Goal: Task Accomplishment & Management: Use online tool/utility

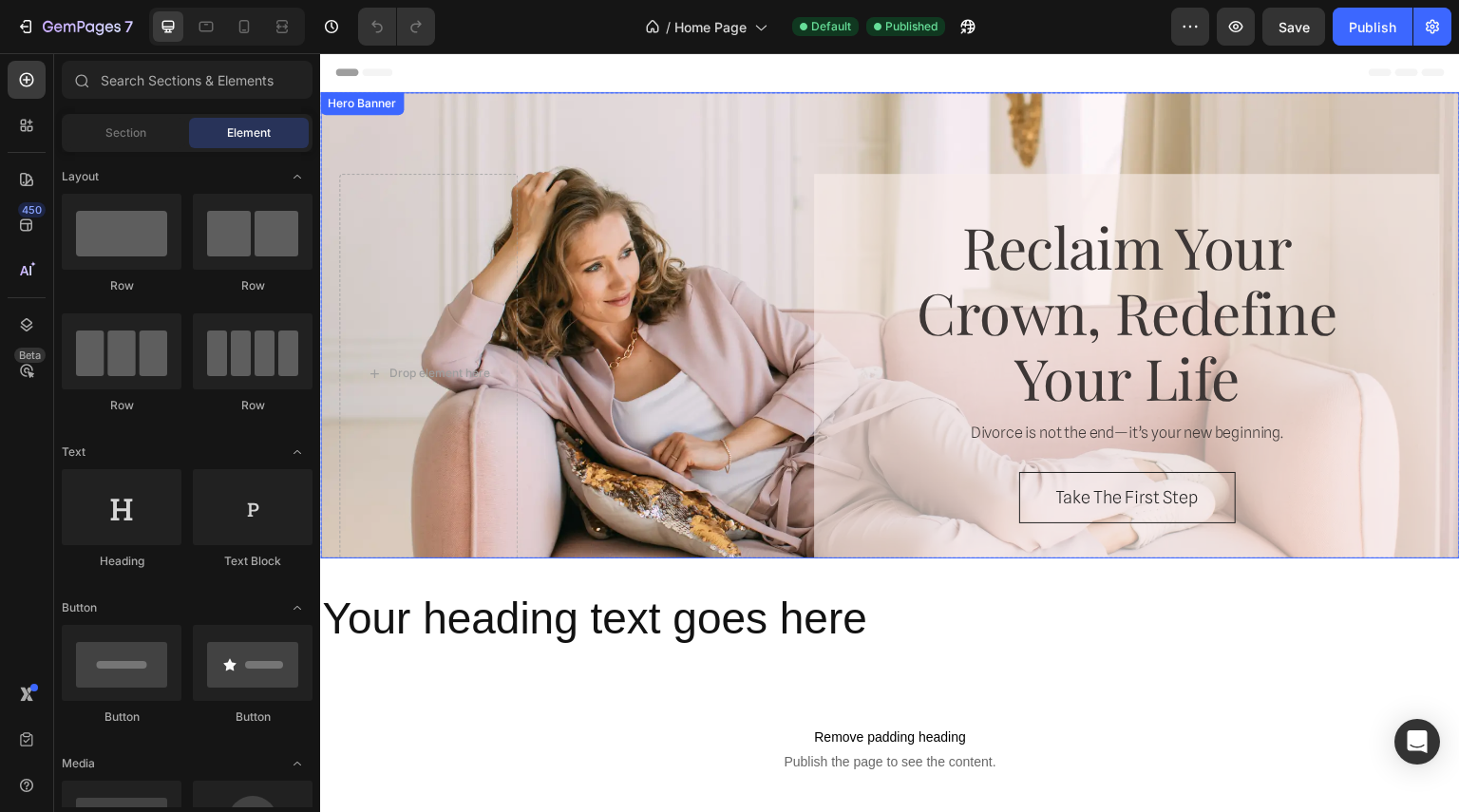
click at [706, 381] on div "reclaim your crown, redefine your life Heading Divorce is not the end—it’s your…" at bounding box center [995, 373] width 893 height 399
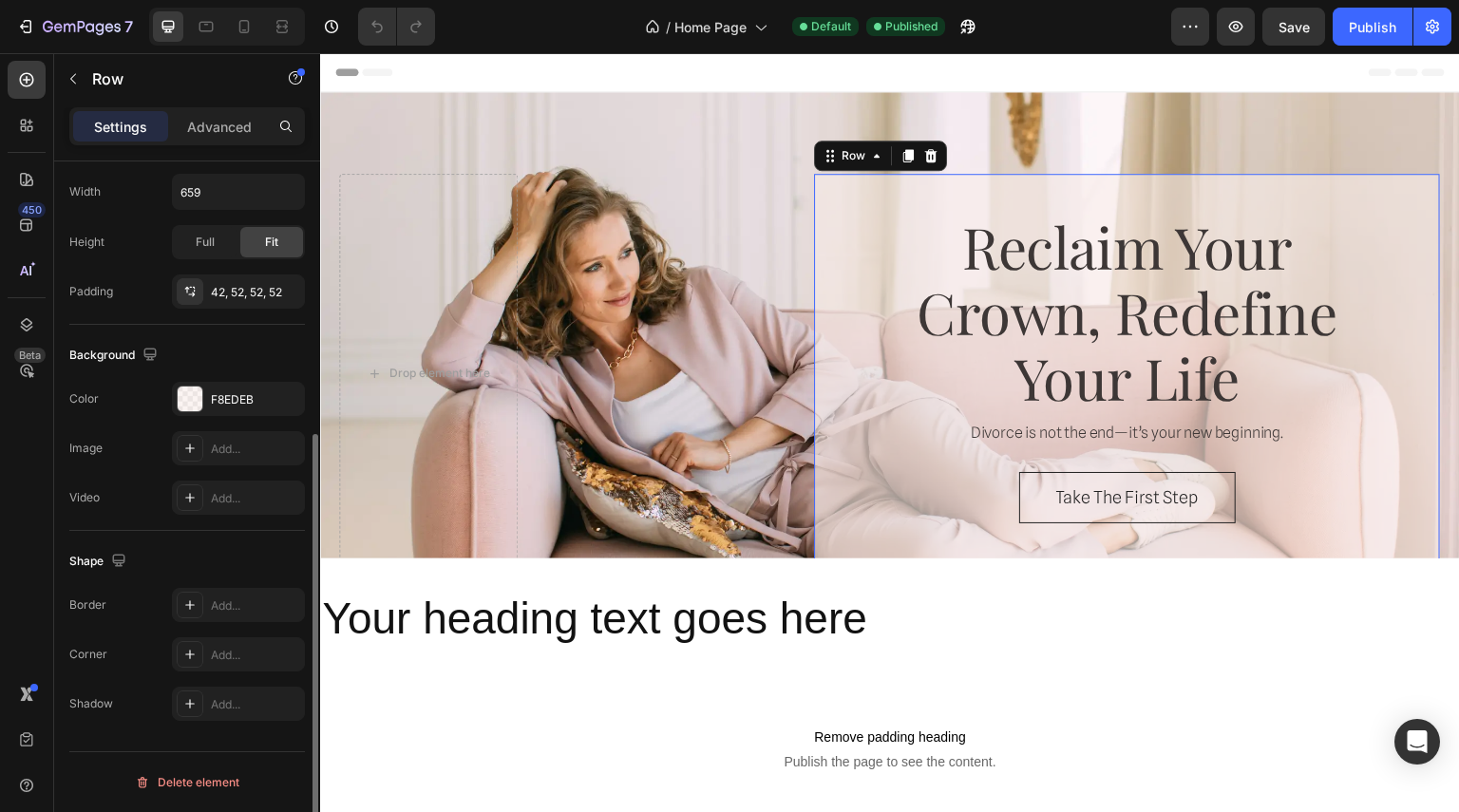
click at [887, 460] on div "reclaim your crown, redefine your life Heading Divorce is not the end—it’s your…" at bounding box center [1127, 373] width 626 height 399
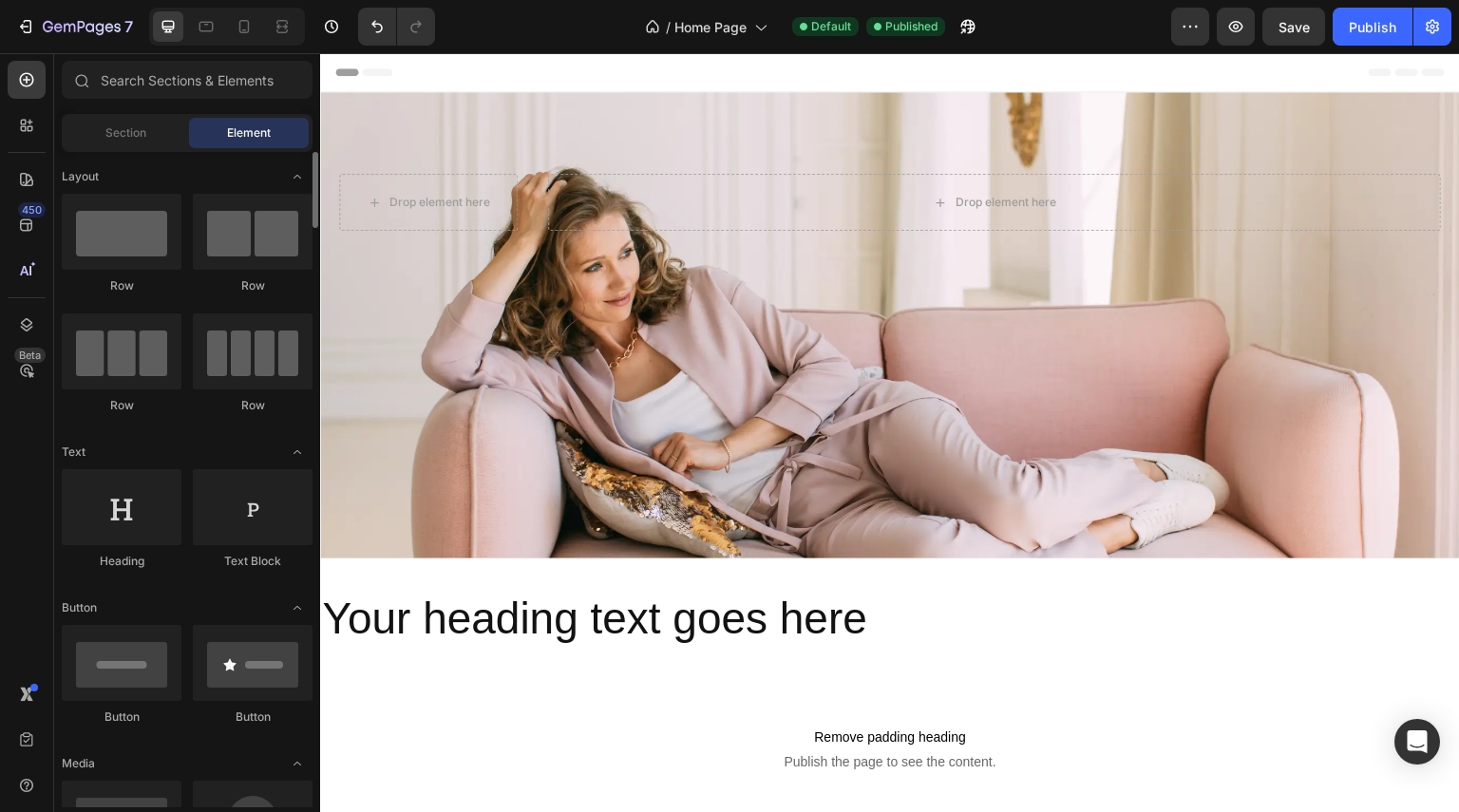
scroll to position [285, 0]
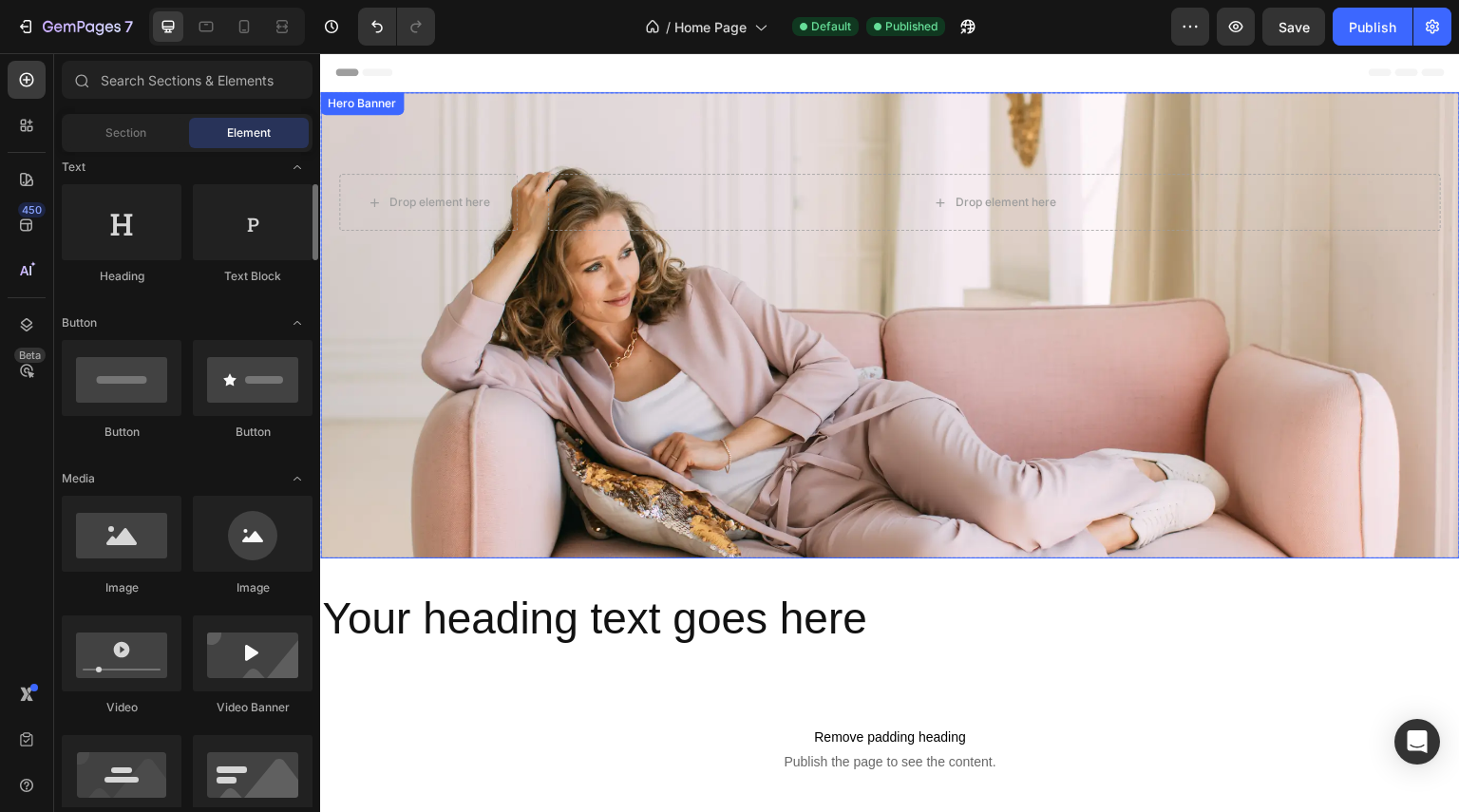
click at [618, 454] on div "Background Image" at bounding box center [890, 324] width 1139 height 466
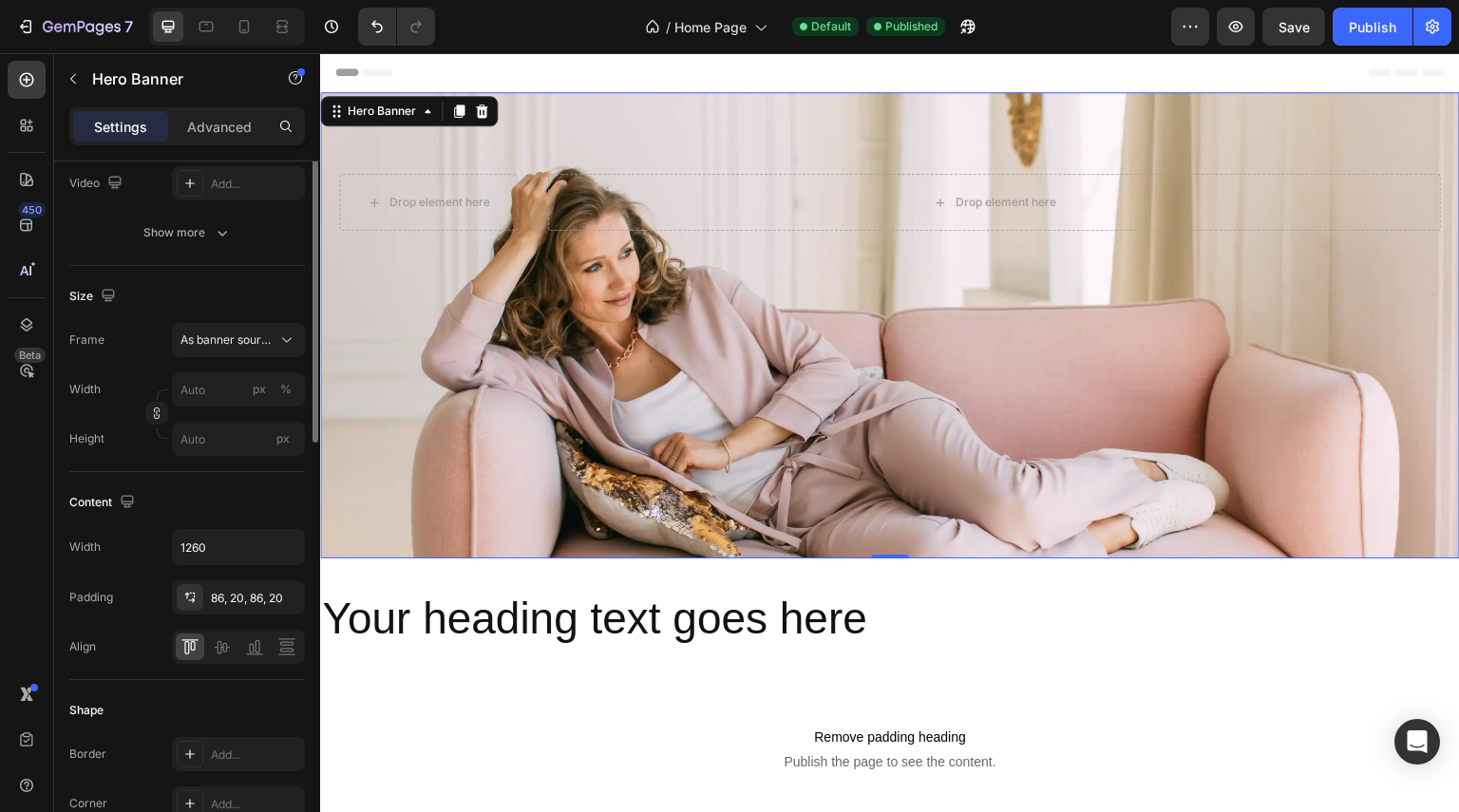
scroll to position [95, 0]
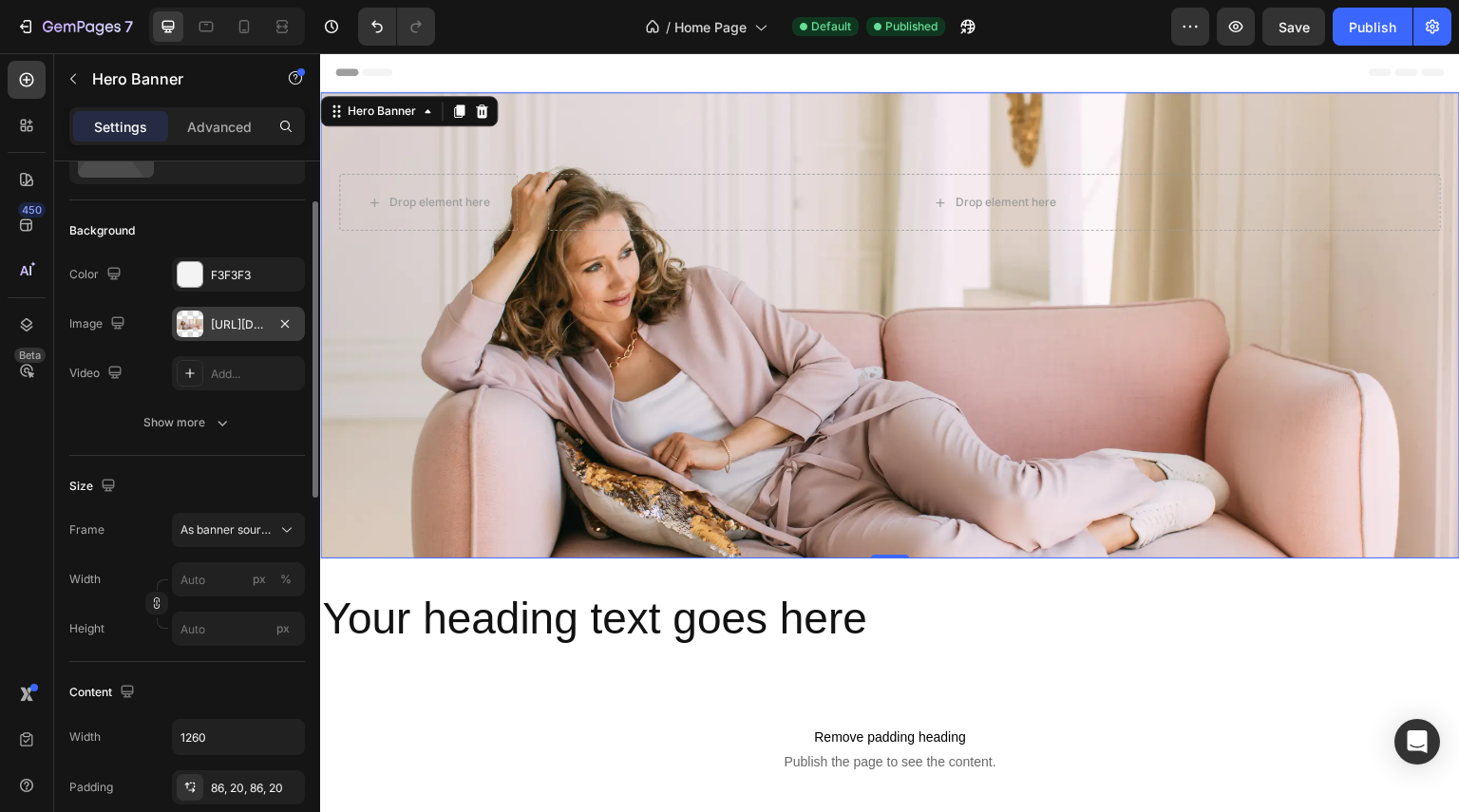
click at [241, 328] on div "[URL][DOMAIN_NAME]" at bounding box center [238, 325] width 55 height 17
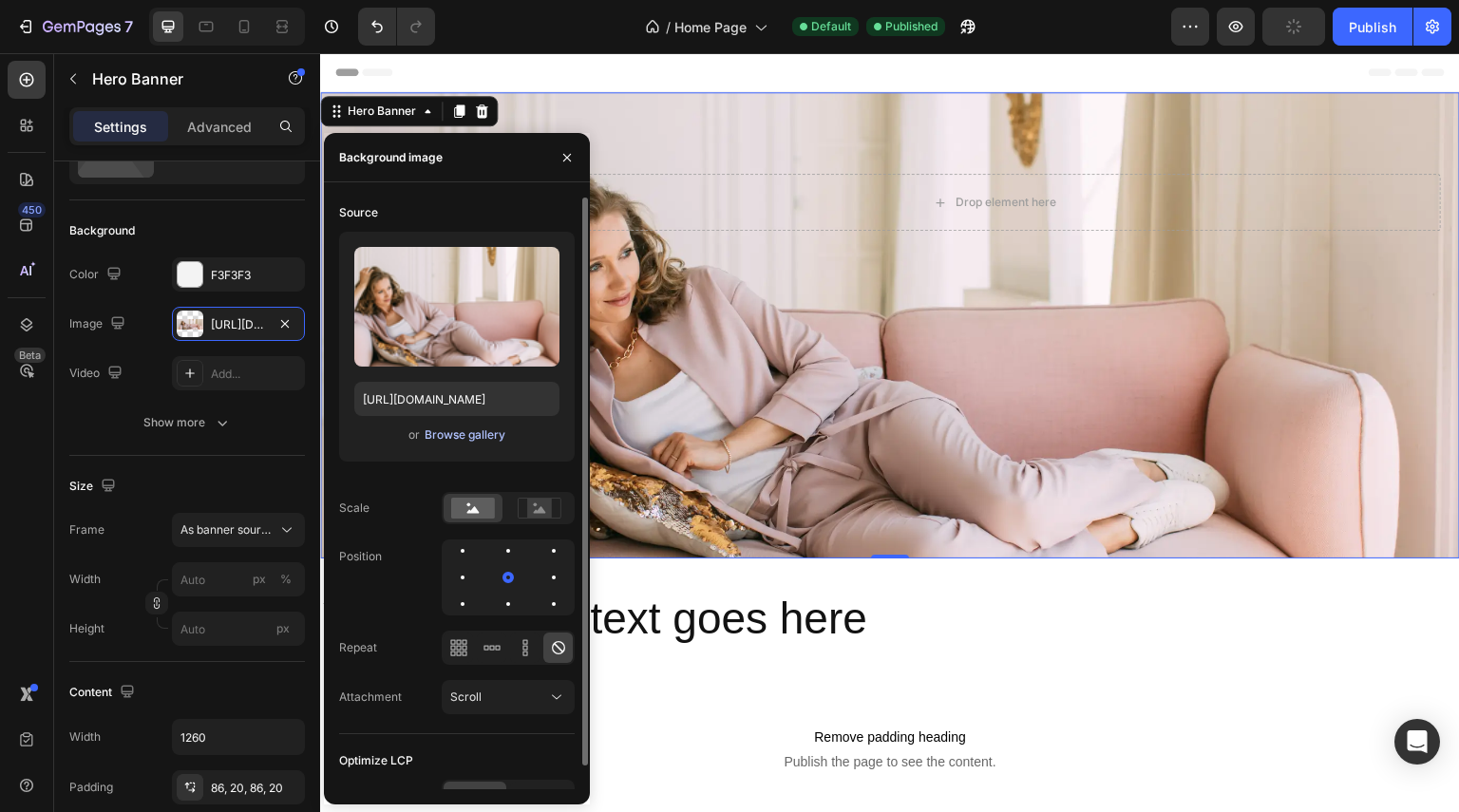
click at [435, 437] on div "Browse gallery" at bounding box center [465, 435] width 81 height 17
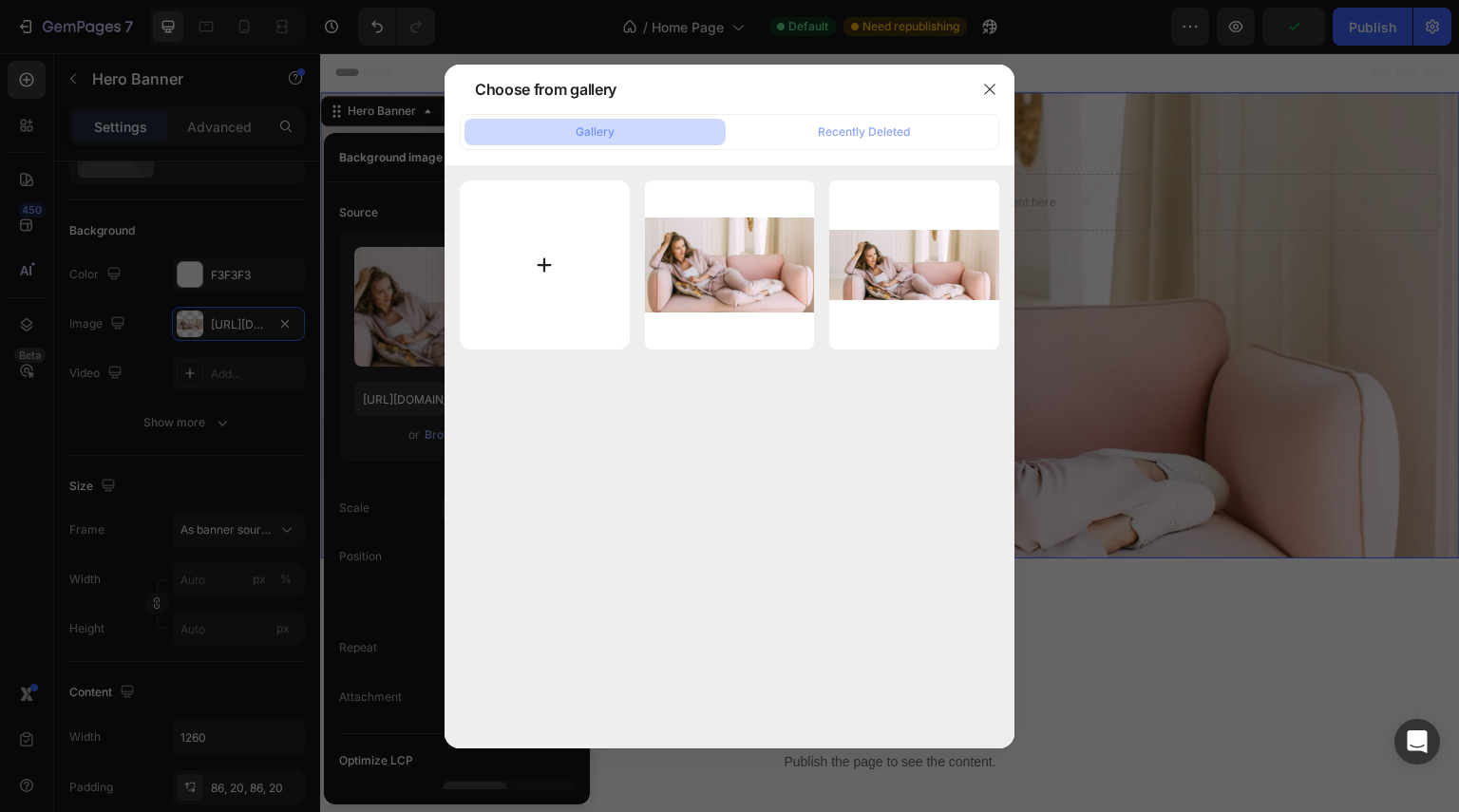
click at [546, 271] on input "file" at bounding box center [545, 266] width 170 height 170
type input "C:\fakepath\3.webp"
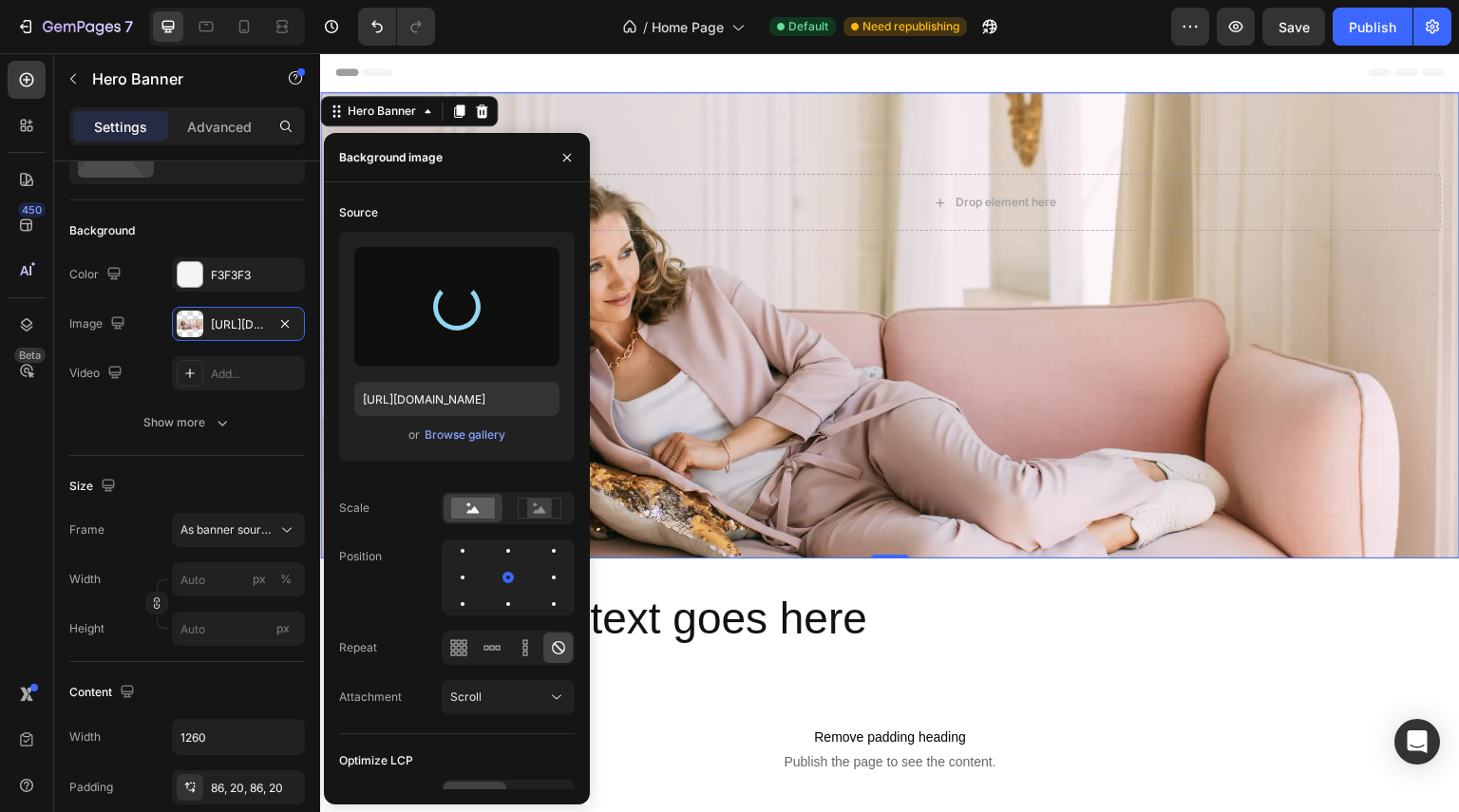
type input "[URL][DOMAIN_NAME]"
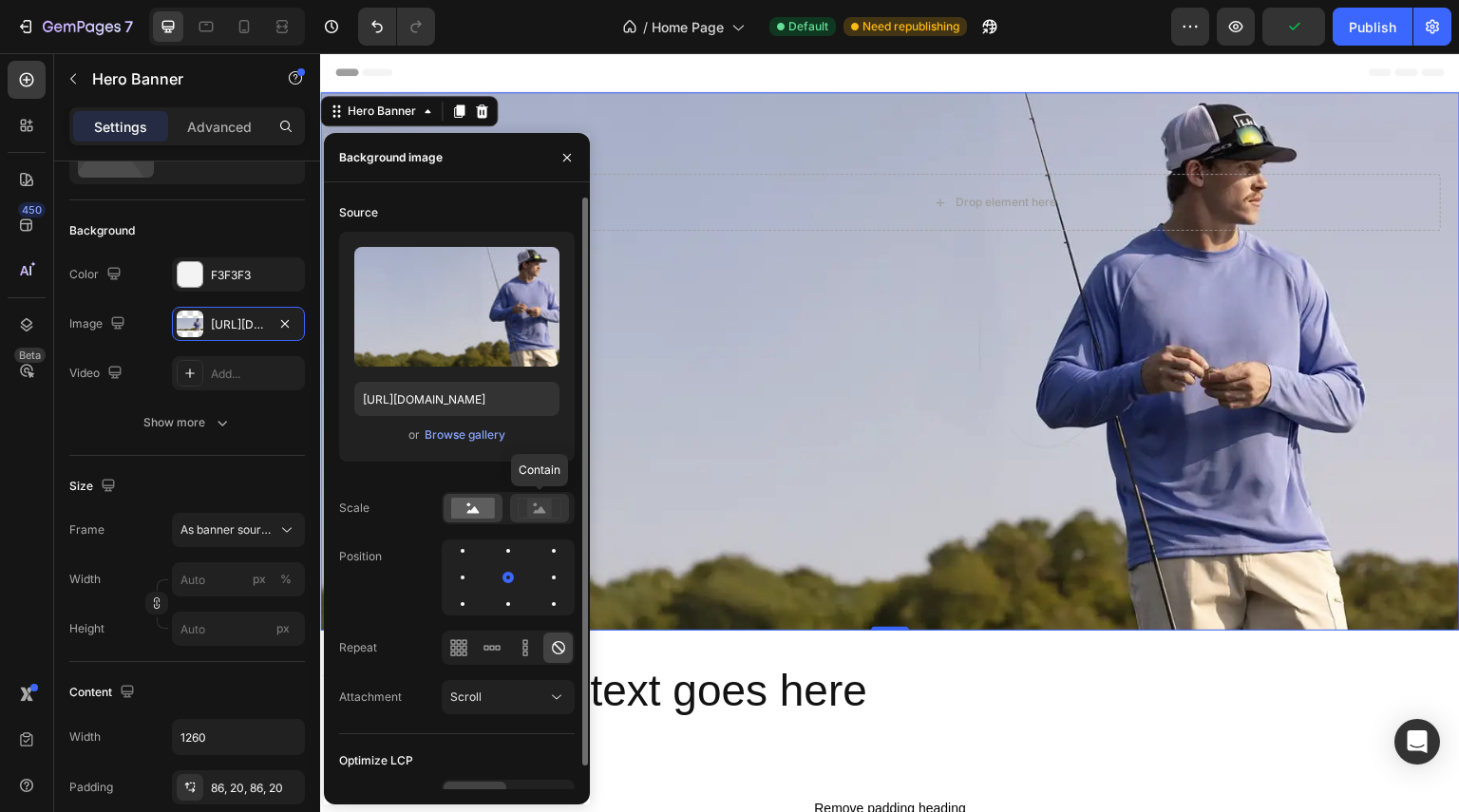
click at [522, 502] on icon at bounding box center [539, 508] width 43 height 21
click at [498, 507] on div at bounding box center [472, 509] width 59 height 29
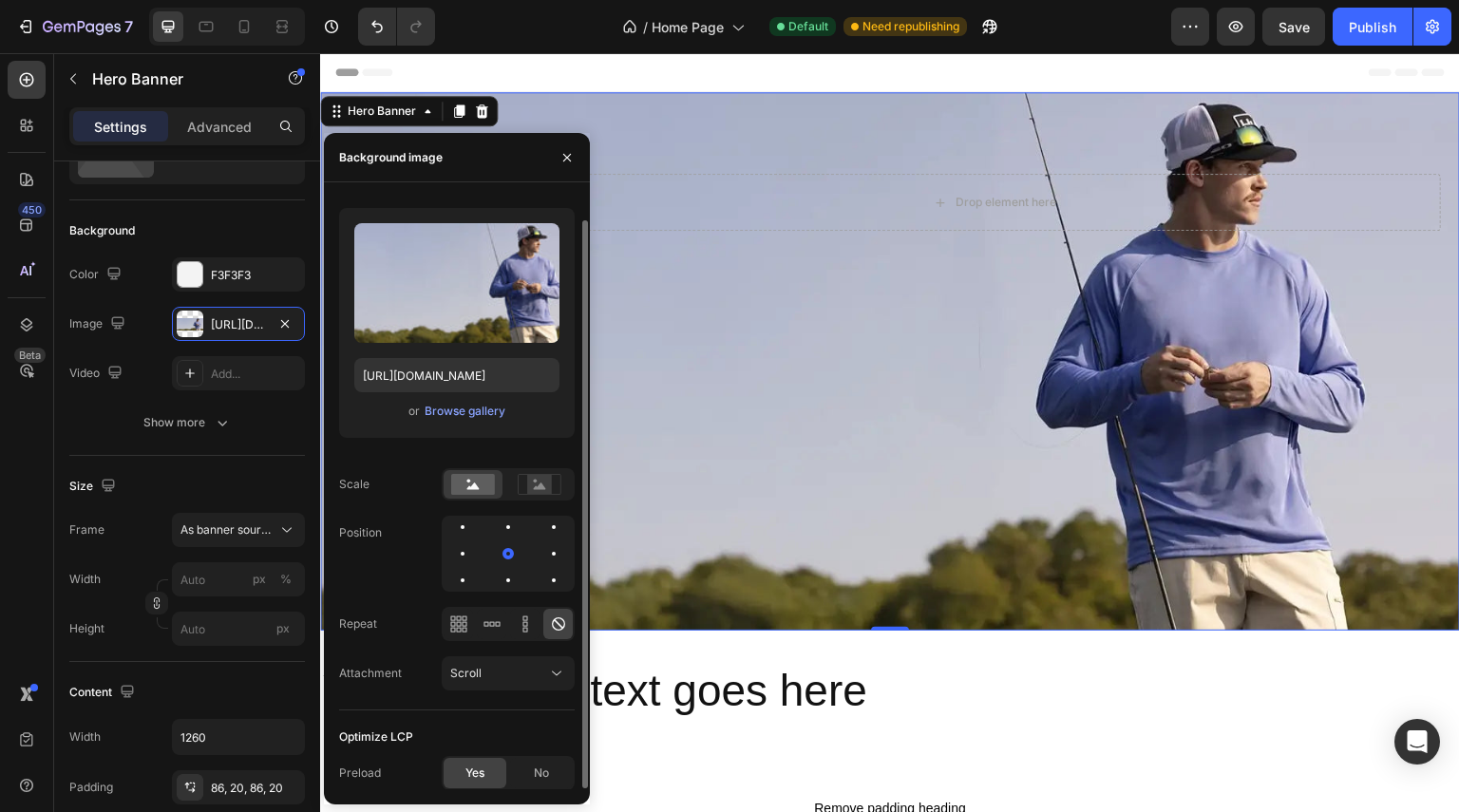
click at [457, 774] on div "Yes" at bounding box center [474, 772] width 63 height 30
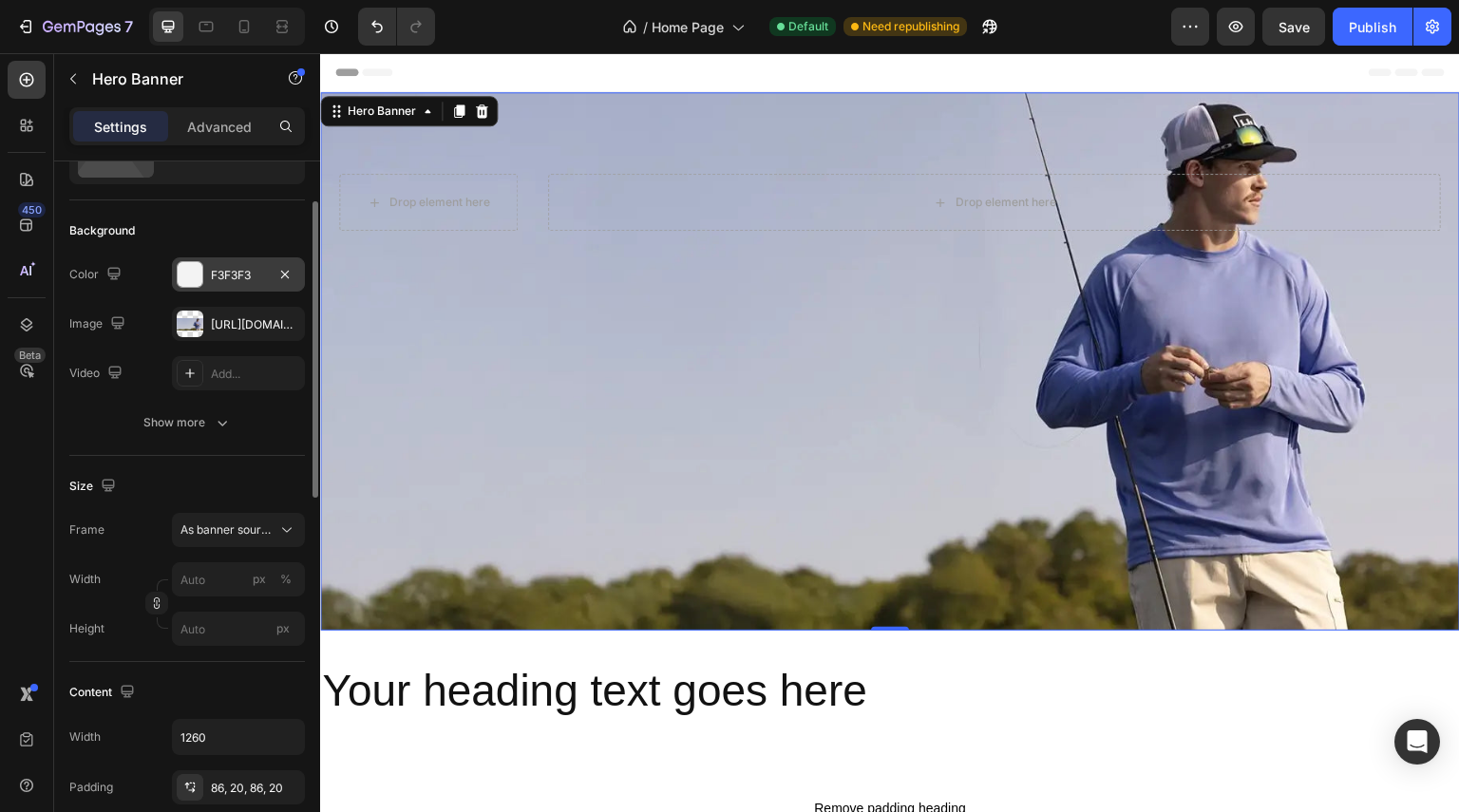
click at [245, 266] on div "F3F3F3" at bounding box center [238, 275] width 55 height 17
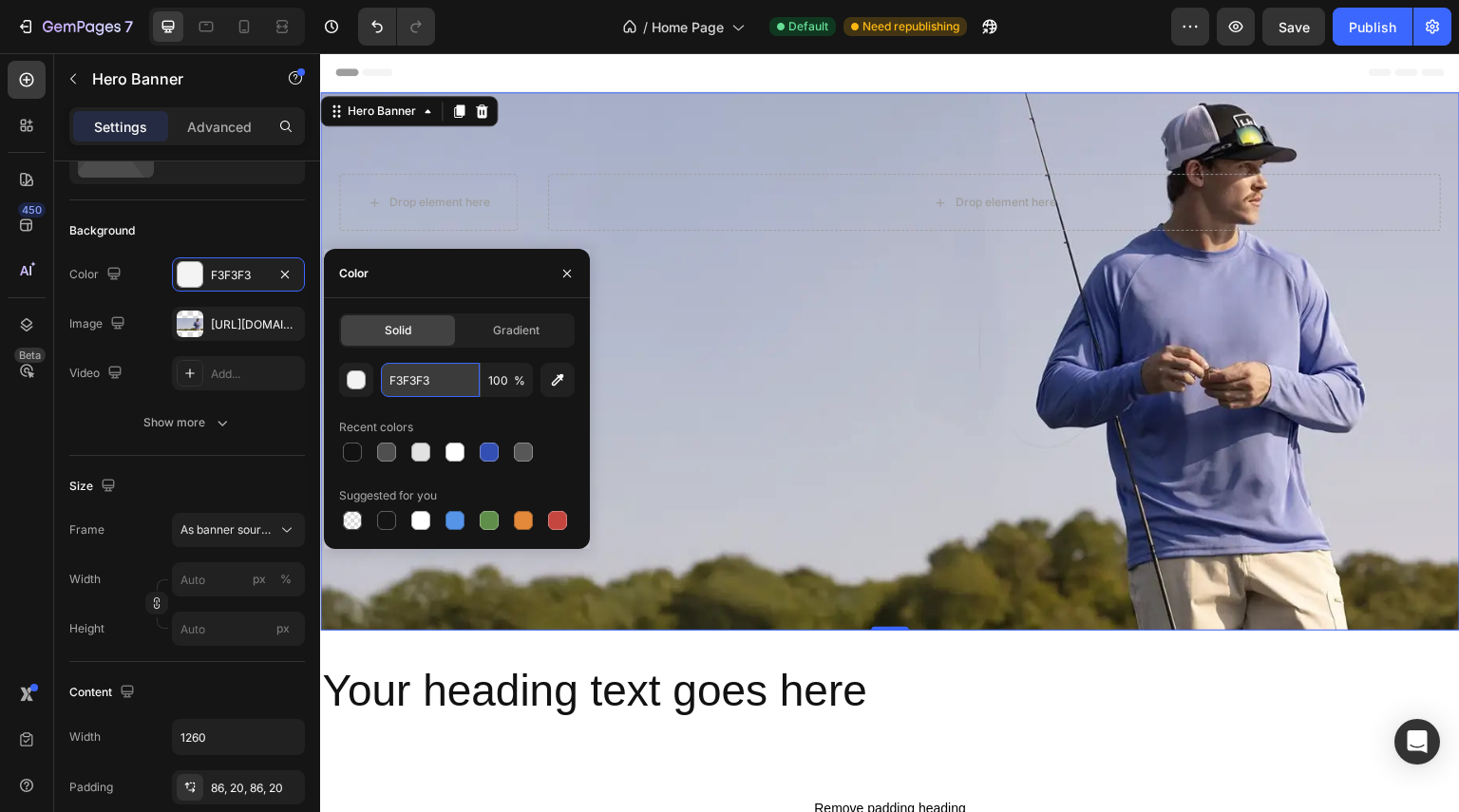
click at [438, 382] on input "F3F3F3" at bounding box center [430, 379] width 98 height 34
paste input "FFFFF"
type input "FFFFFF"
click at [448, 409] on div "FFFFFF 100 % Recent colors Suggested for you" at bounding box center [457, 448] width 236 height 171
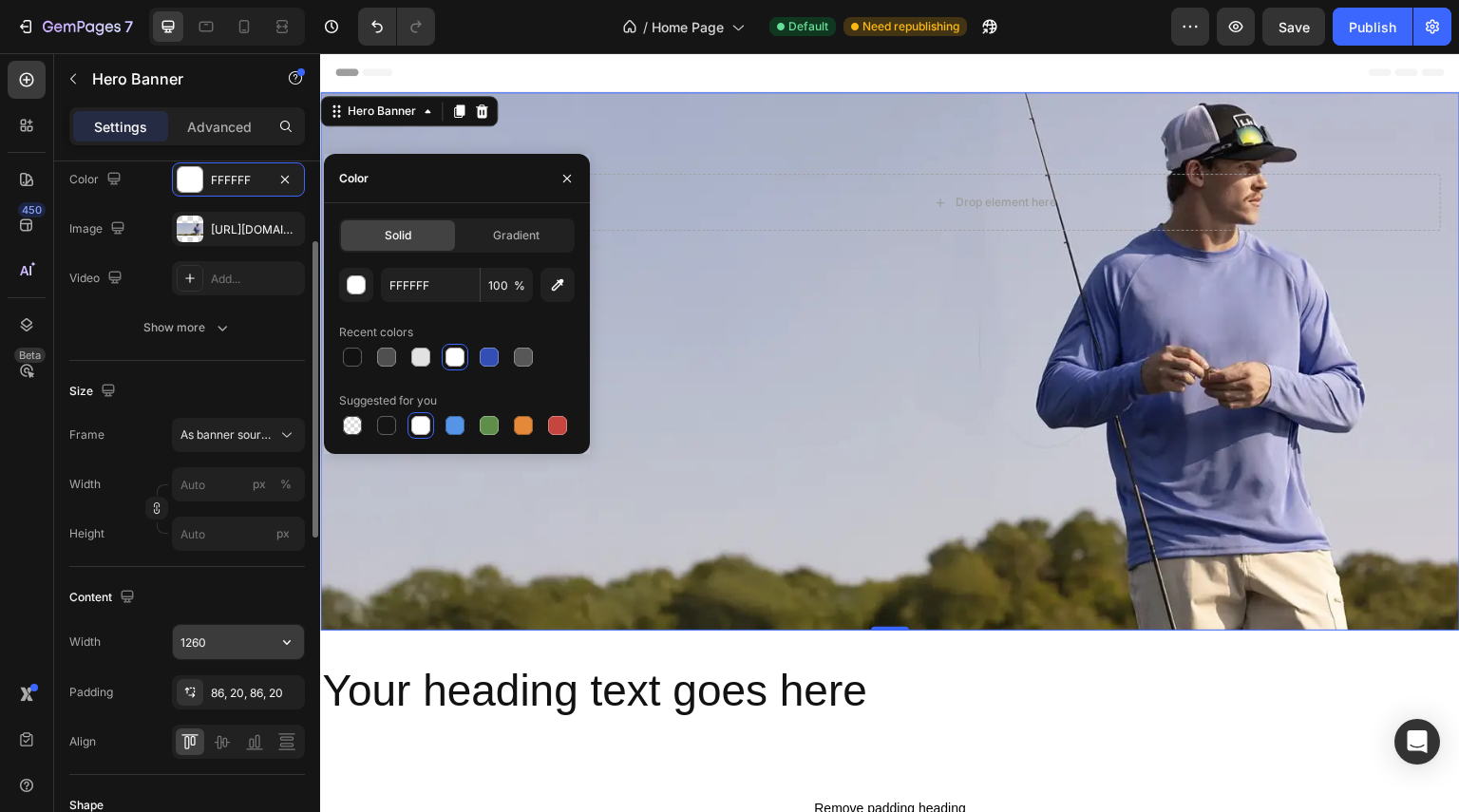
click at [220, 635] on input "1260" at bounding box center [238, 641] width 131 height 34
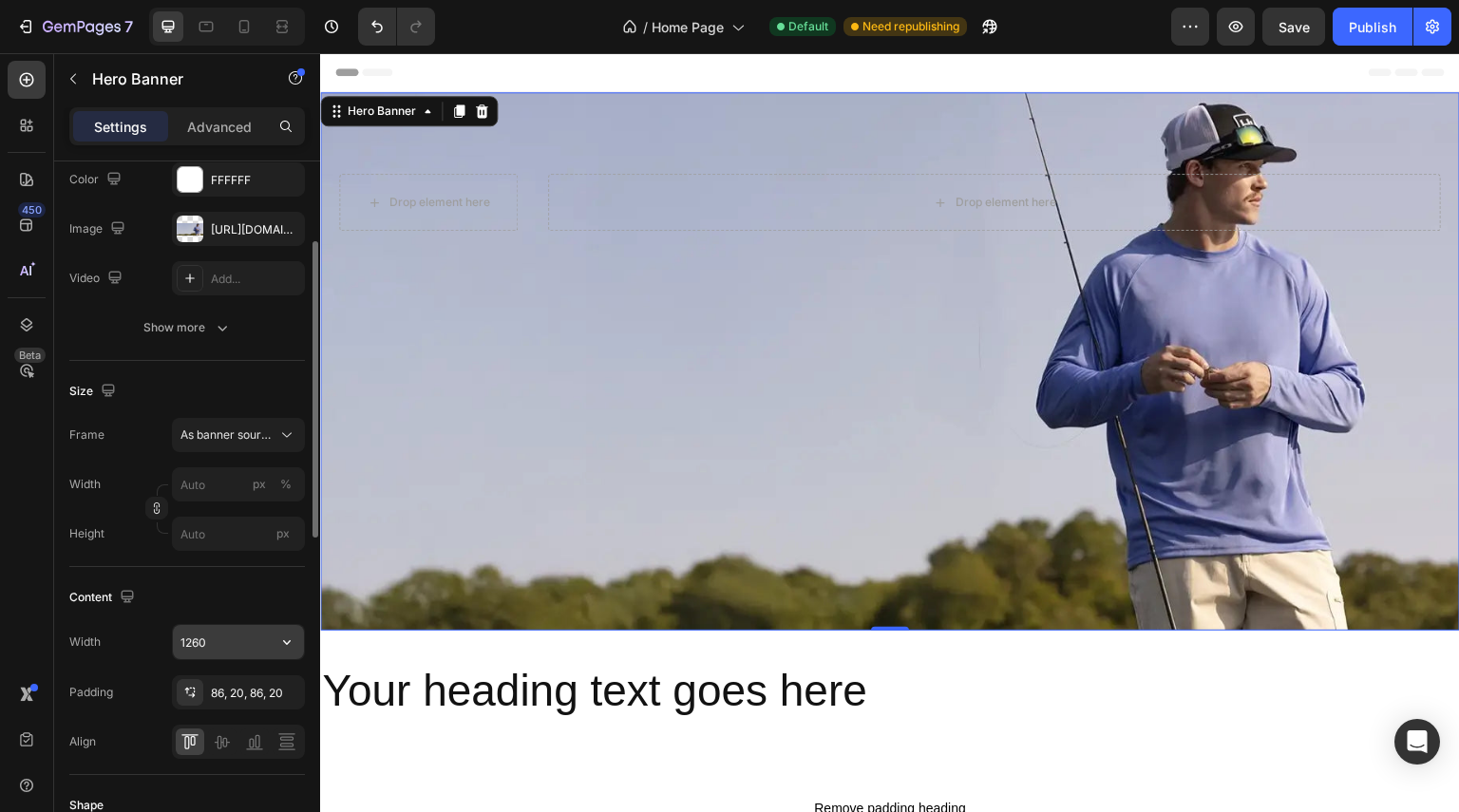
click at [218, 635] on input "1260" at bounding box center [238, 641] width 131 height 34
type input "1220"
click at [255, 686] on div "86, 20, 86, 20" at bounding box center [238, 693] width 55 height 17
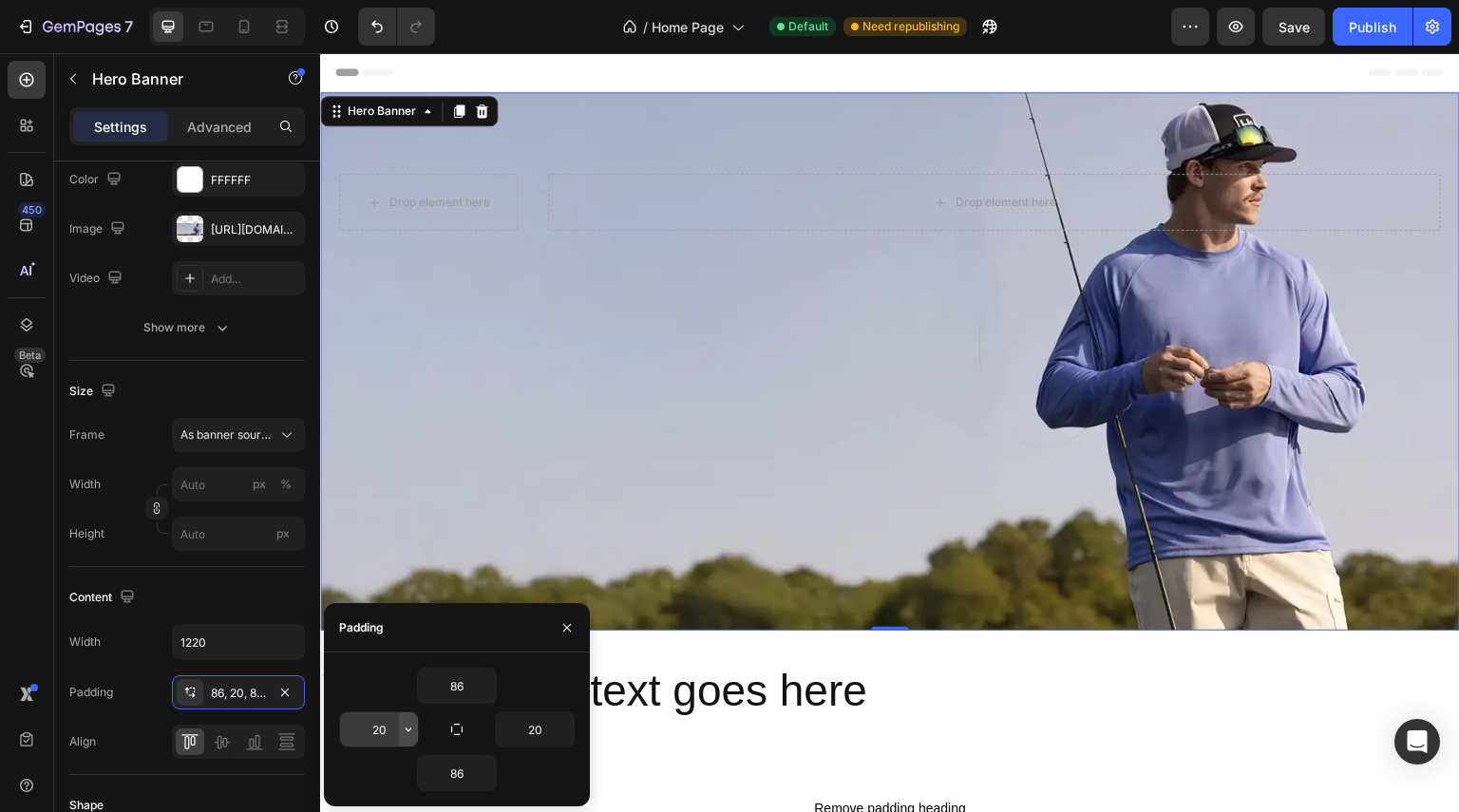
click at [412, 729] on icon "button" at bounding box center [408, 730] width 15 height 15
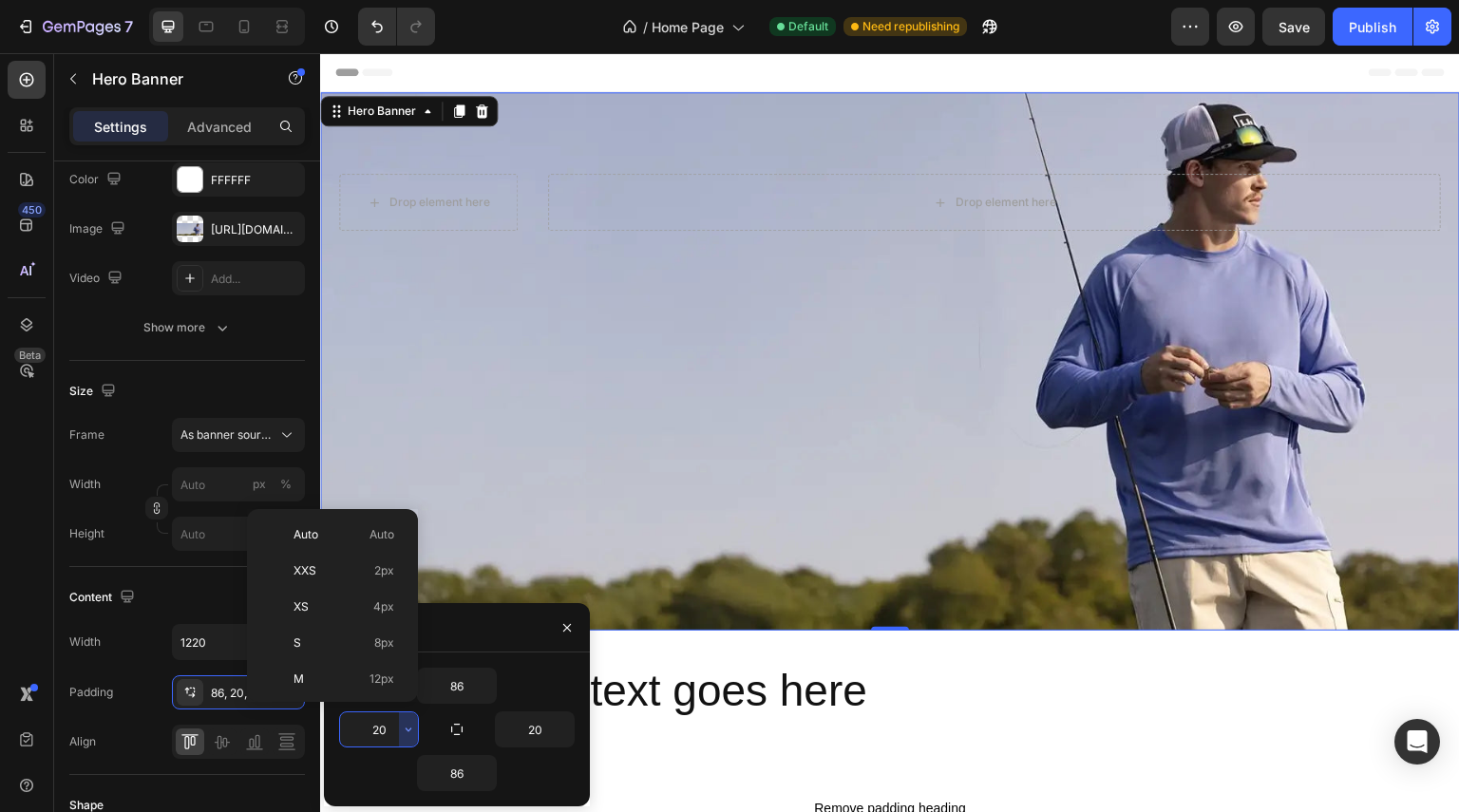
click at [391, 725] on input "20" at bounding box center [379, 729] width 78 height 34
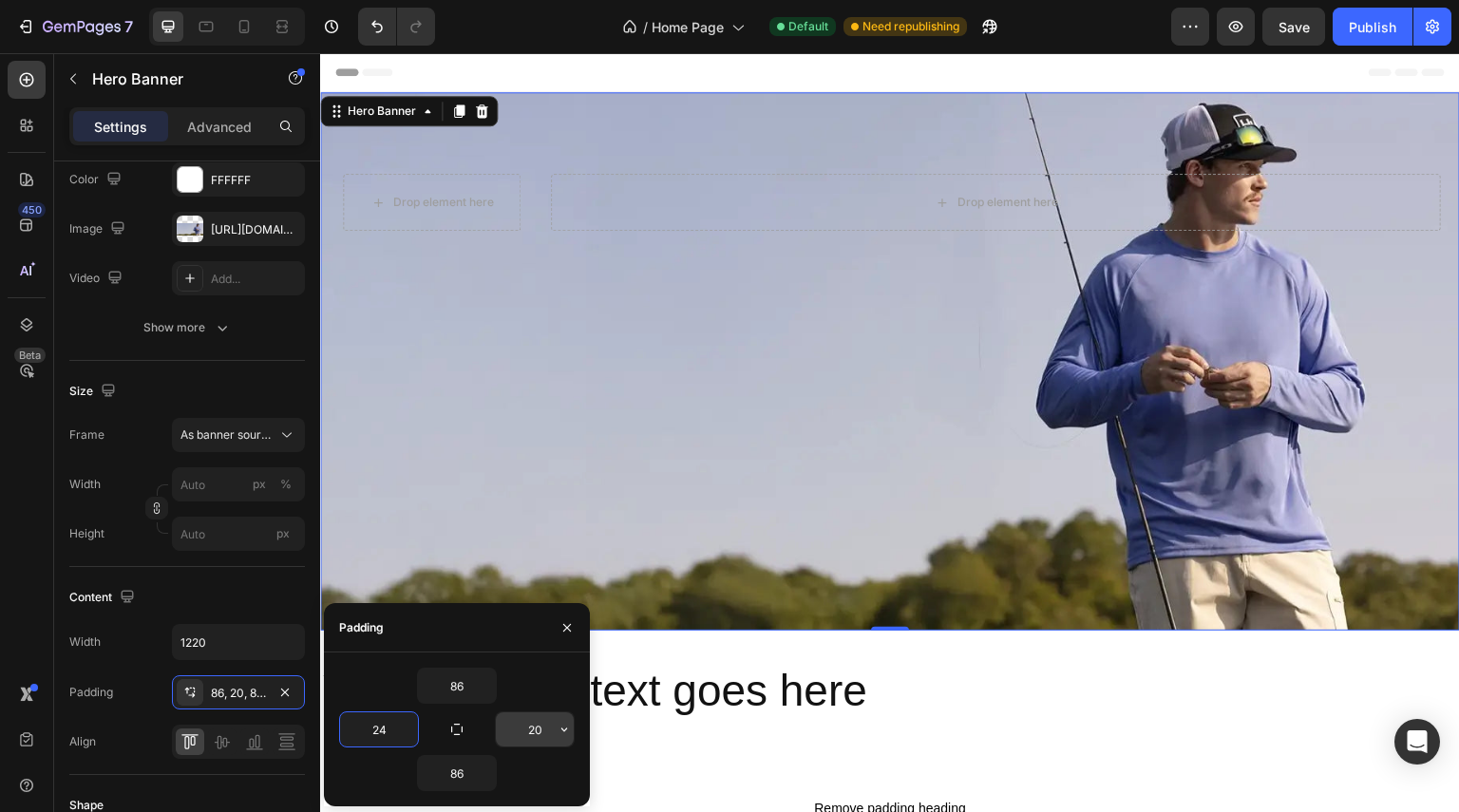
type input "24"
click at [540, 729] on input "20" at bounding box center [535, 729] width 78 height 34
type input "24"
click at [475, 686] on input "86" at bounding box center [457, 686] width 78 height 34
type input "160"
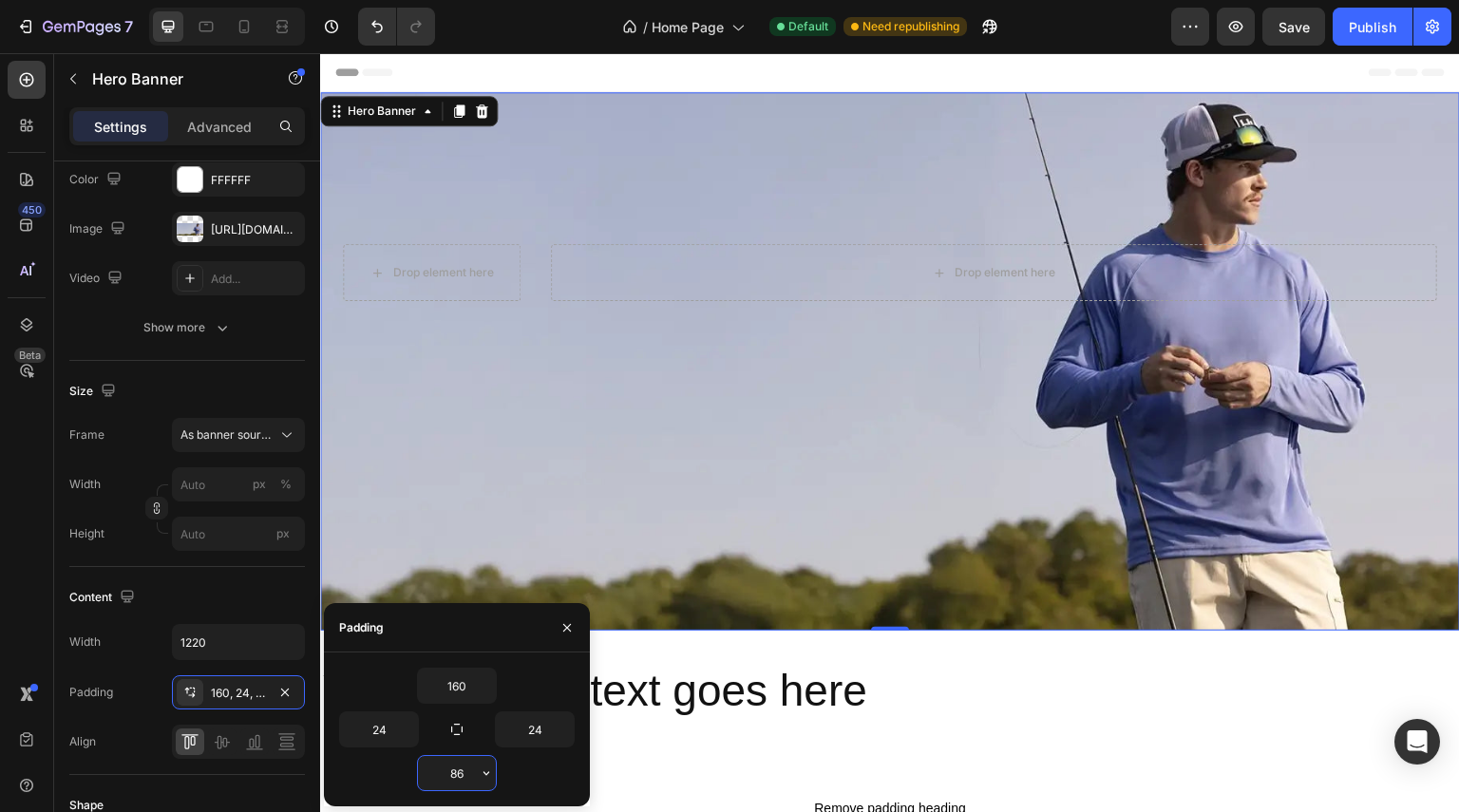
click at [461, 772] on input "86" at bounding box center [457, 772] width 78 height 34
type input "160"
click at [104, 508] on div "Width px % Height px" at bounding box center [187, 509] width 236 height 84
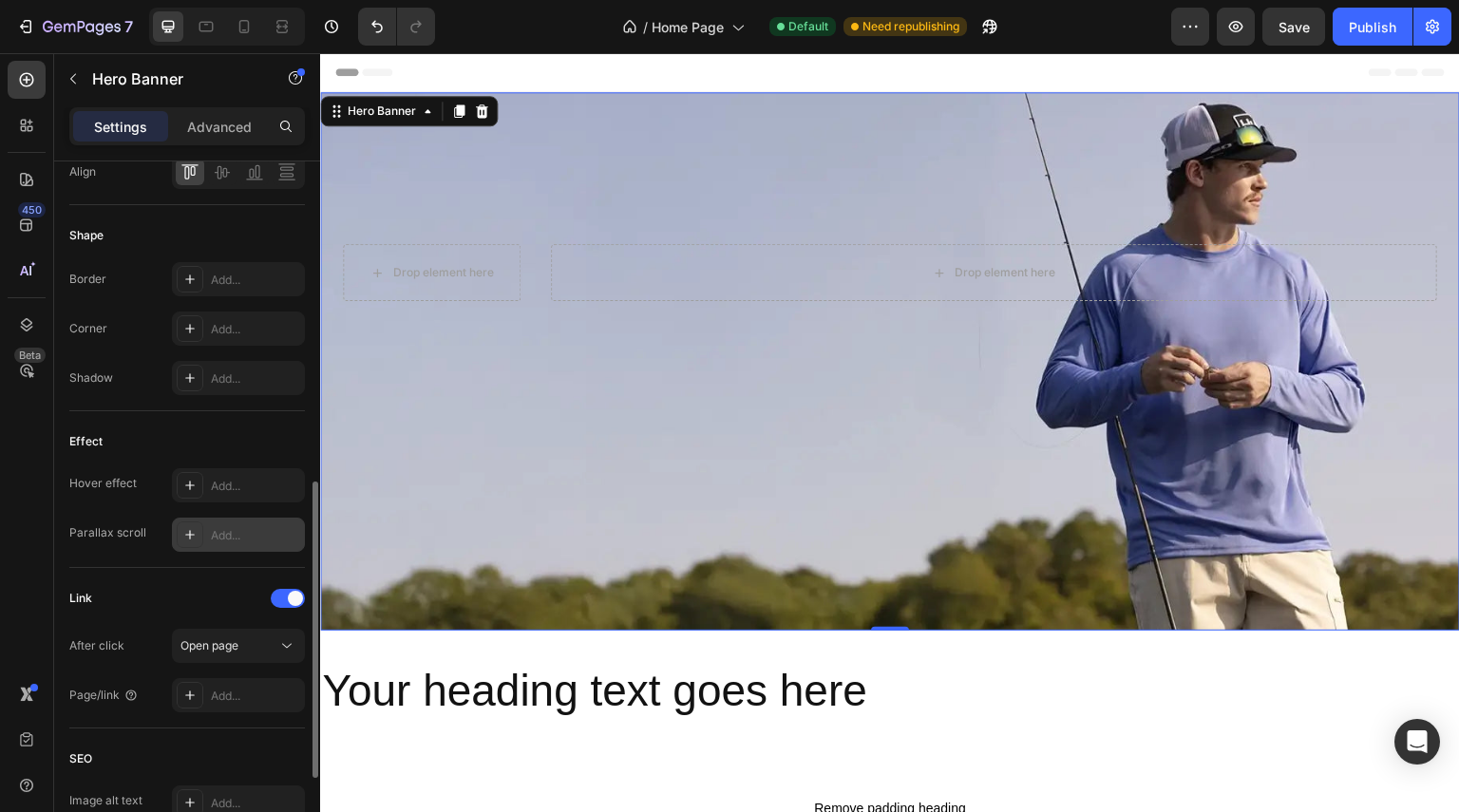
scroll to position [950, 0]
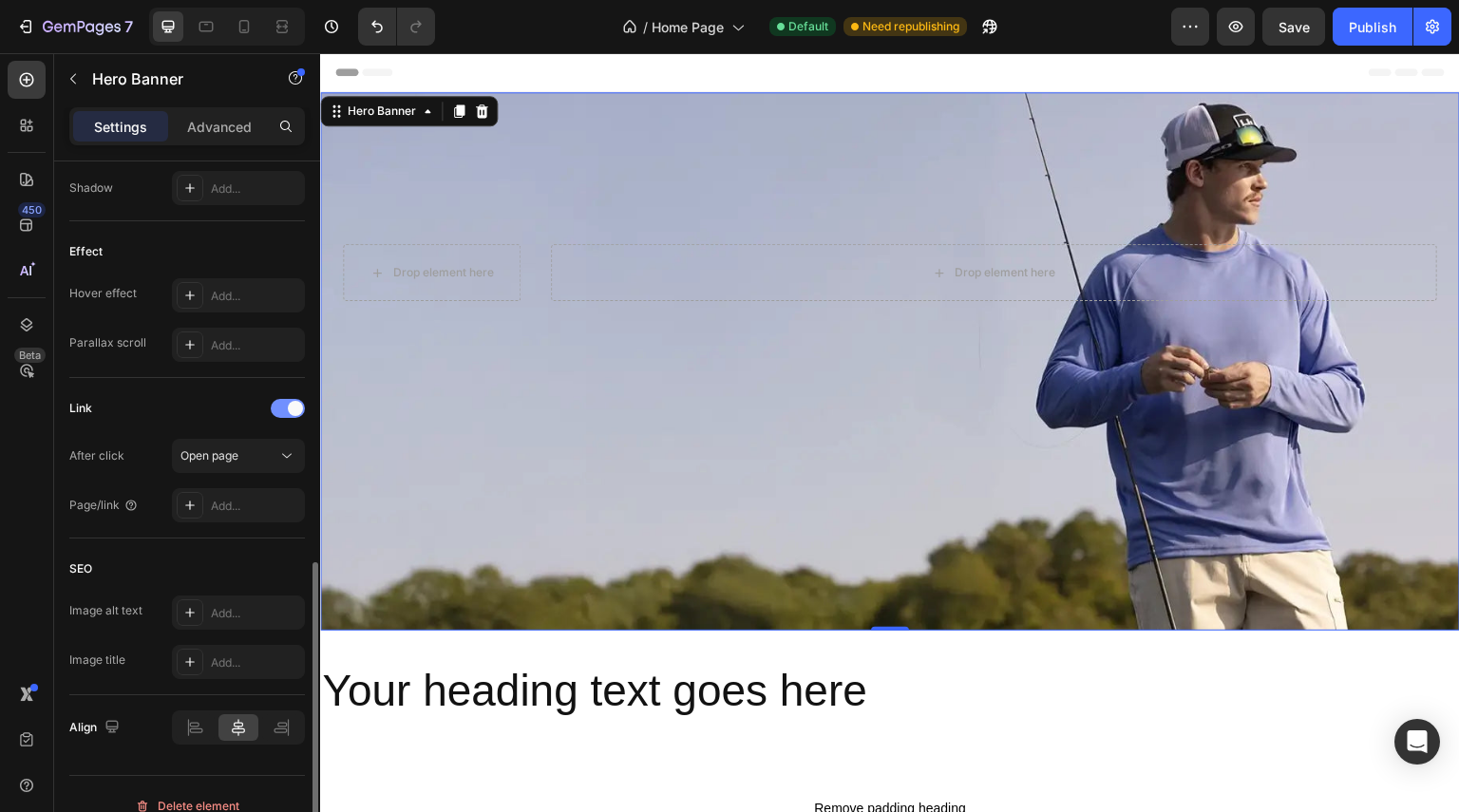
click at [275, 409] on div at bounding box center [287, 408] width 34 height 19
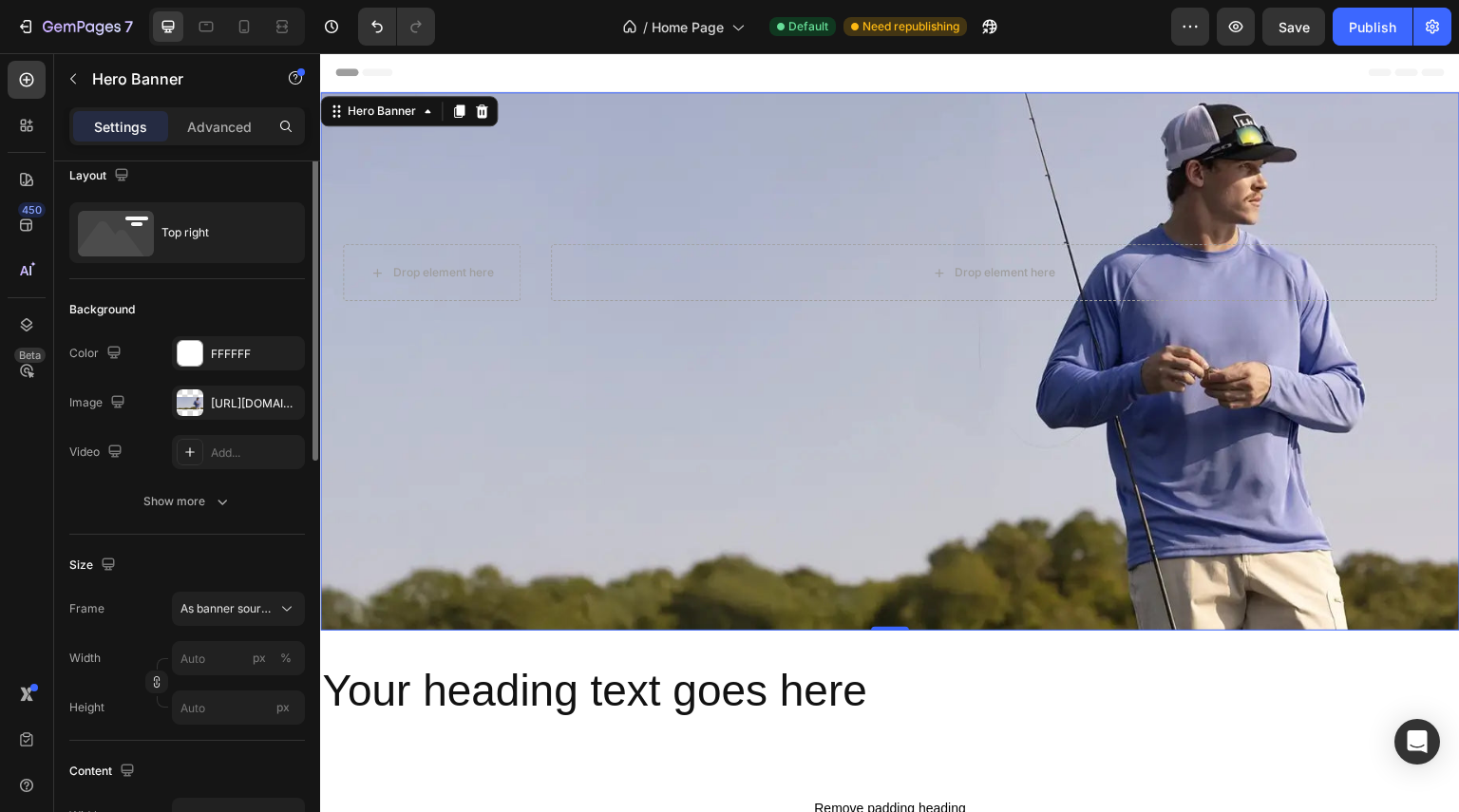
scroll to position [0, 0]
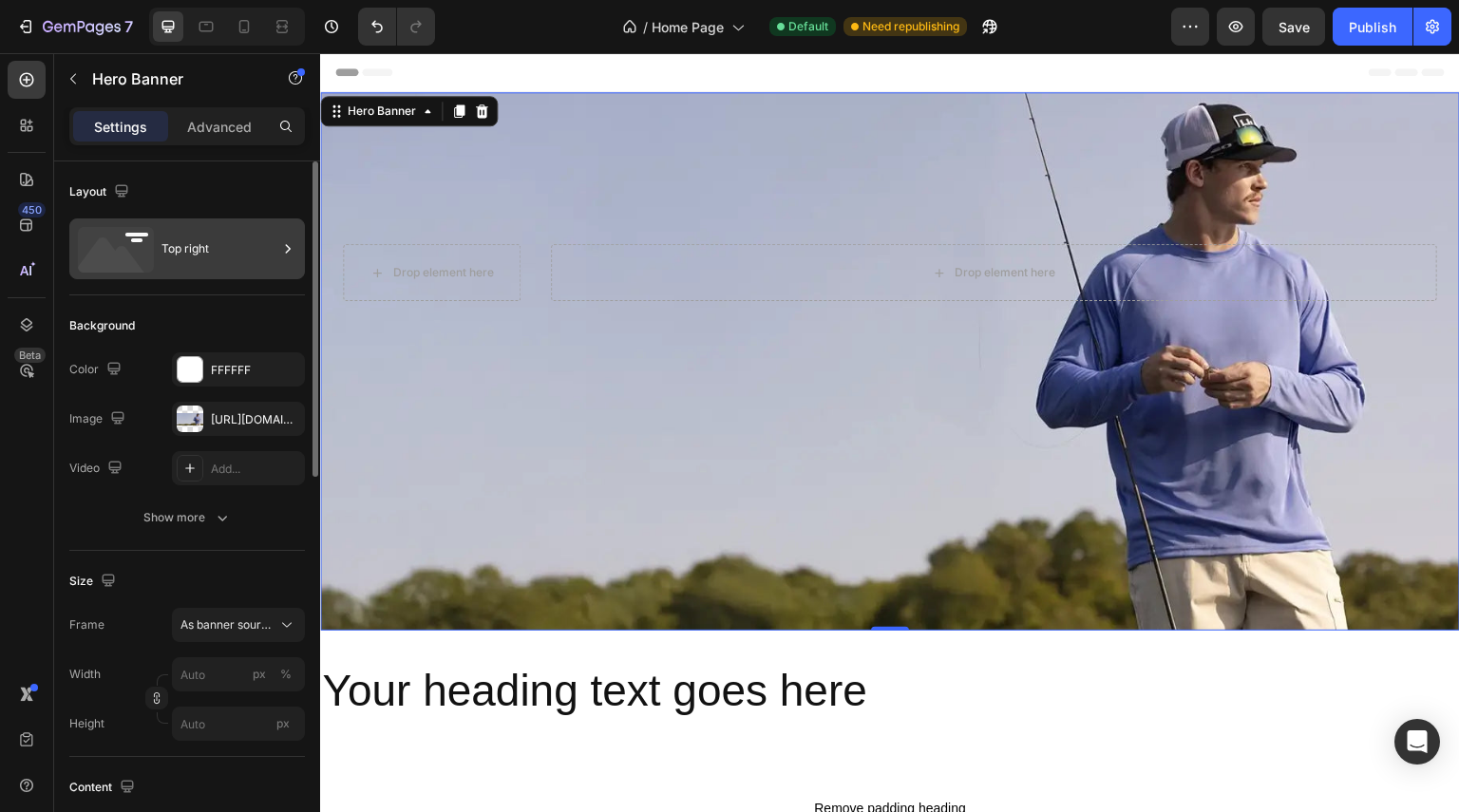
click at [279, 251] on icon at bounding box center [288, 249] width 19 height 19
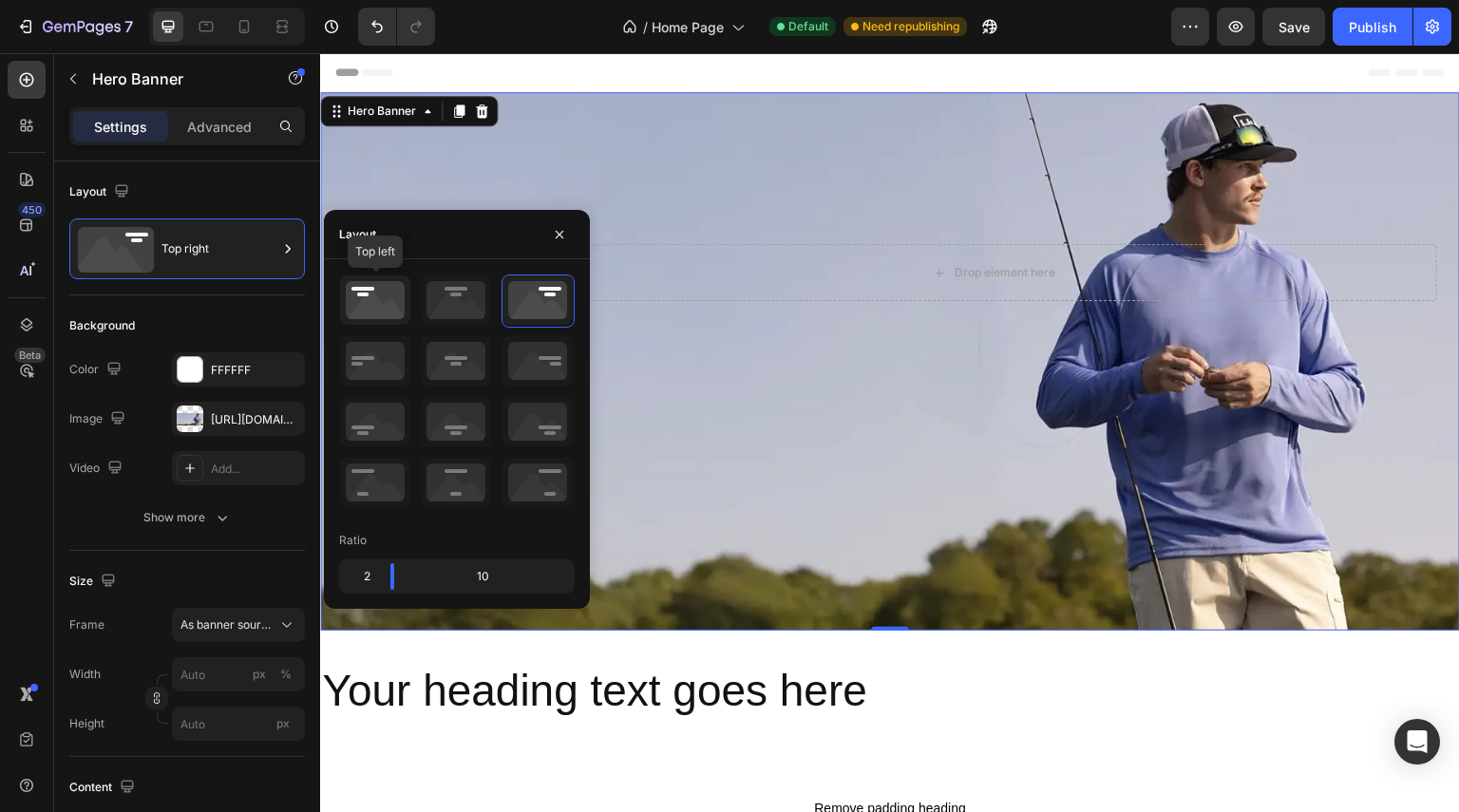
click at [365, 299] on icon at bounding box center [375, 299] width 70 height 49
drag, startPoint x: 461, startPoint y: 586, endPoint x: 575, endPoint y: 605, distance: 115.6
click at [575, 0] on body "7 Version history / Home Page Default Need republishing Preview Save Publish 45…" at bounding box center [729, 0] width 1459 height 0
click at [644, 148] on div "Drop element here" at bounding box center [890, 272] width 1139 height 361
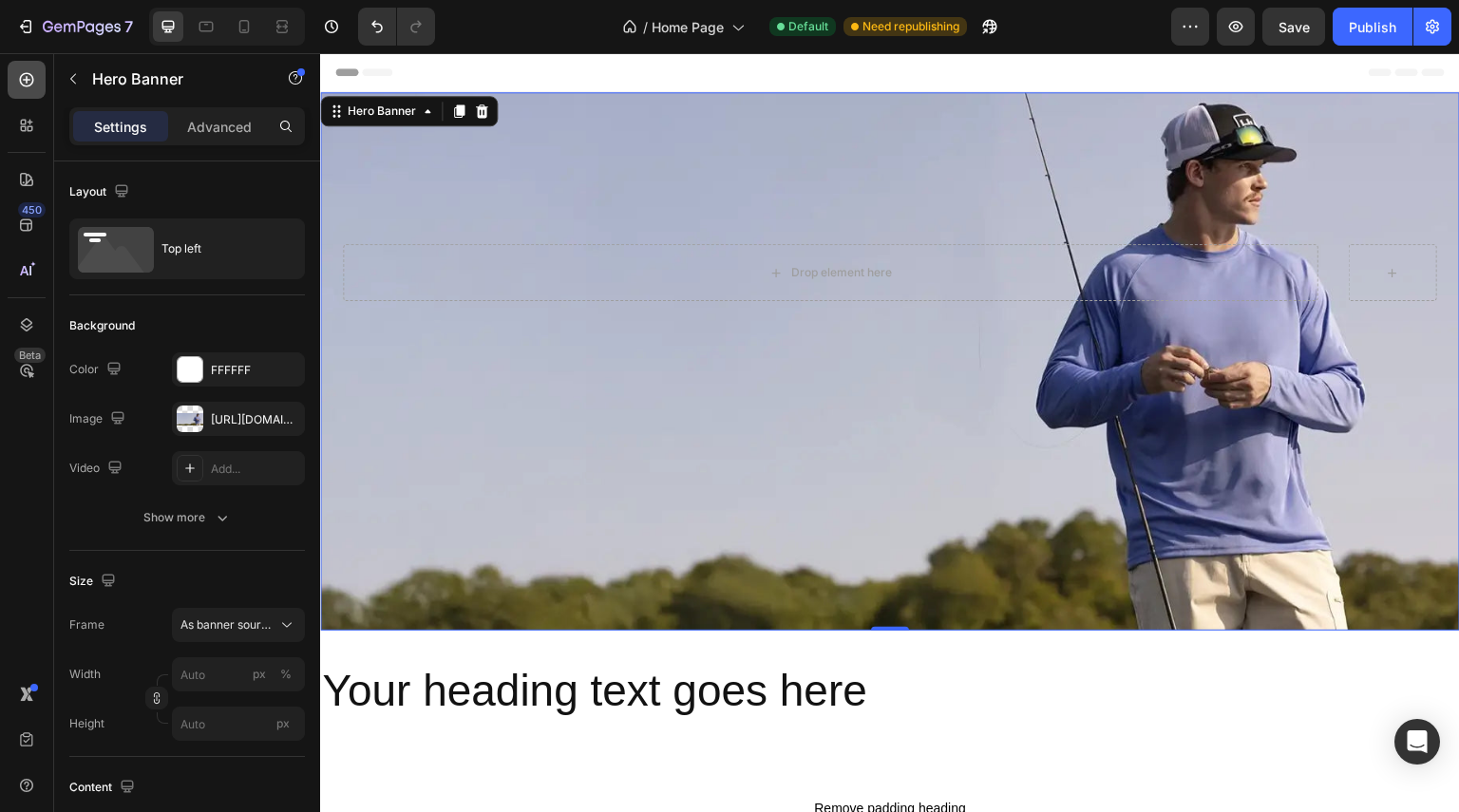
click at [24, 74] on icon at bounding box center [27, 80] width 14 height 14
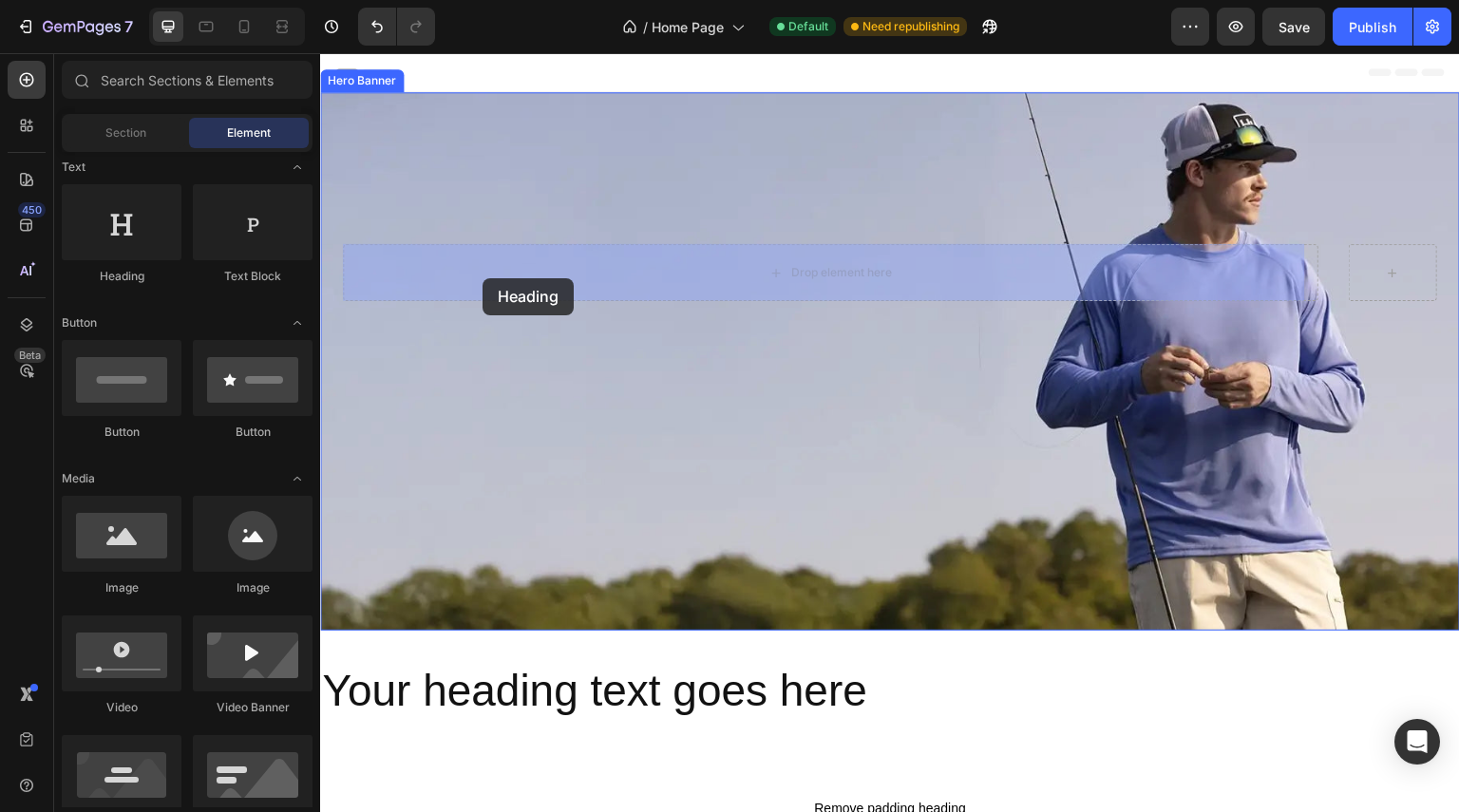
drag, startPoint x: 457, startPoint y: 282, endPoint x: 483, endPoint y: 278, distance: 26.3
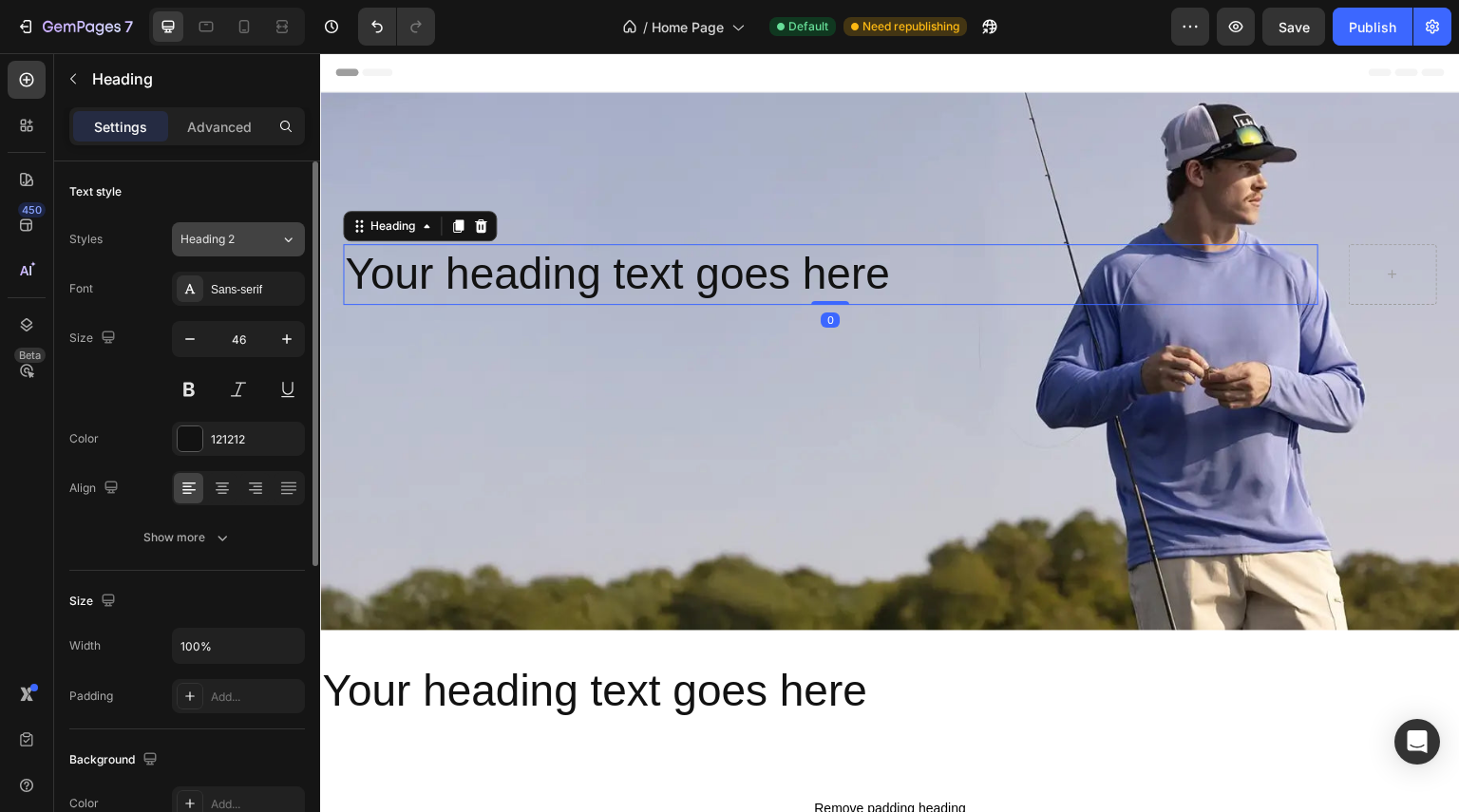
click at [290, 238] on icon at bounding box center [288, 239] width 16 height 19
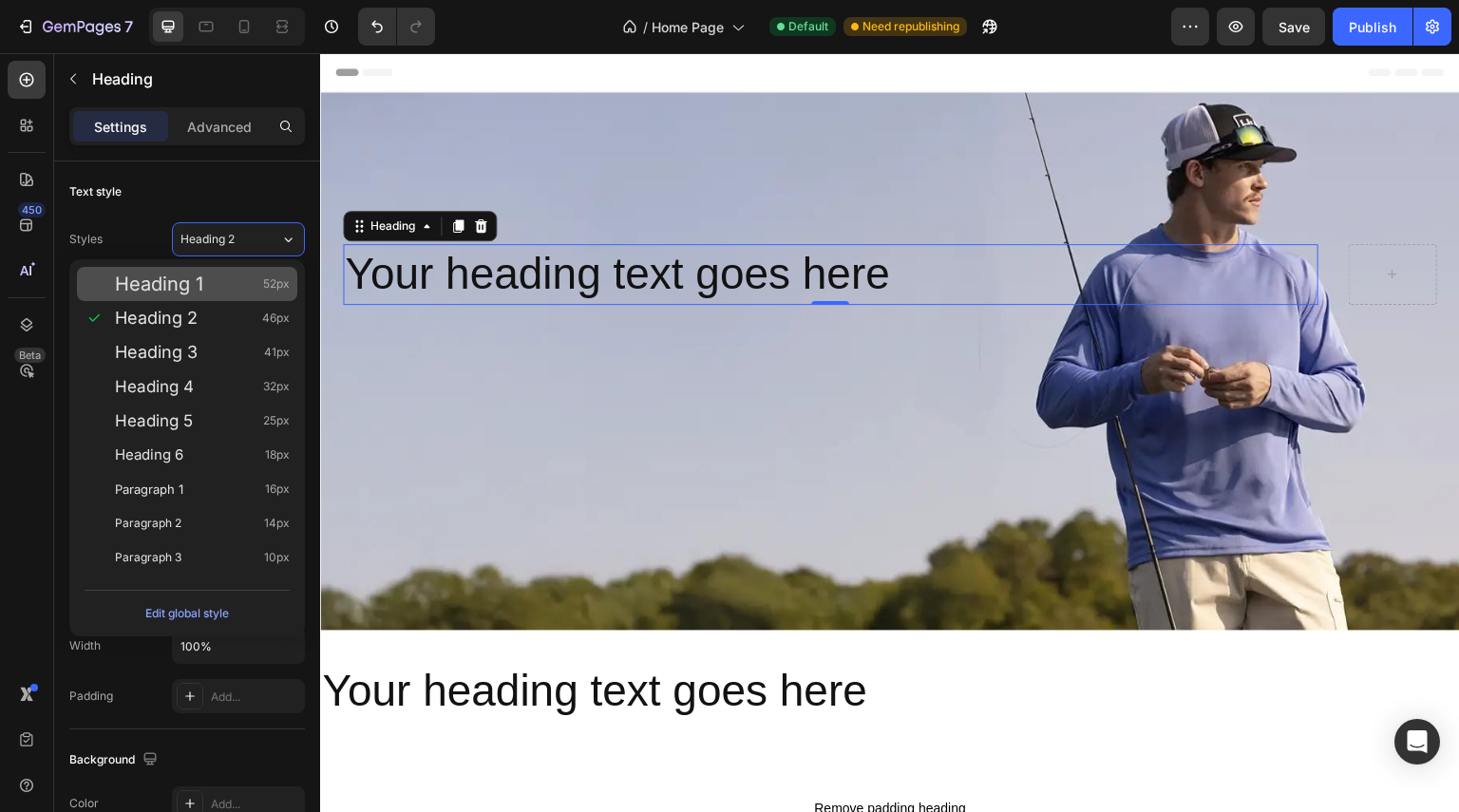
click at [238, 290] on div "Heading 1 52px" at bounding box center [202, 284] width 175 height 19
type input "52"
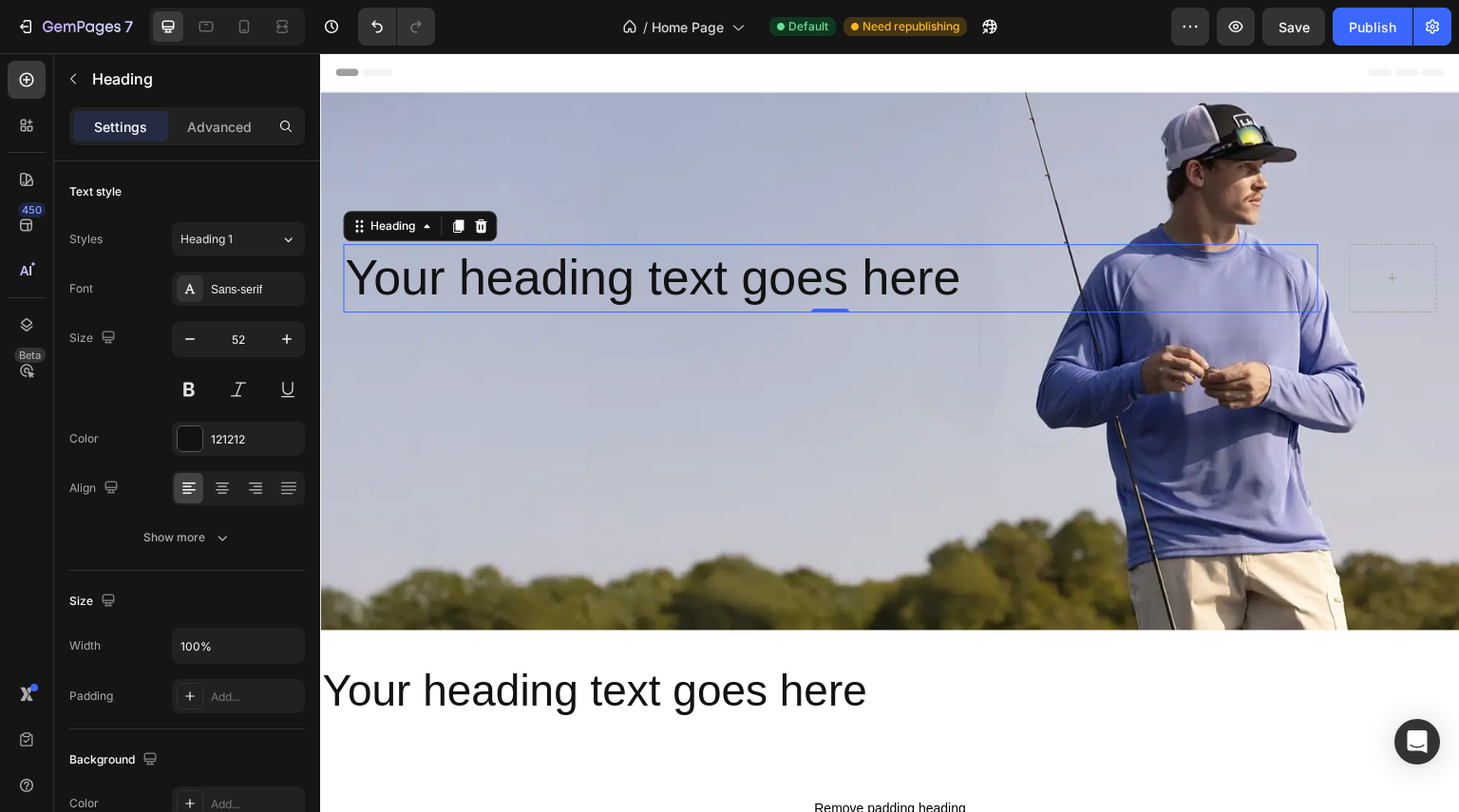
click at [528, 292] on h2 "Your heading text goes here" at bounding box center [830, 278] width 975 height 69
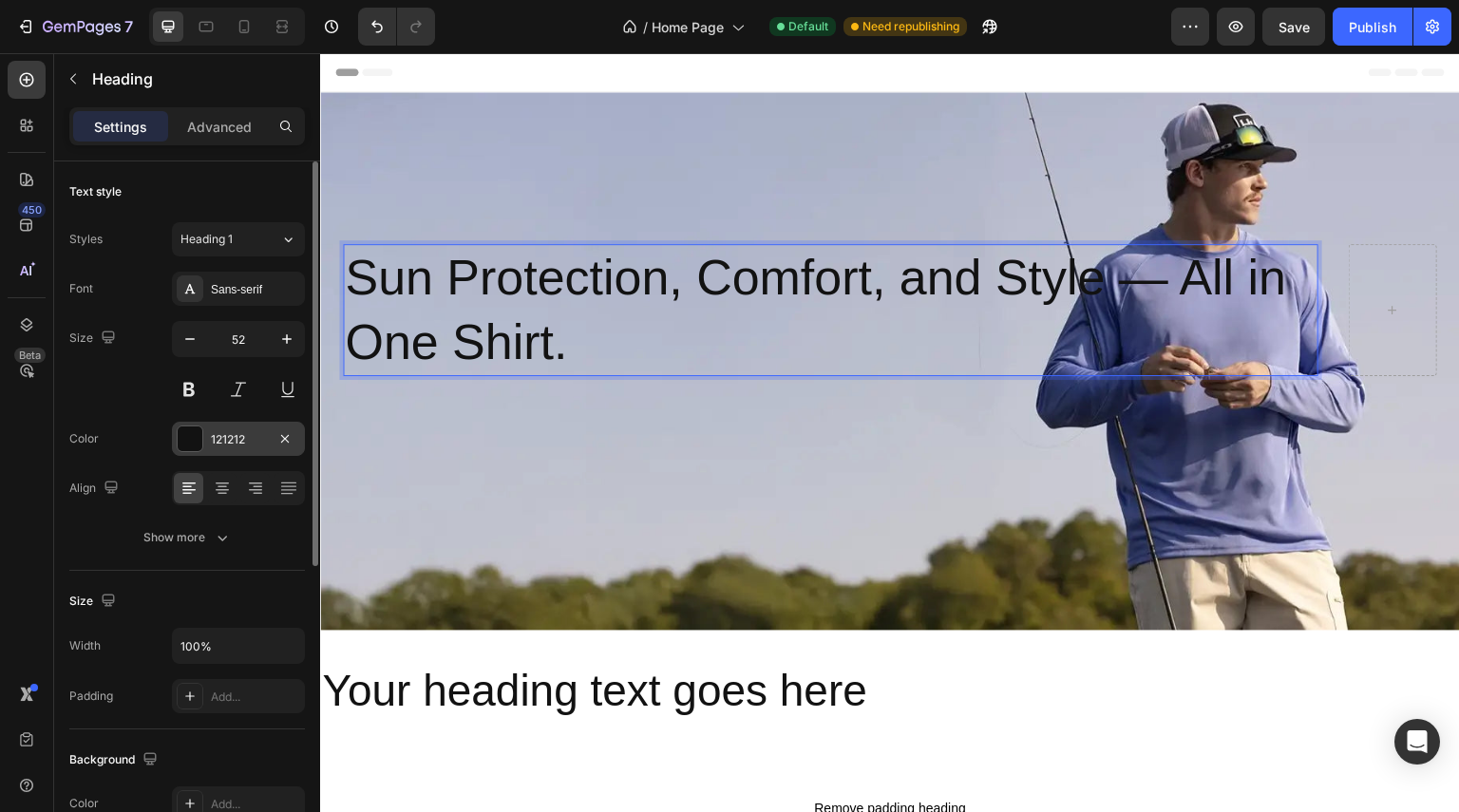
click at [202, 437] on div at bounding box center [190, 439] width 25 height 25
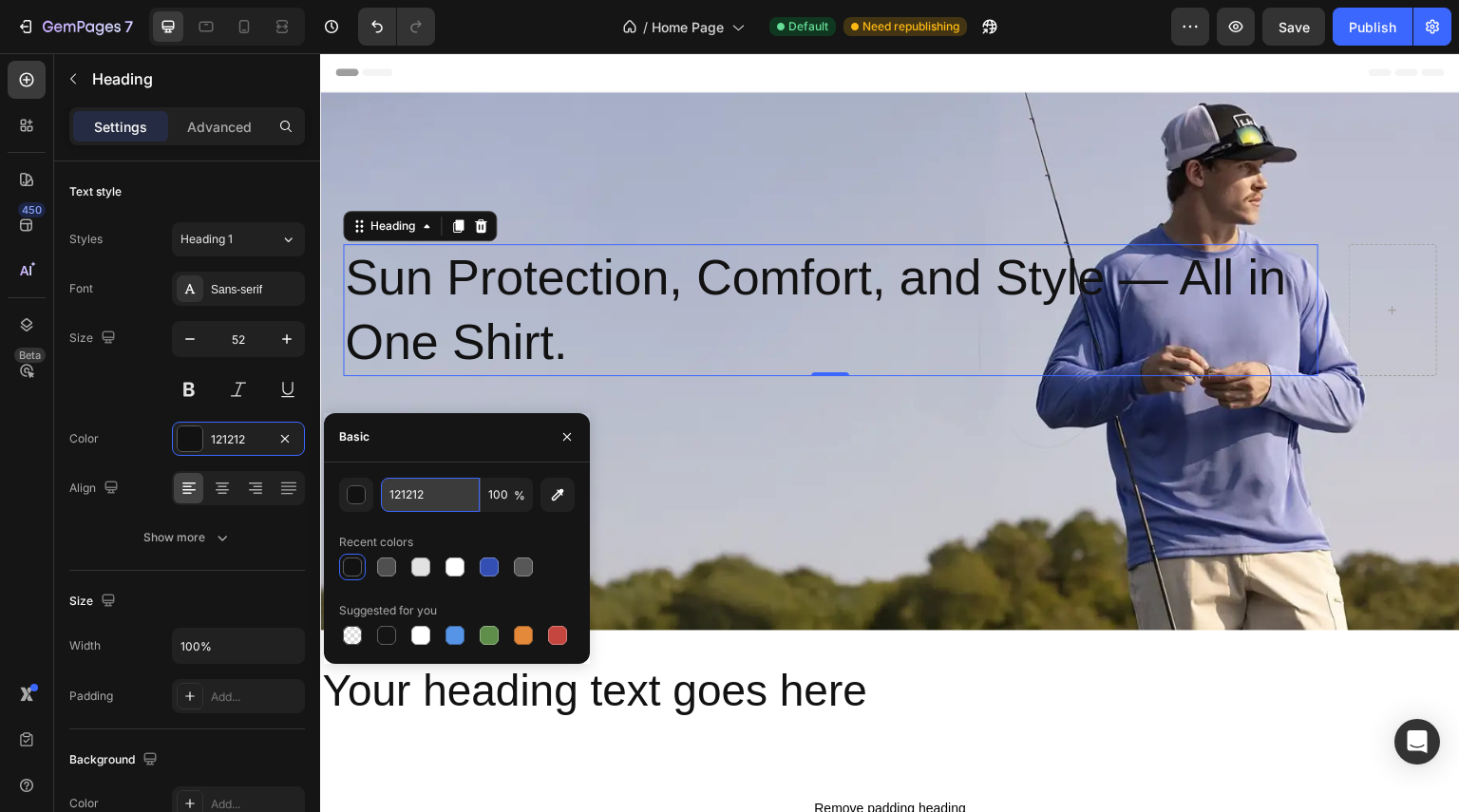
click at [450, 498] on input "121212" at bounding box center [430, 494] width 98 height 34
paste input "614F2E"
type input "614F2E"
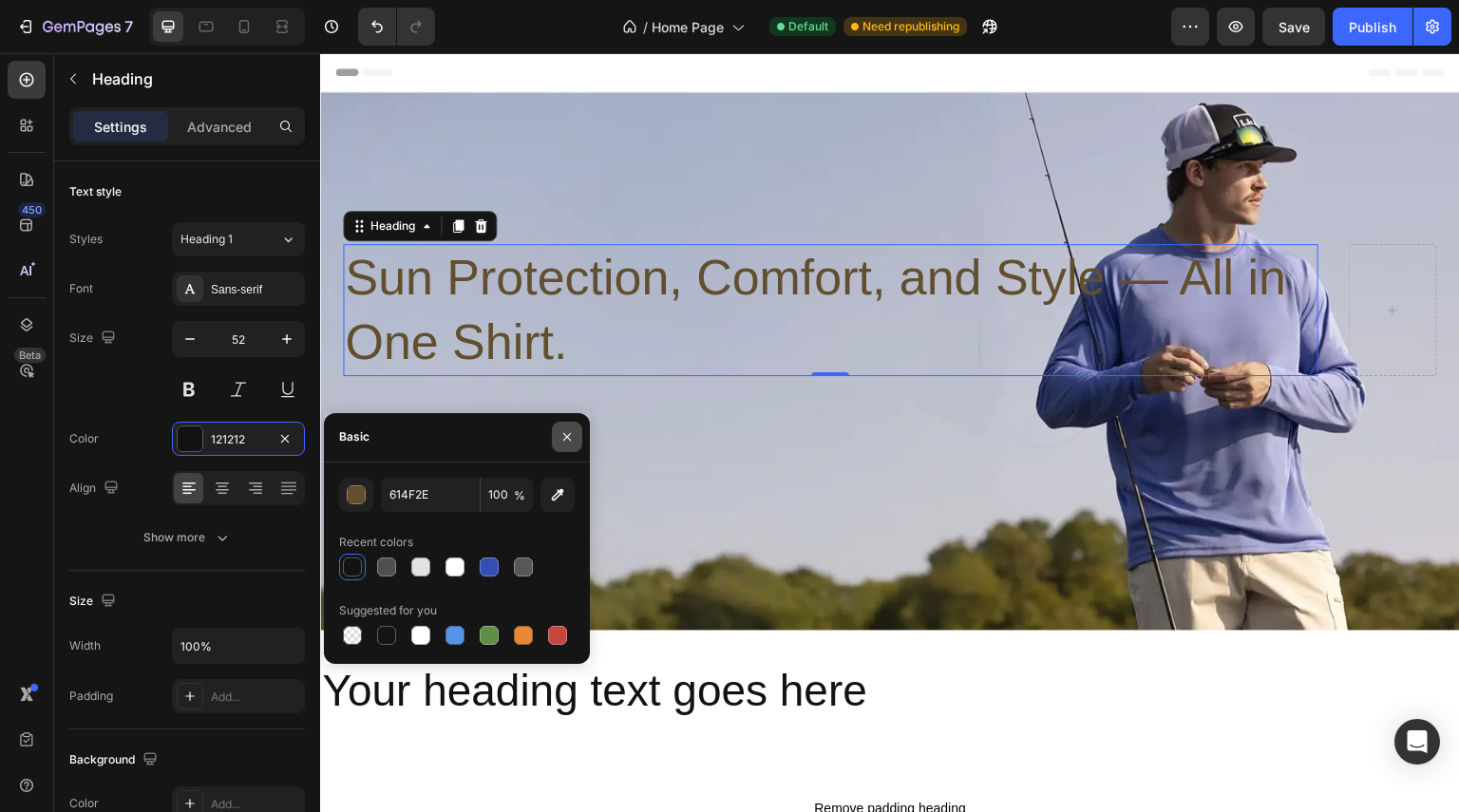
click at [560, 439] on icon "button" at bounding box center [567, 437] width 15 height 15
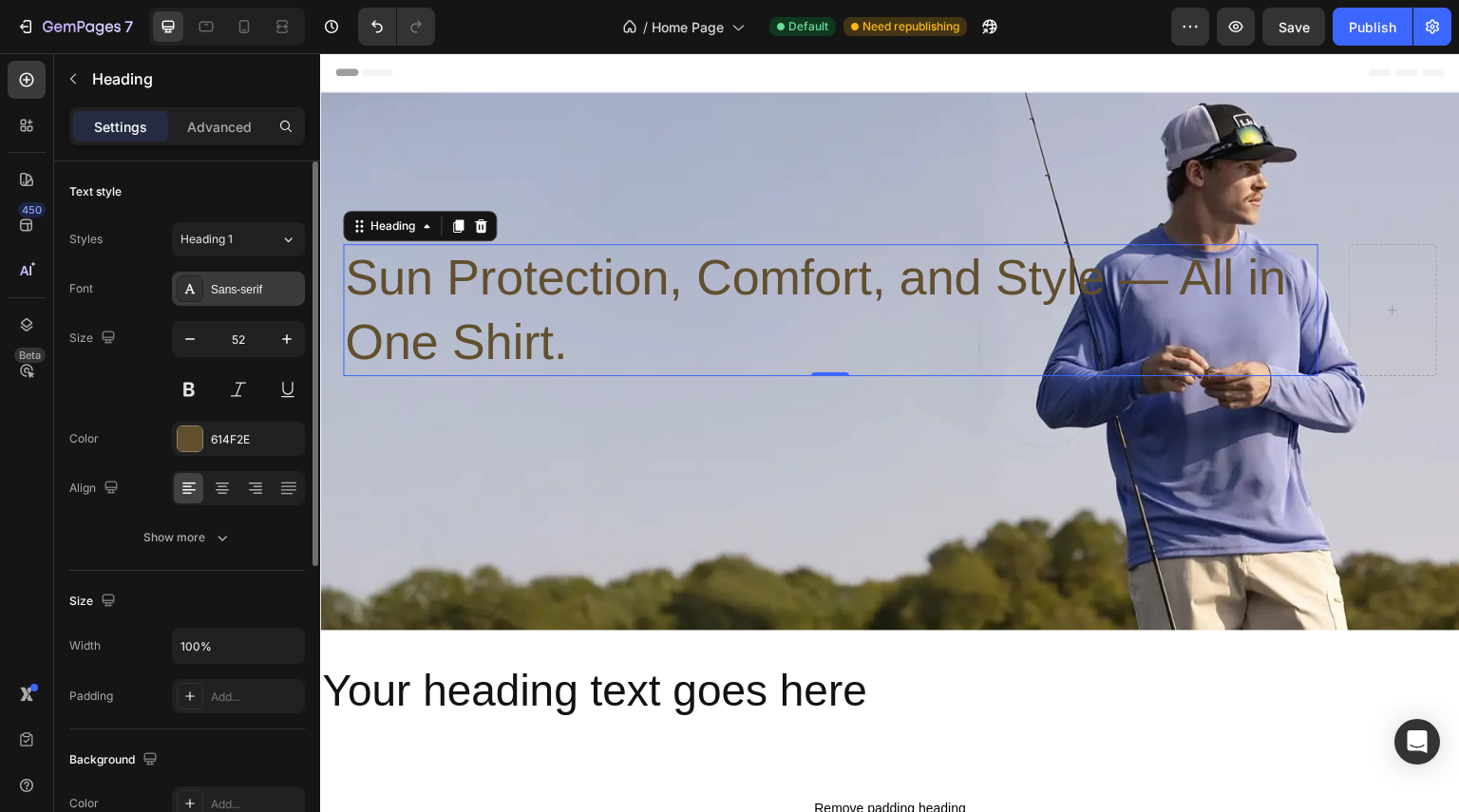
click at [292, 290] on div "Sans-serif" at bounding box center [255, 290] width 89 height 17
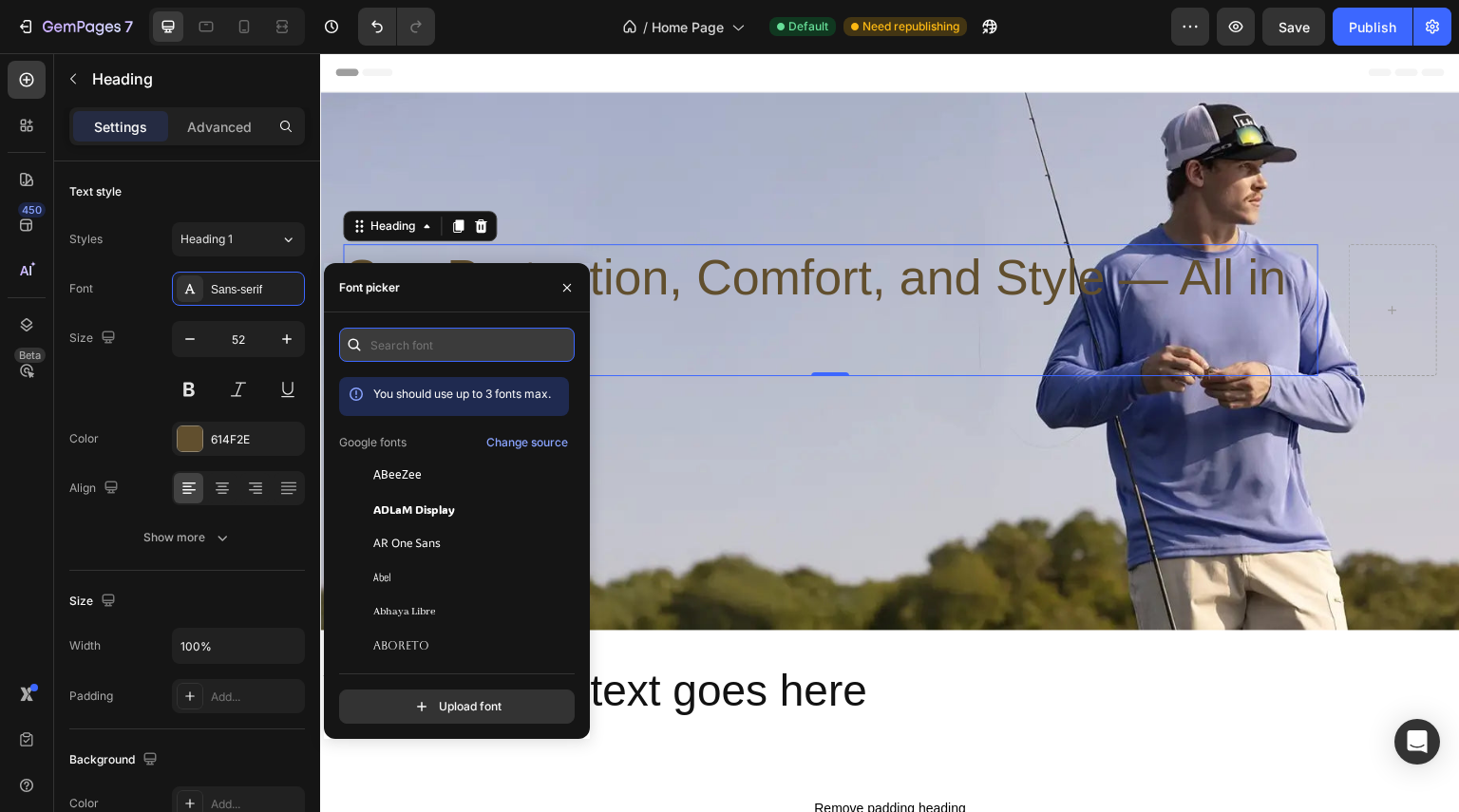
click at [485, 344] on input "text" at bounding box center [457, 344] width 236 height 34
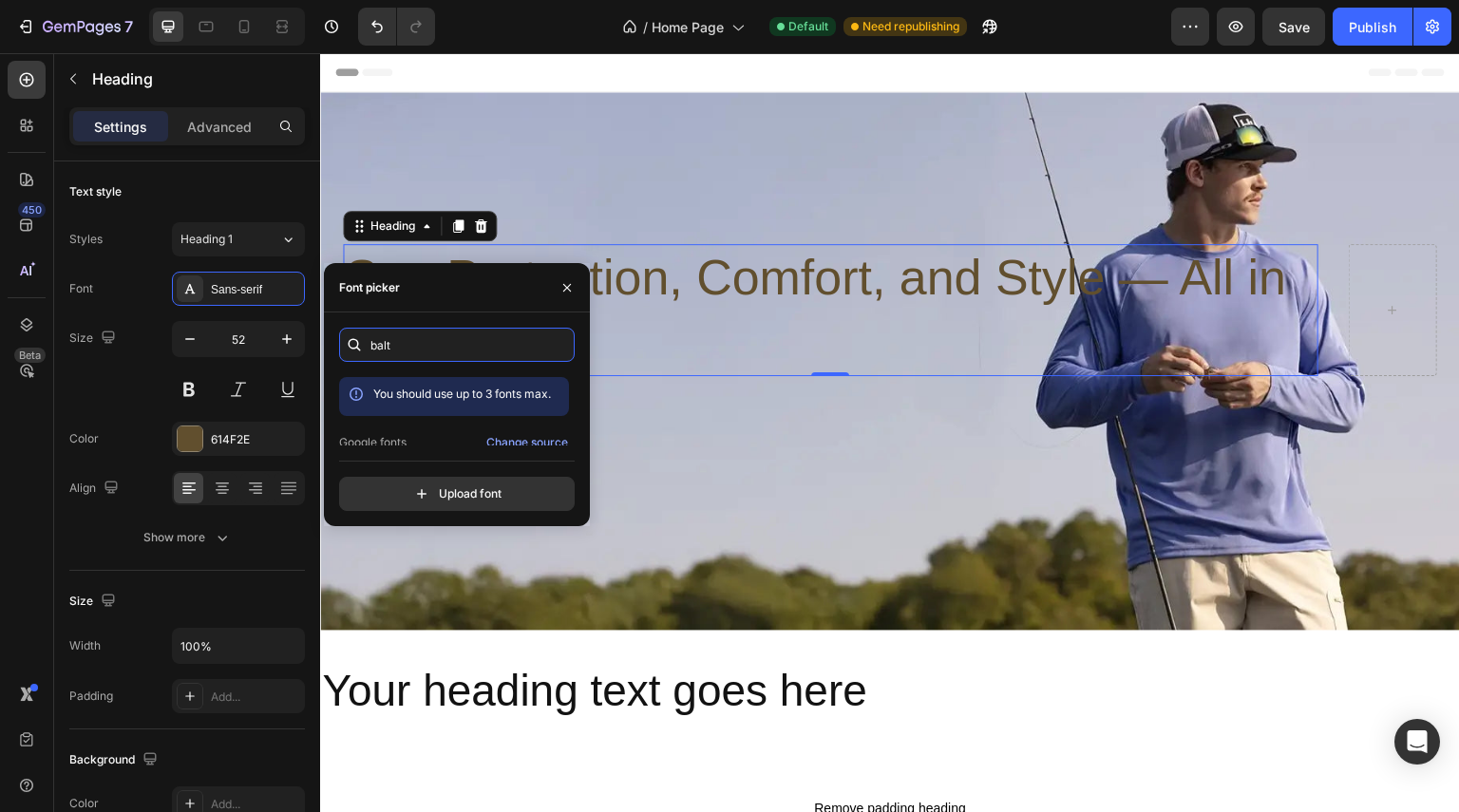
scroll to position [45, 0]
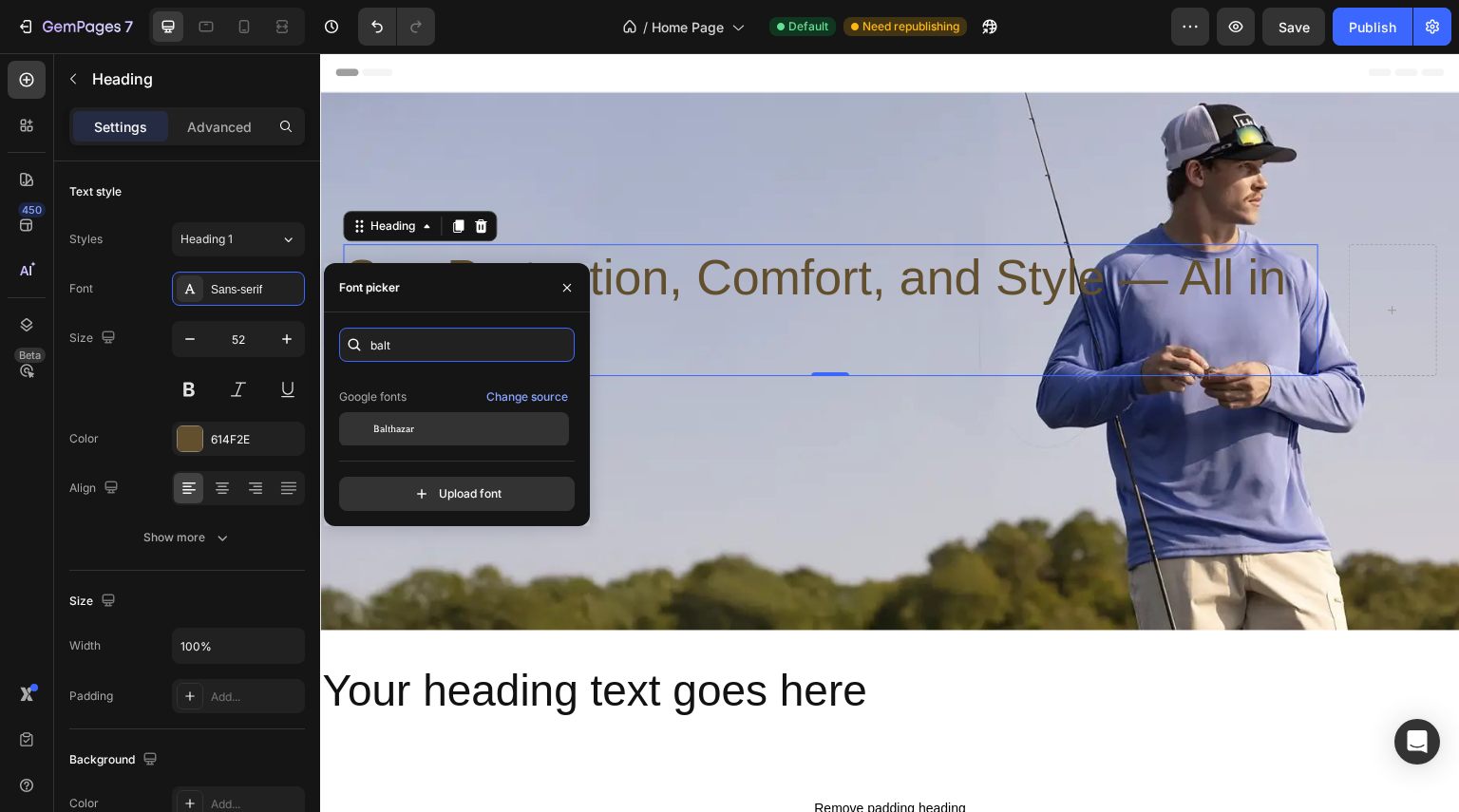
type input "balt"
click at [399, 427] on span "Balthazar" at bounding box center [394, 430] width 41 height 17
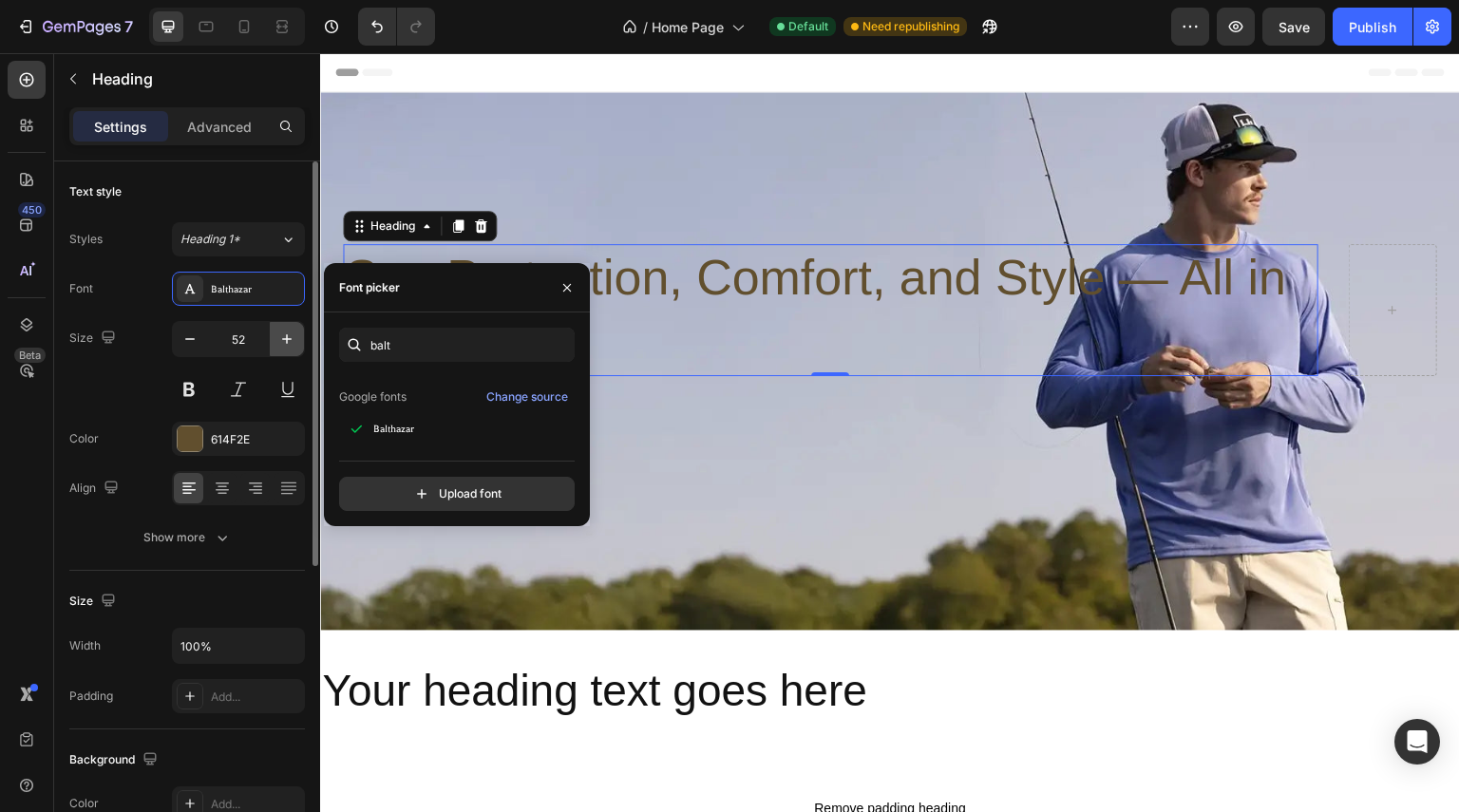
click at [287, 340] on icon "button" at bounding box center [287, 339] width 10 height 10
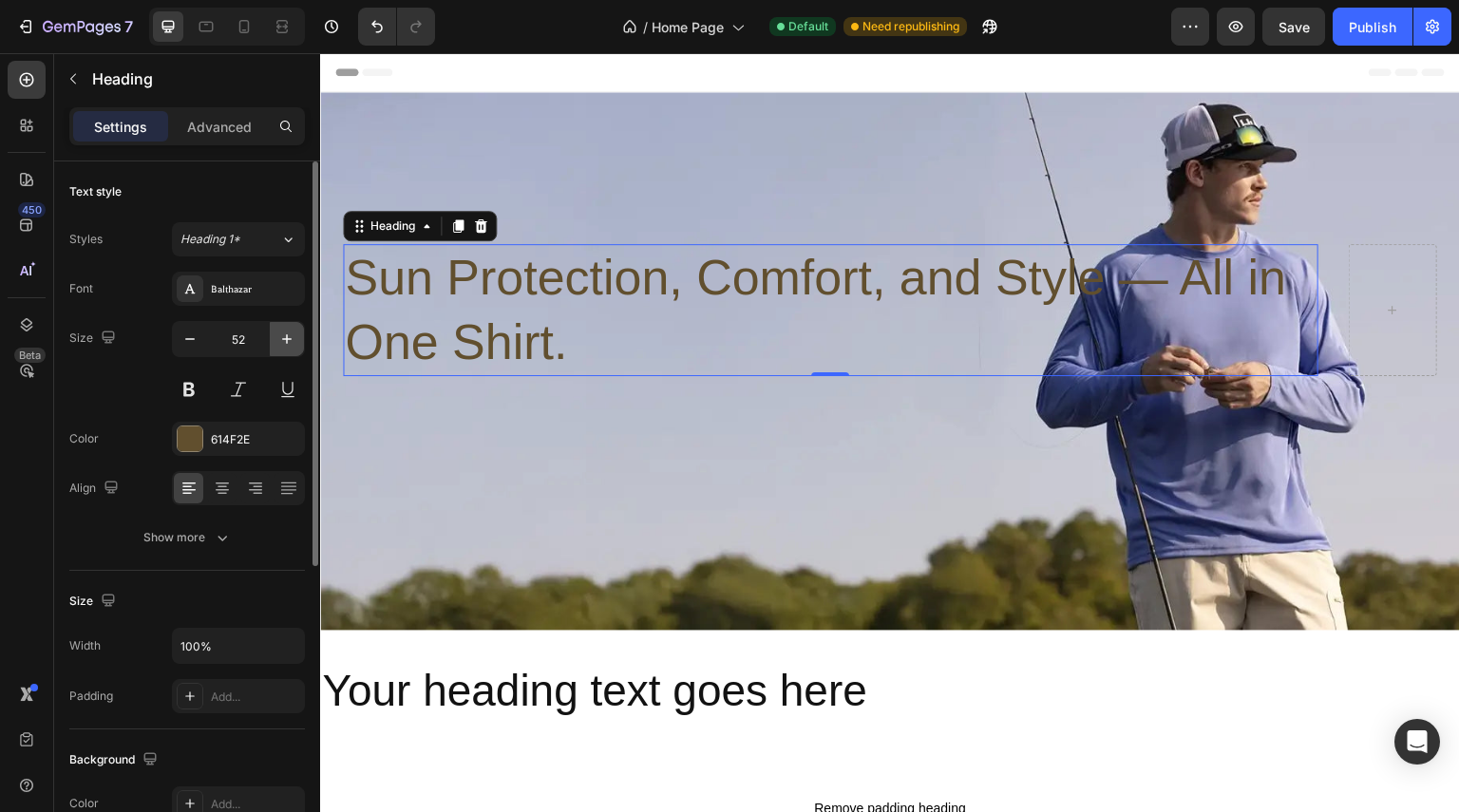
click at [287, 340] on icon "button" at bounding box center [287, 339] width 10 height 10
type input "54"
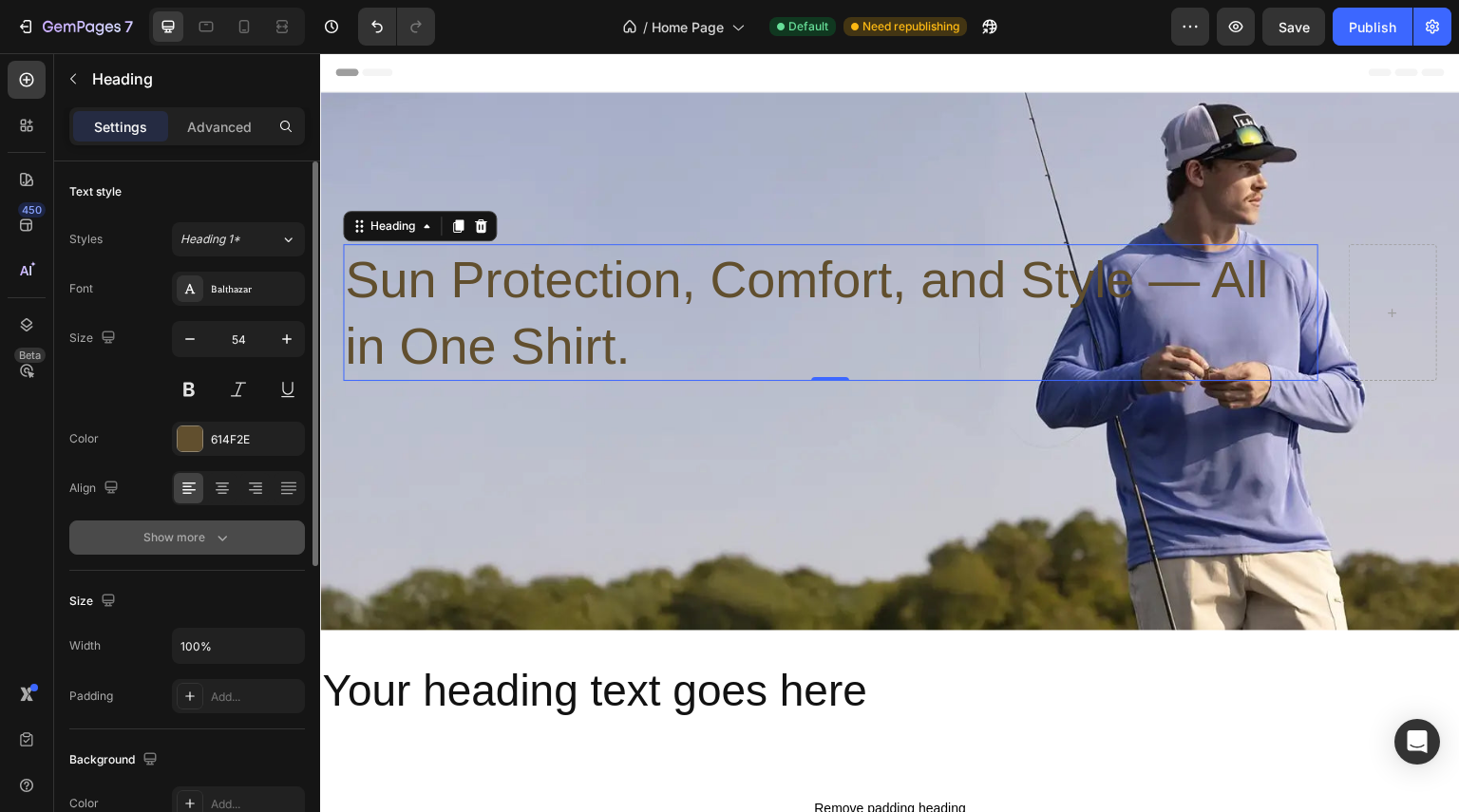
click at [216, 545] on icon "button" at bounding box center [222, 538] width 19 height 19
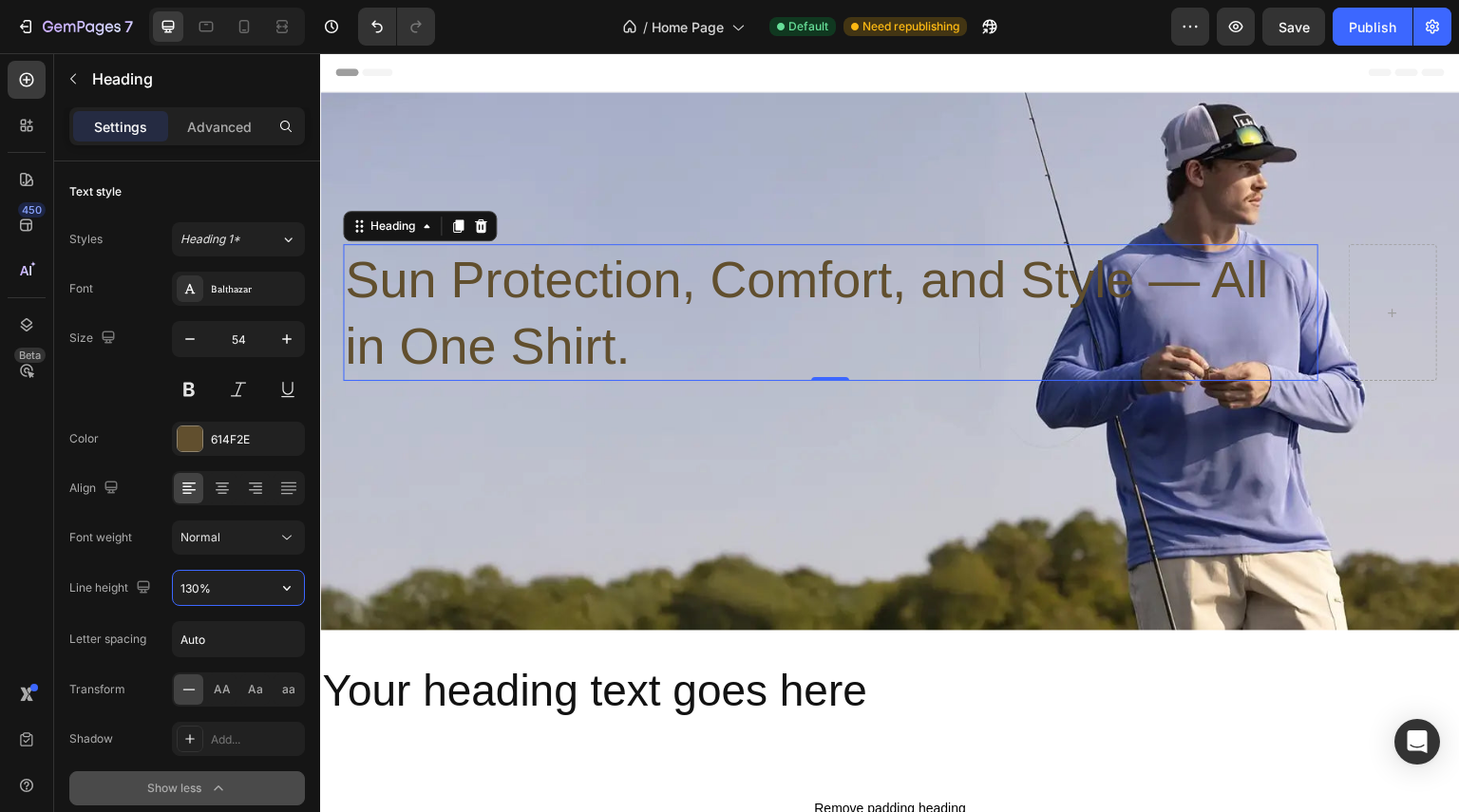
click at [252, 596] on input "130%" at bounding box center [238, 587] width 131 height 34
click at [288, 598] on button "button" at bounding box center [286, 587] width 34 height 34
click at [208, 594] on input "130%" at bounding box center [238, 587] width 131 height 34
drag, startPoint x: 195, startPoint y: 586, endPoint x: 186, endPoint y: 597, distance: 14.2
click at [186, 597] on input "130%" at bounding box center [238, 587] width 131 height 34
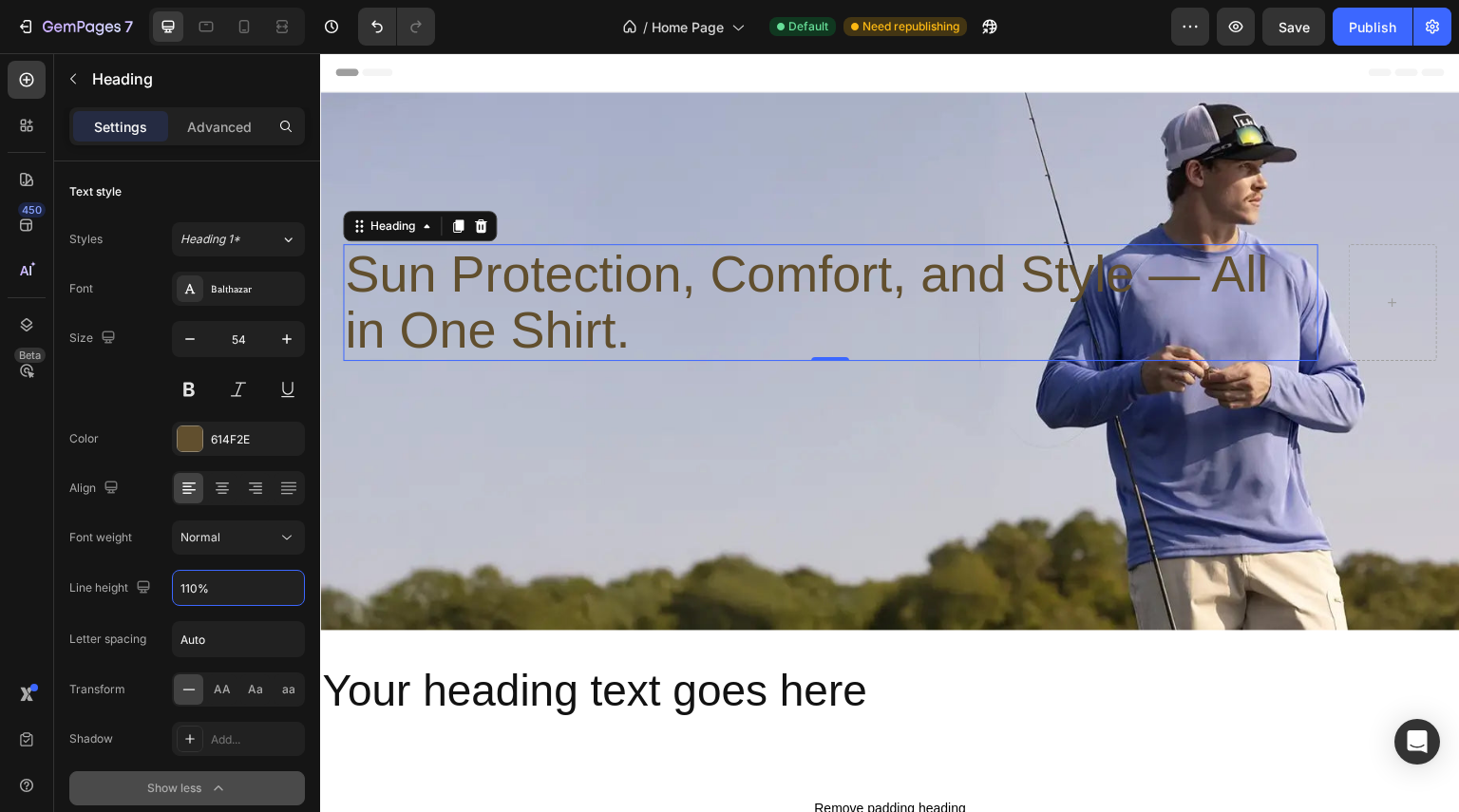
type input "110%"
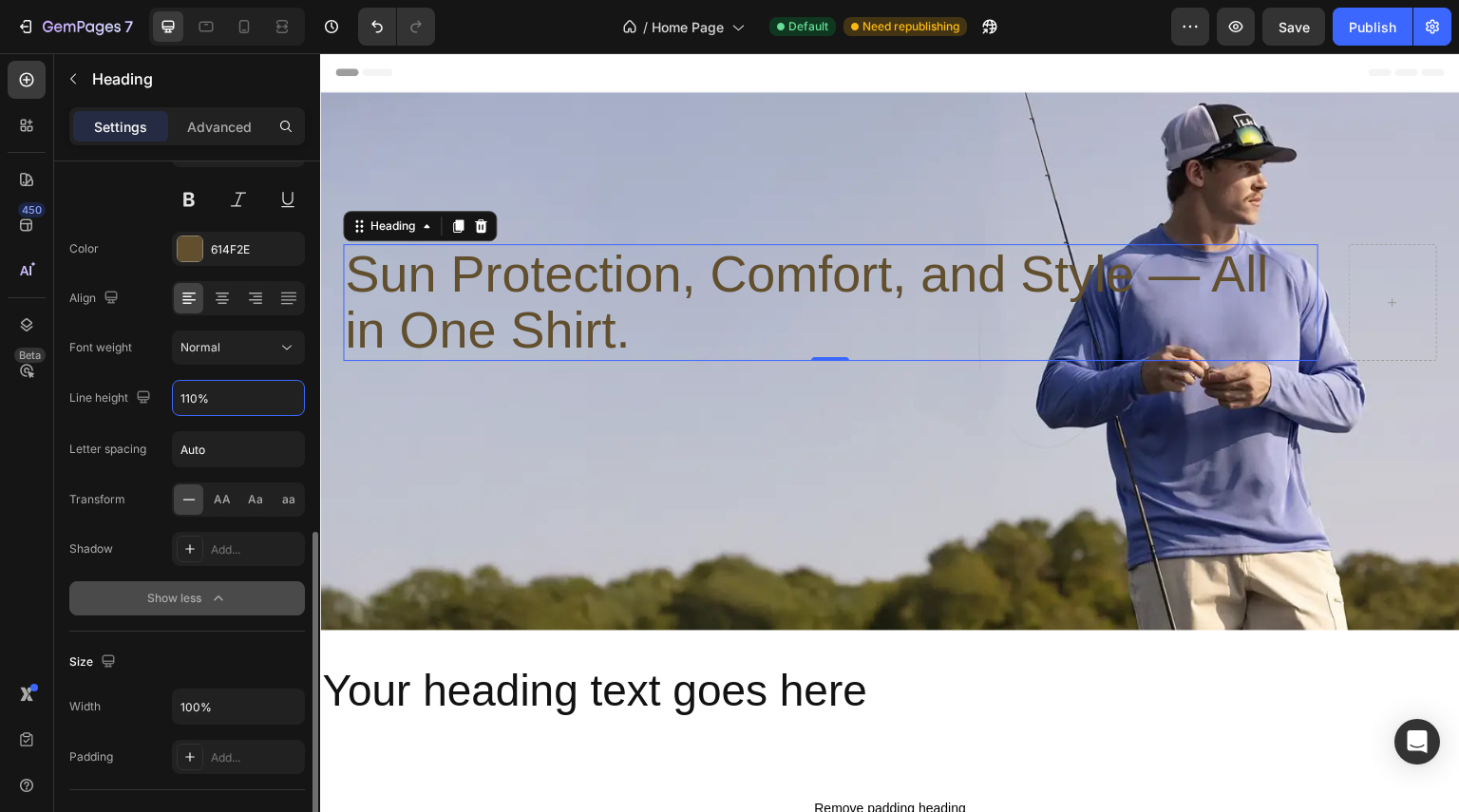
scroll to position [379, 0]
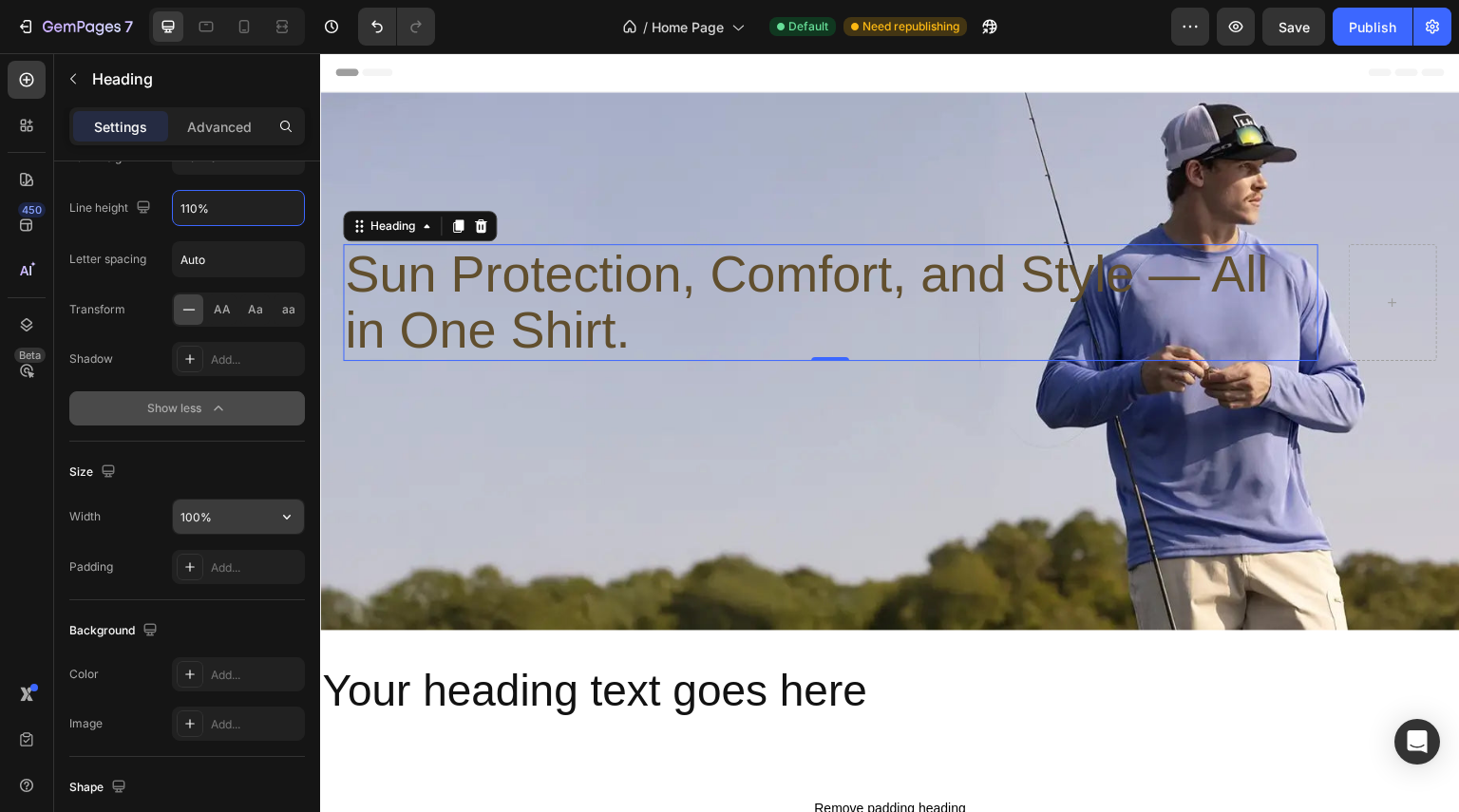
click at [253, 519] on input "100%" at bounding box center [238, 516] width 131 height 34
click at [281, 514] on icon "button" at bounding box center [287, 517] width 19 height 19
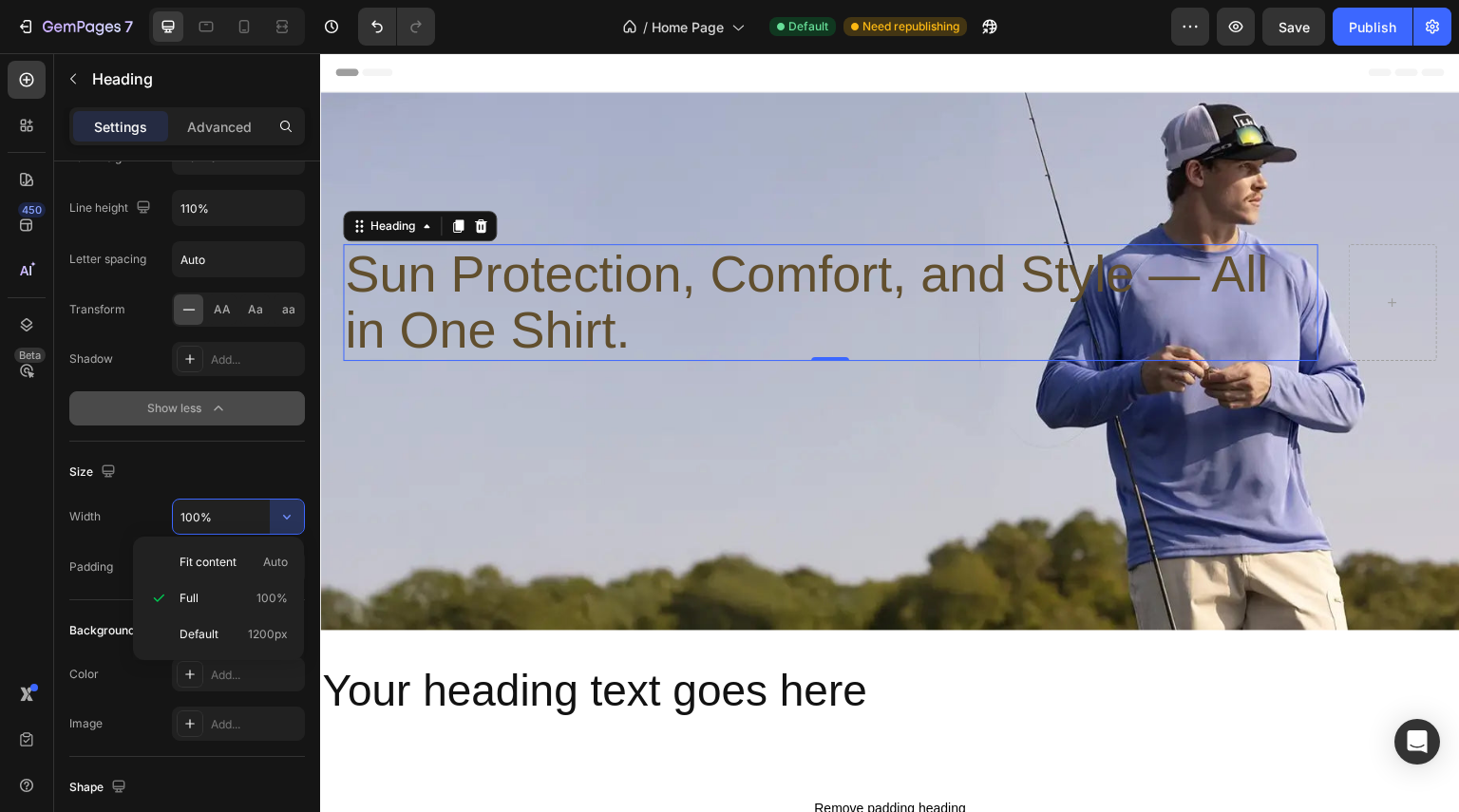
click at [252, 517] on input "100%" at bounding box center [238, 516] width 131 height 34
drag, startPoint x: 252, startPoint y: 517, endPoint x: 87, endPoint y: 527, distance: 165.3
click at [89, 527] on div "Width 100%" at bounding box center [187, 516] width 236 height 36
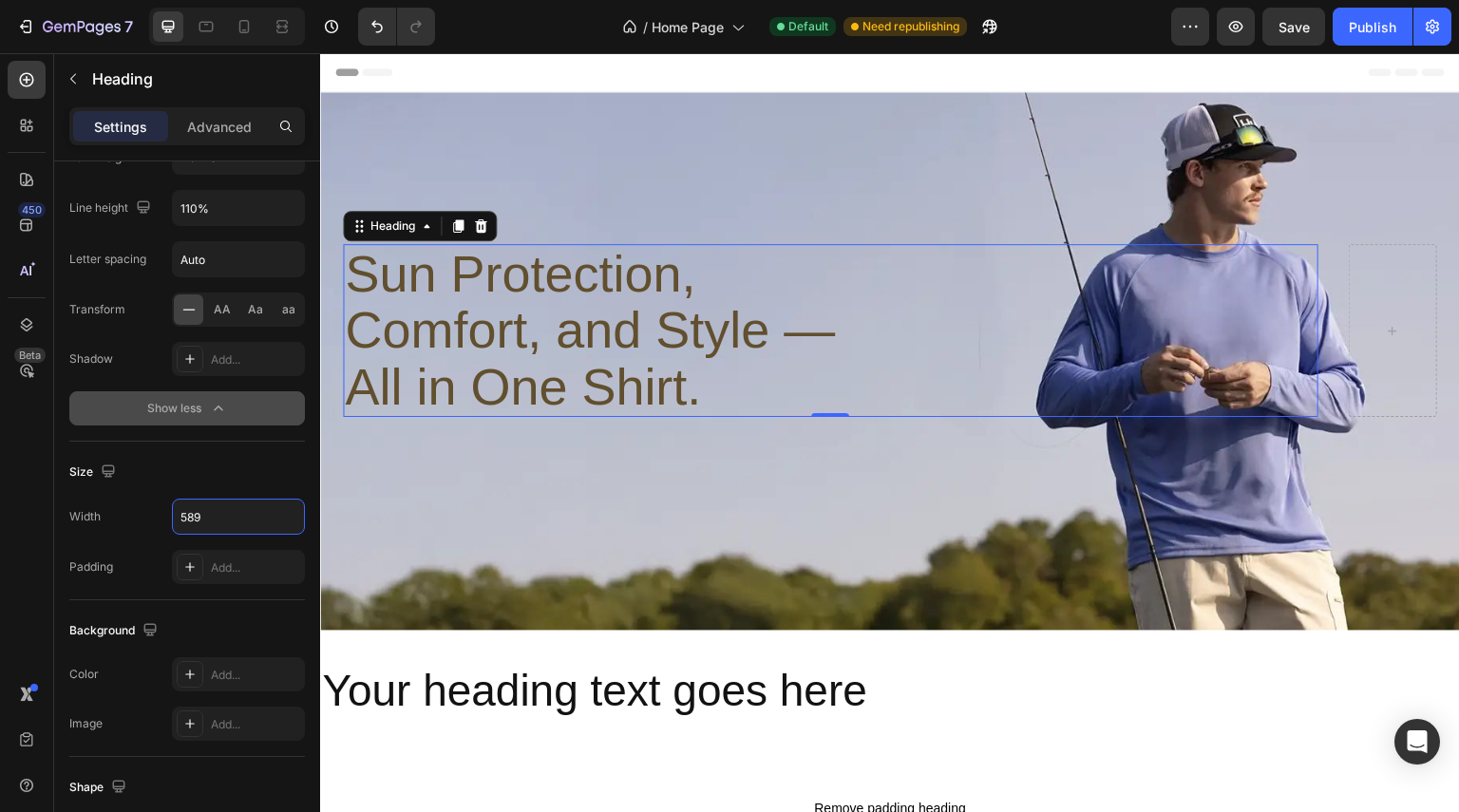
type input "589"
click at [143, 486] on div "Size Width 589 Padding Add..." at bounding box center [187, 520] width 236 height 158
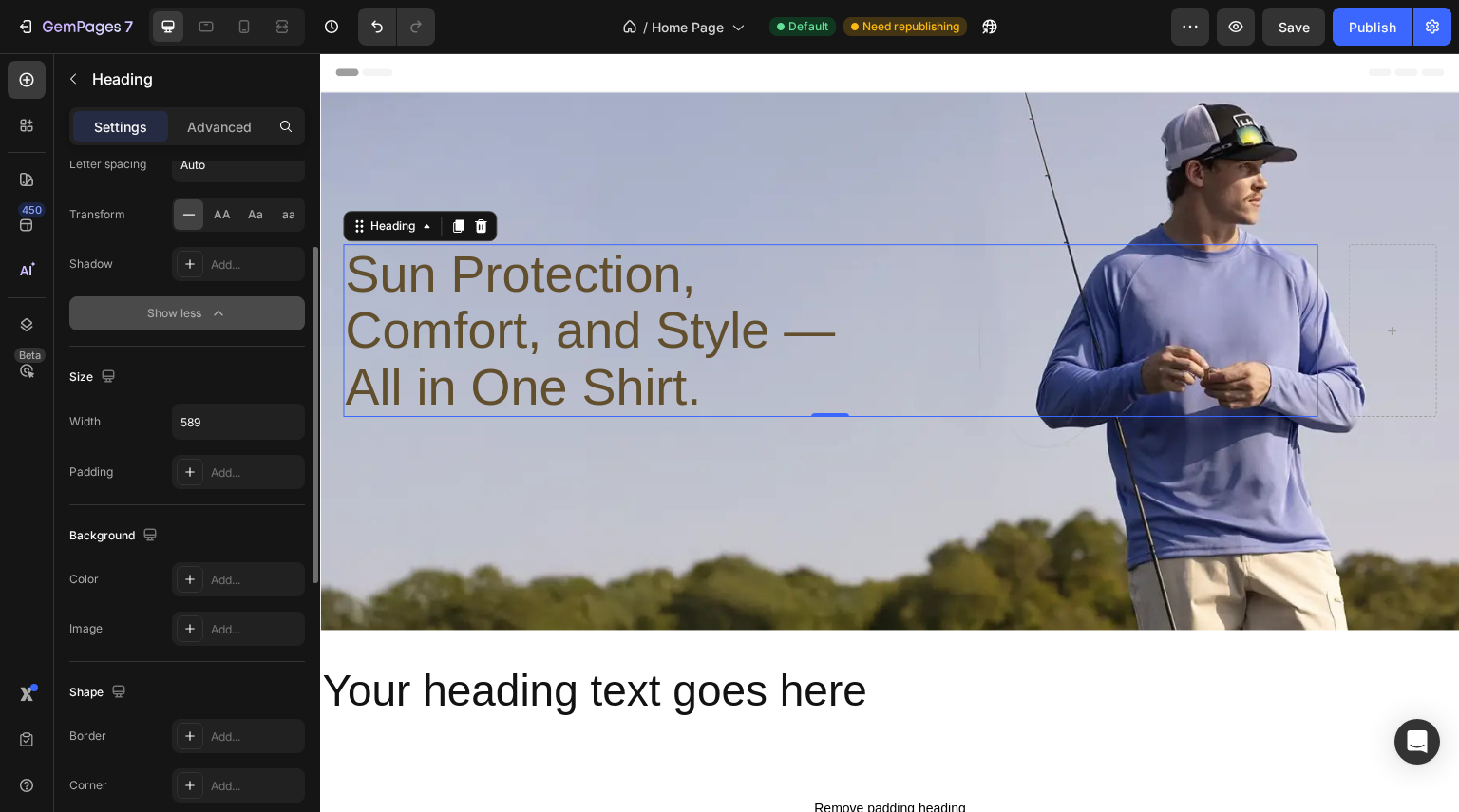
scroll to position [285, 0]
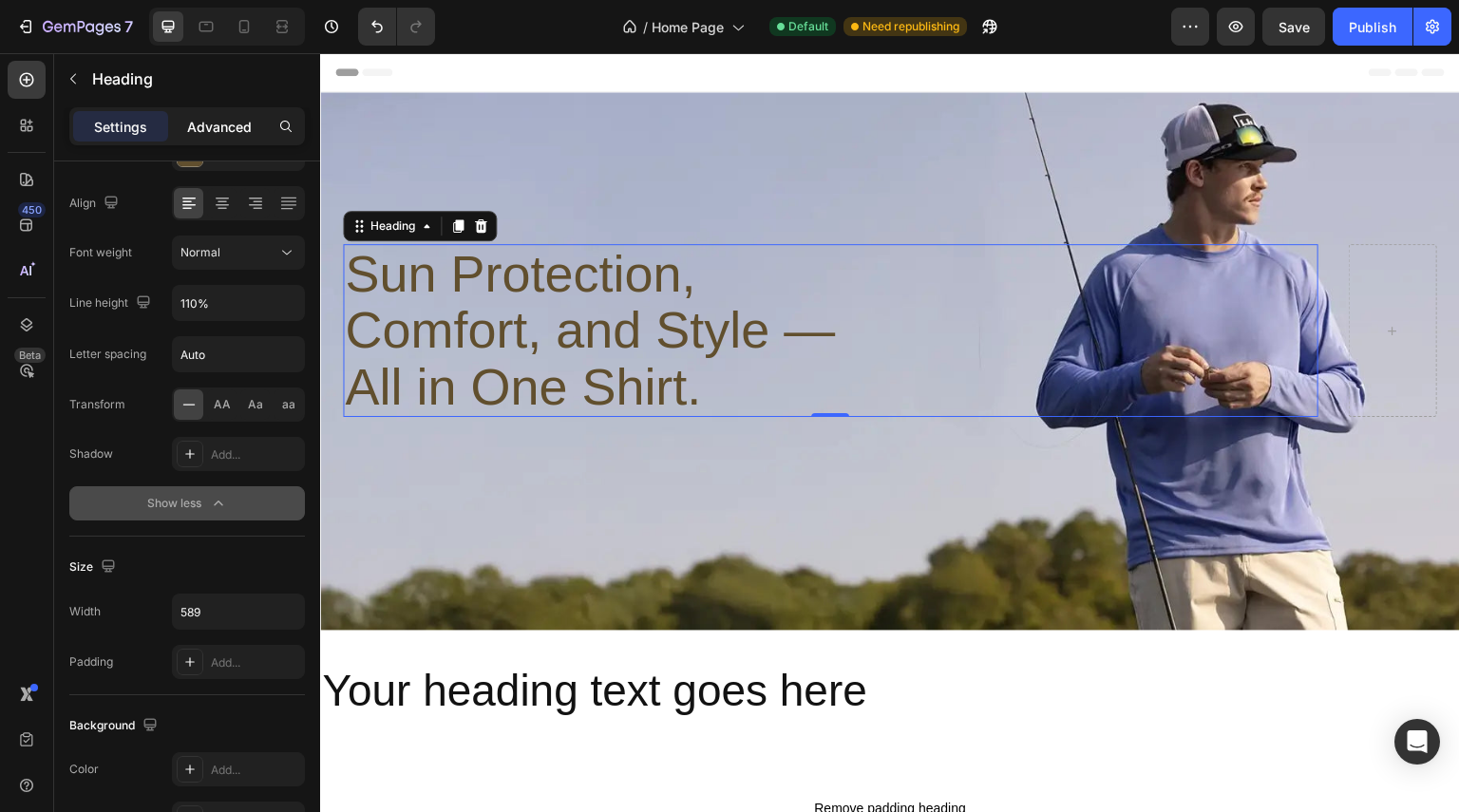
click at [204, 135] on p "Advanced" at bounding box center [219, 126] width 65 height 20
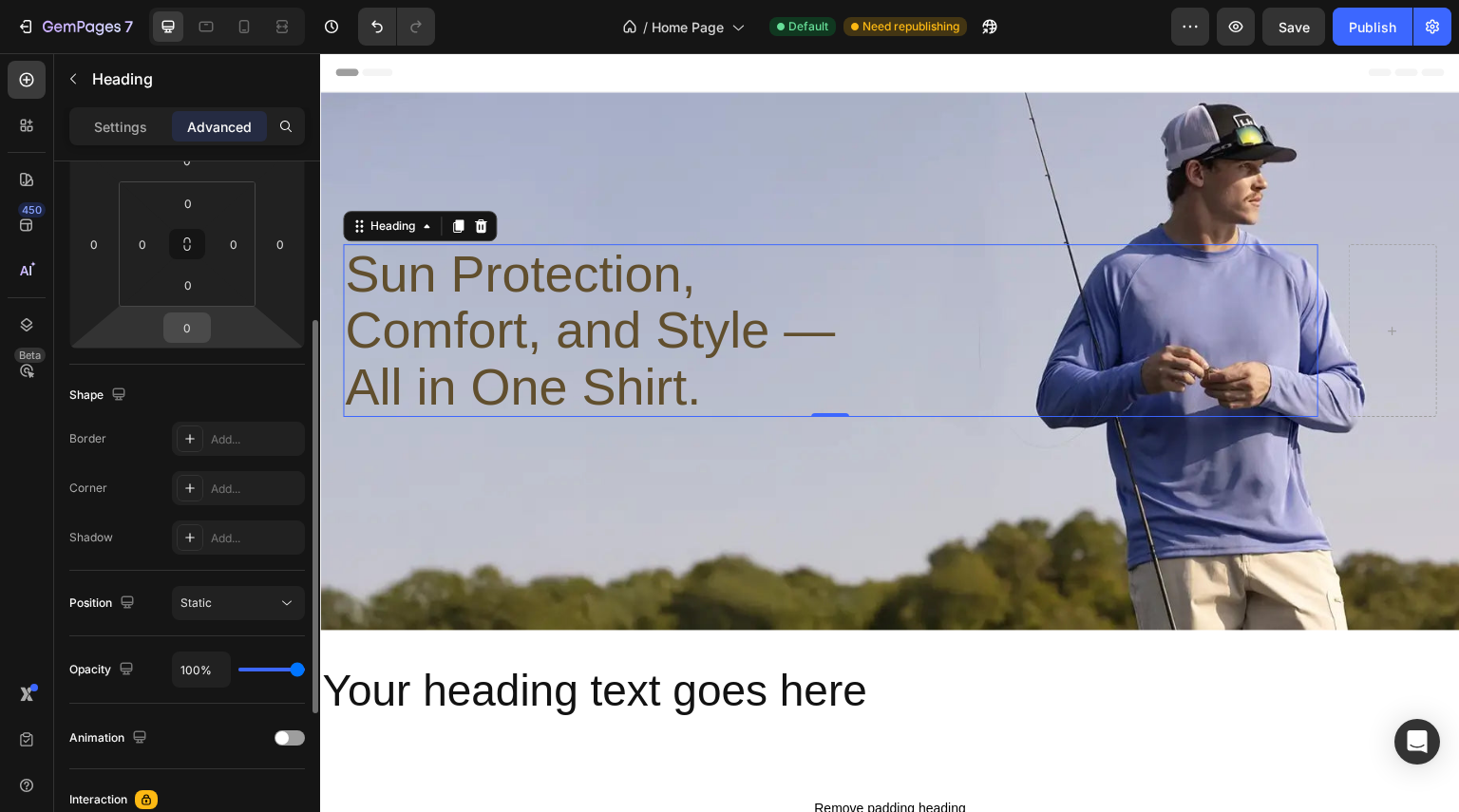
click at [194, 333] on input "0" at bounding box center [186, 328] width 38 height 29
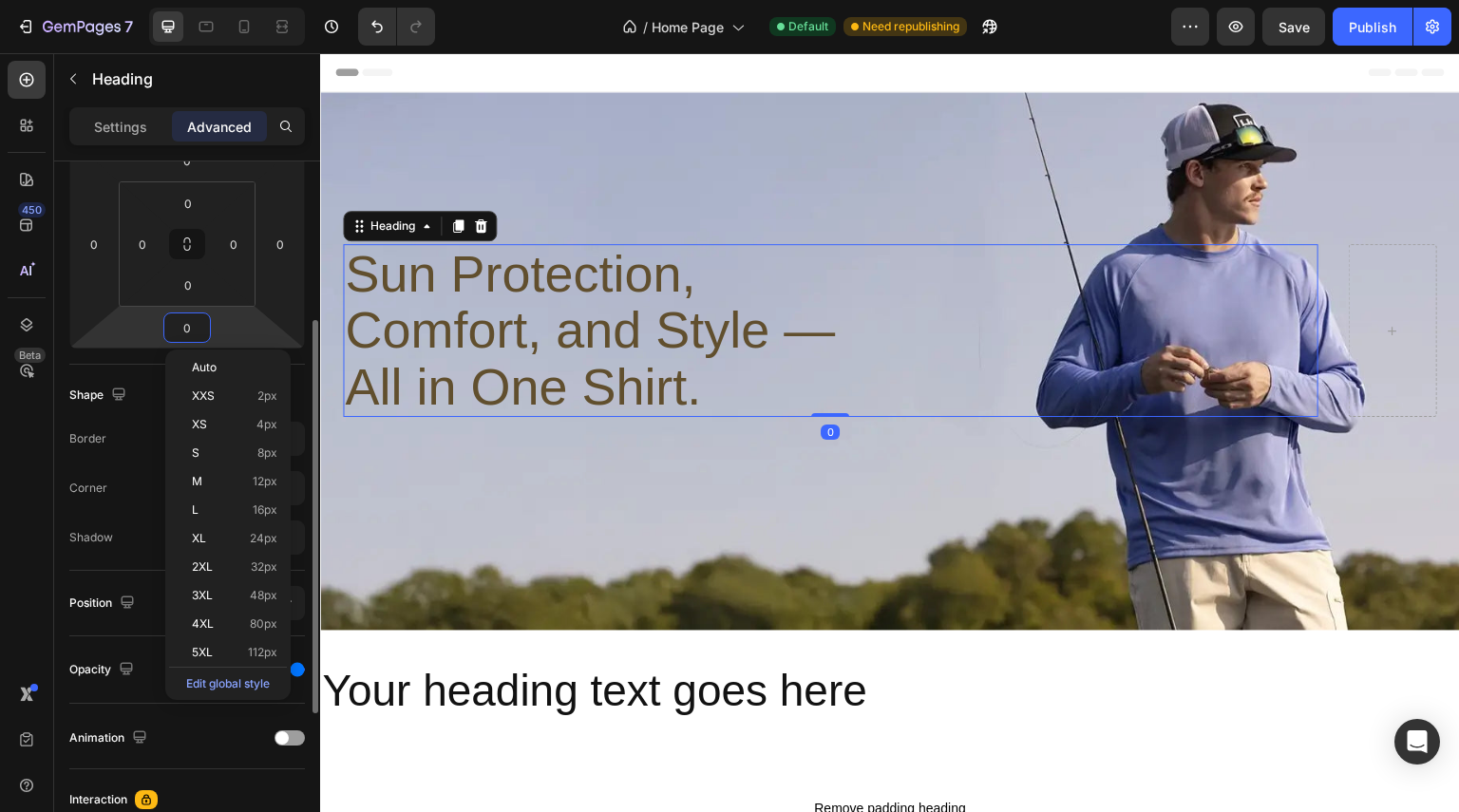
type input "8"
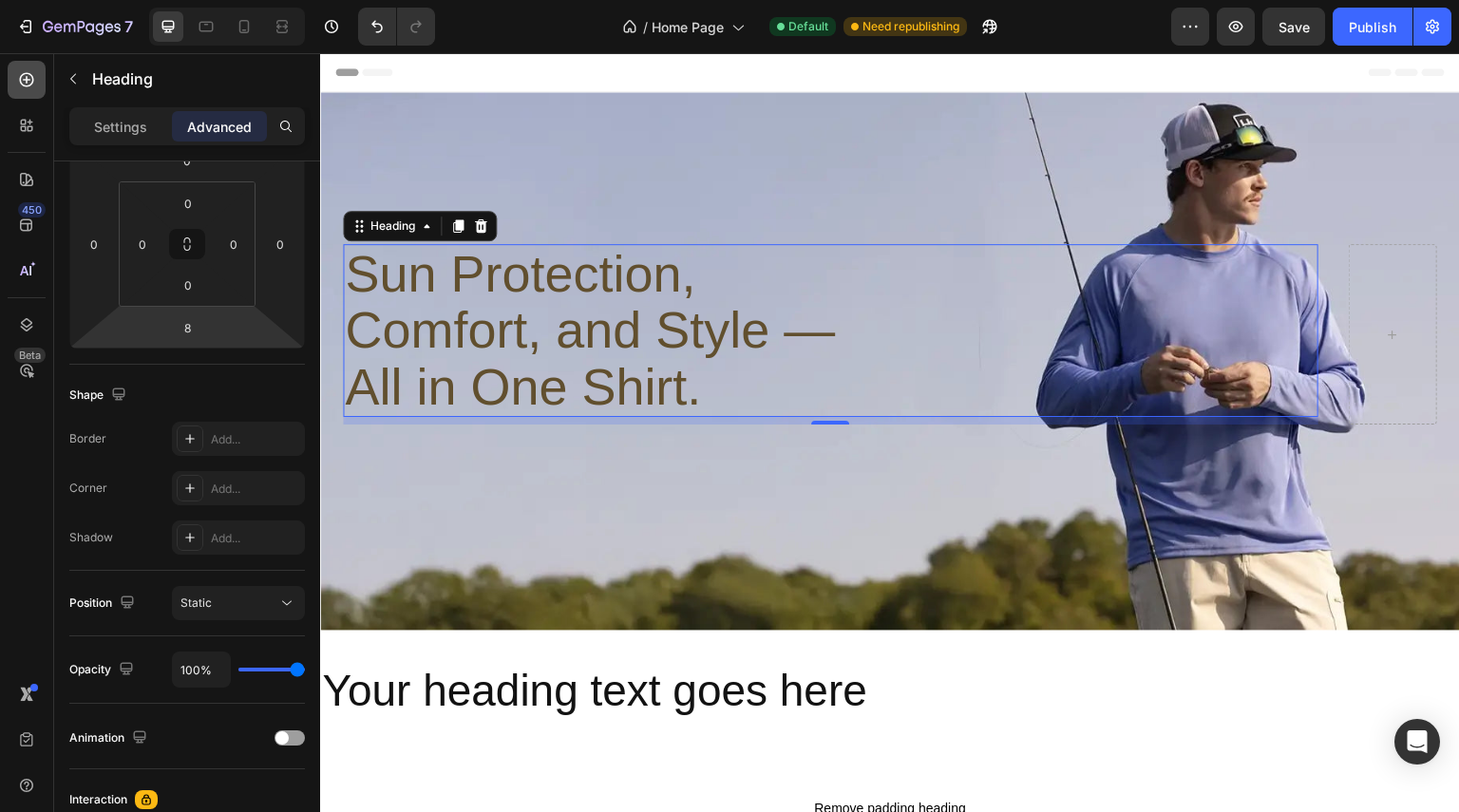
click at [24, 93] on div at bounding box center [26, 79] width 38 height 38
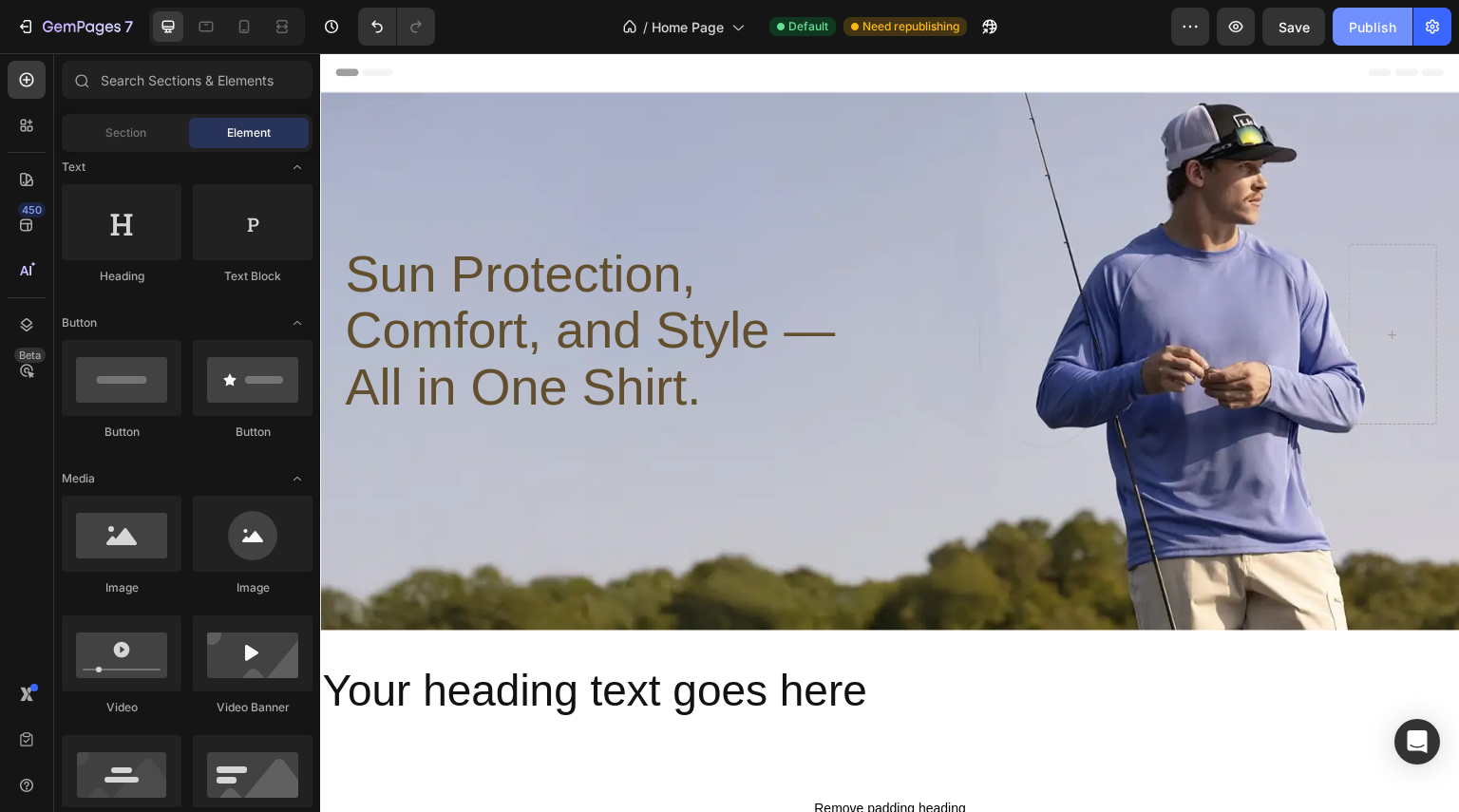
click at [1382, 22] on div "Publish" at bounding box center [1372, 27] width 47 height 20
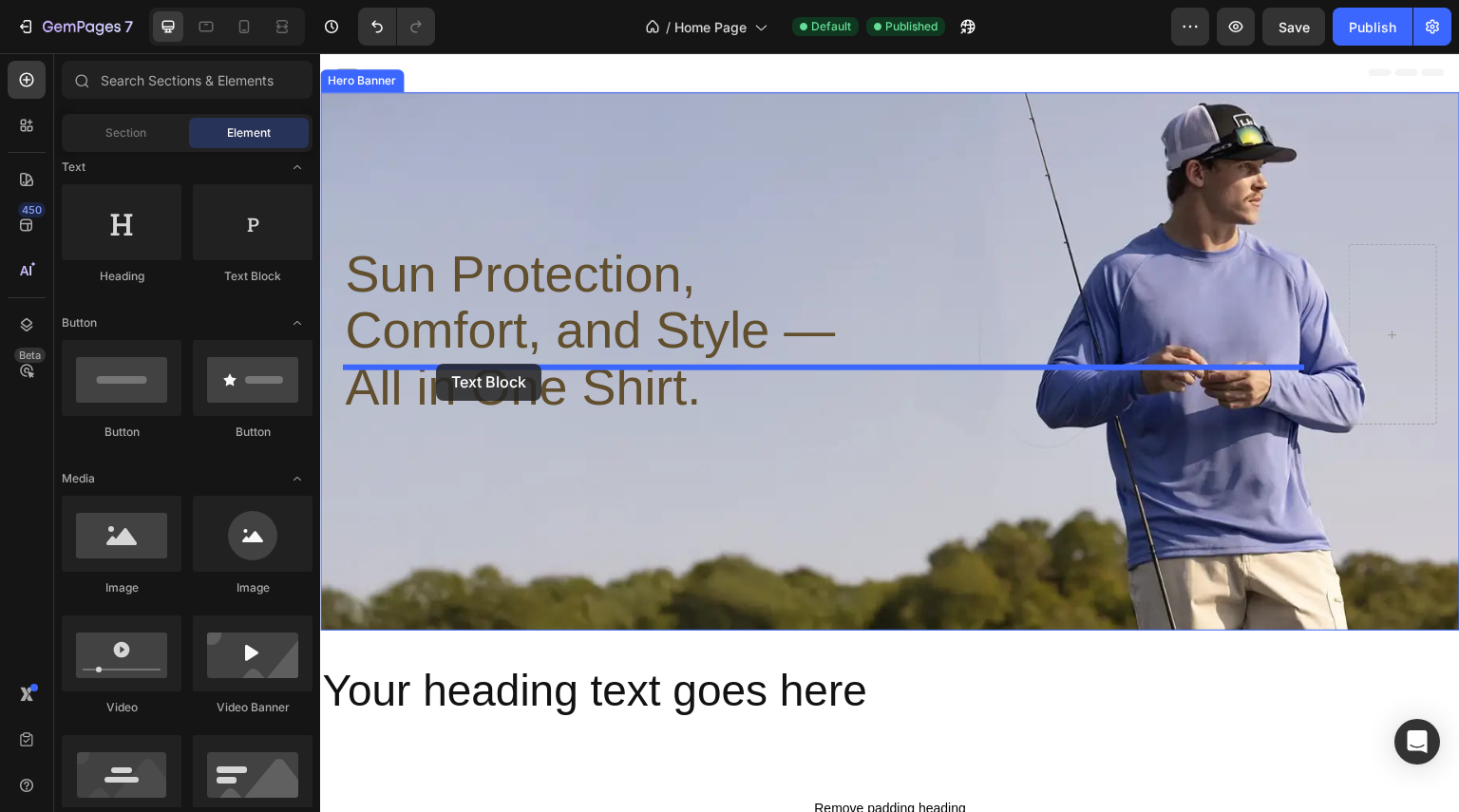
drag, startPoint x: 605, startPoint y: 311, endPoint x: 436, endPoint y: 364, distance: 177.1
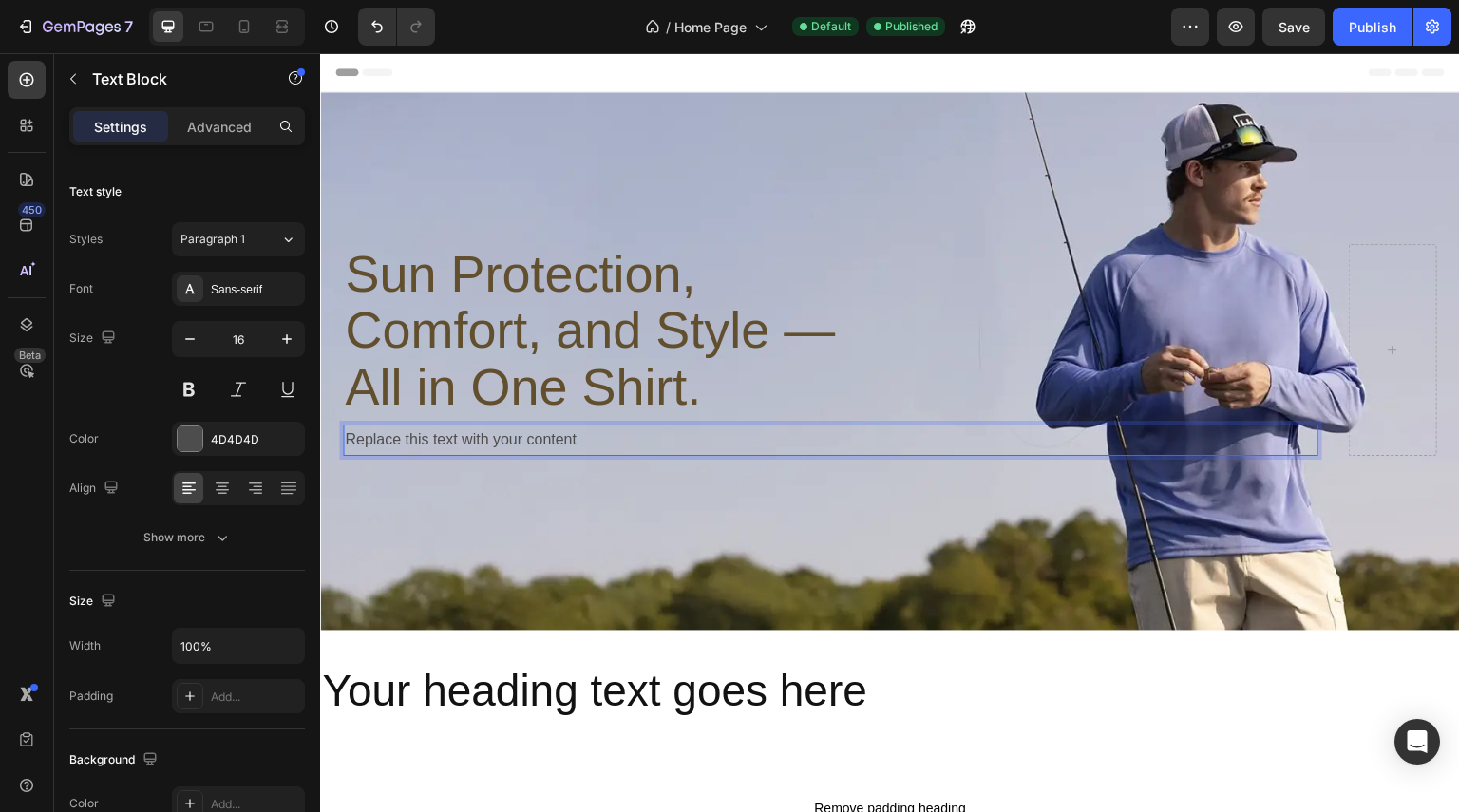
click at [578, 425] on div "Replace this text with your content" at bounding box center [830, 440] width 975 height 31
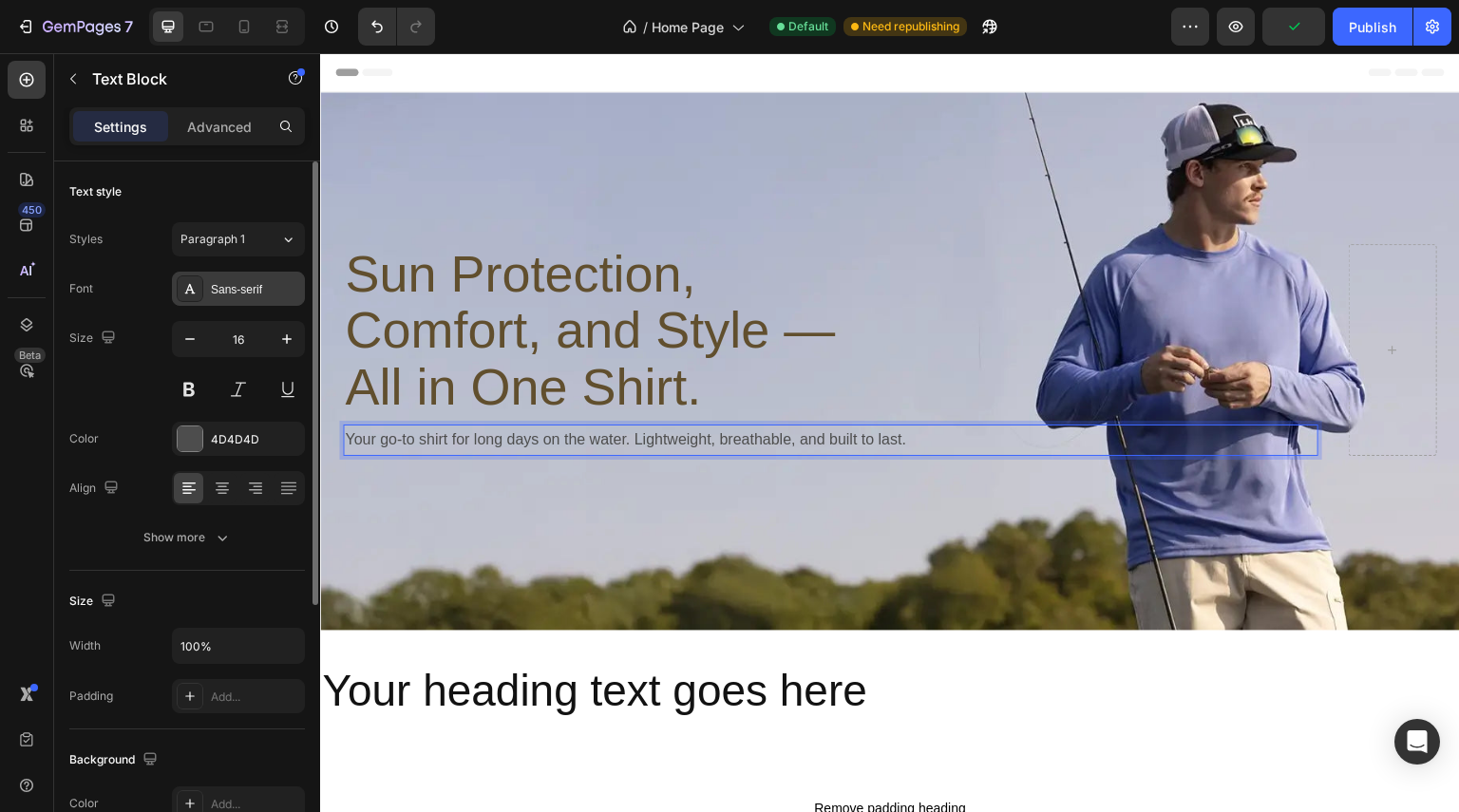
click at [288, 290] on div "Sans-serif" at bounding box center [255, 290] width 89 height 17
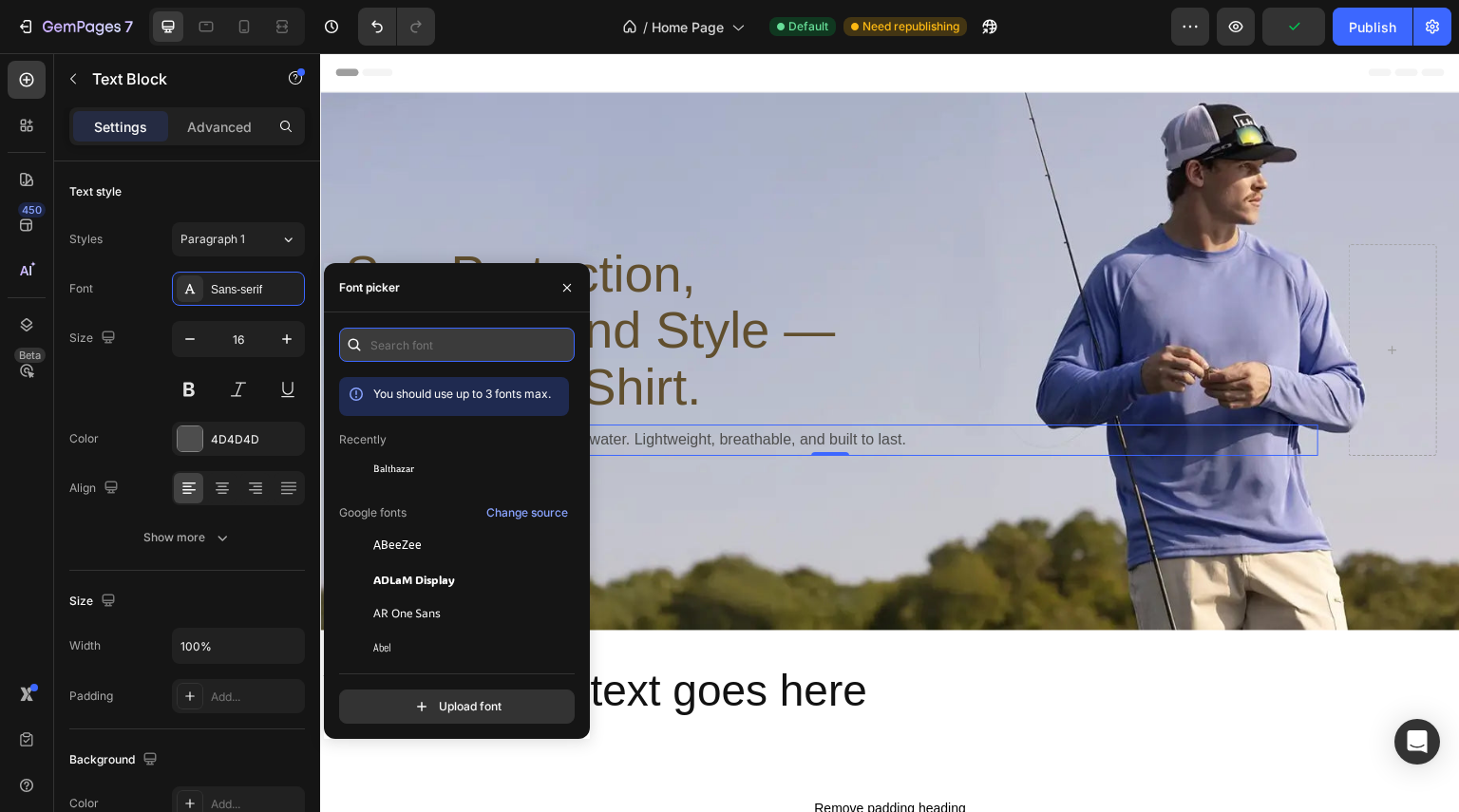
click at [403, 337] on input "text" at bounding box center [457, 344] width 236 height 34
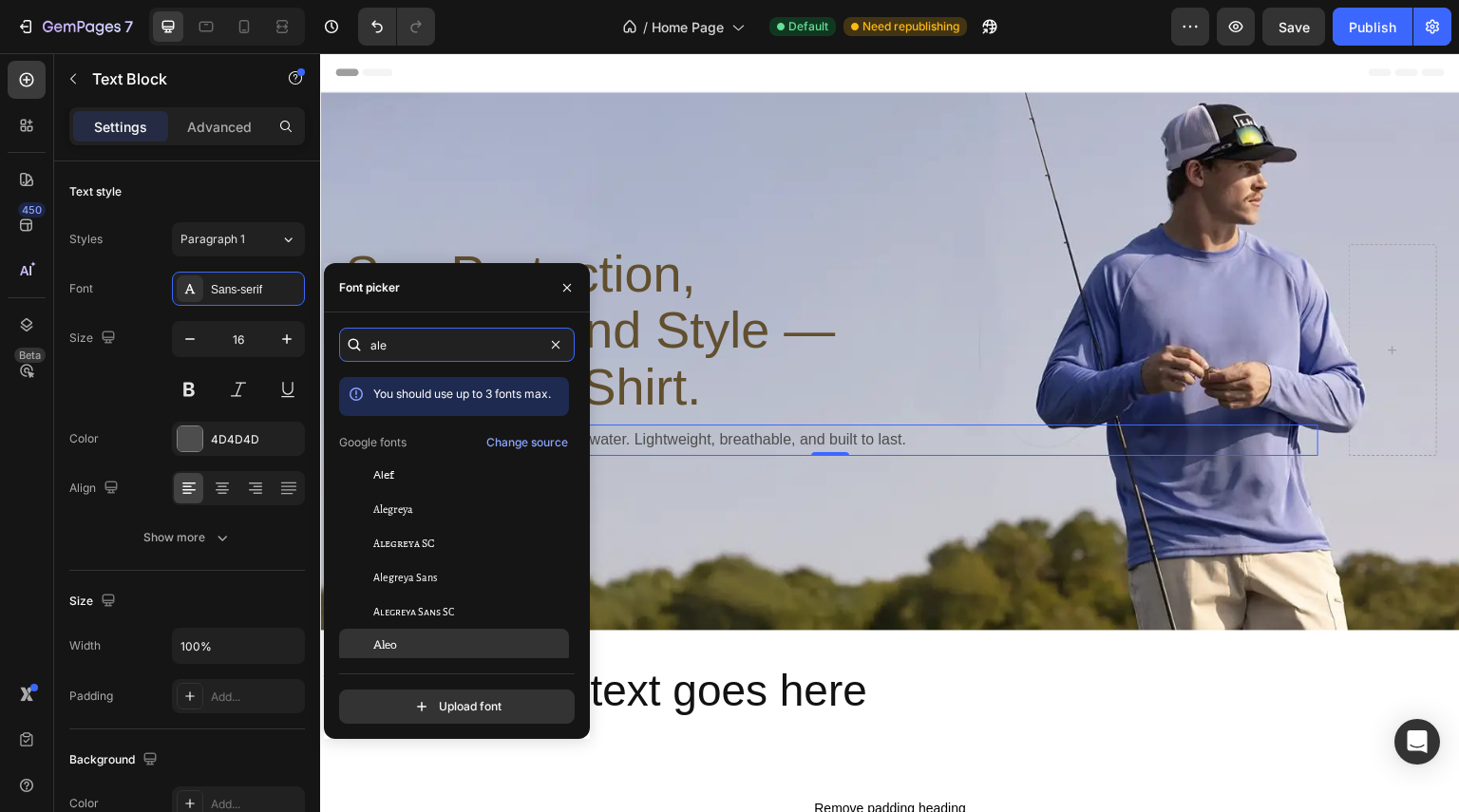
type input "ale"
click at [379, 643] on span "Aleo" at bounding box center [385, 646] width 24 height 17
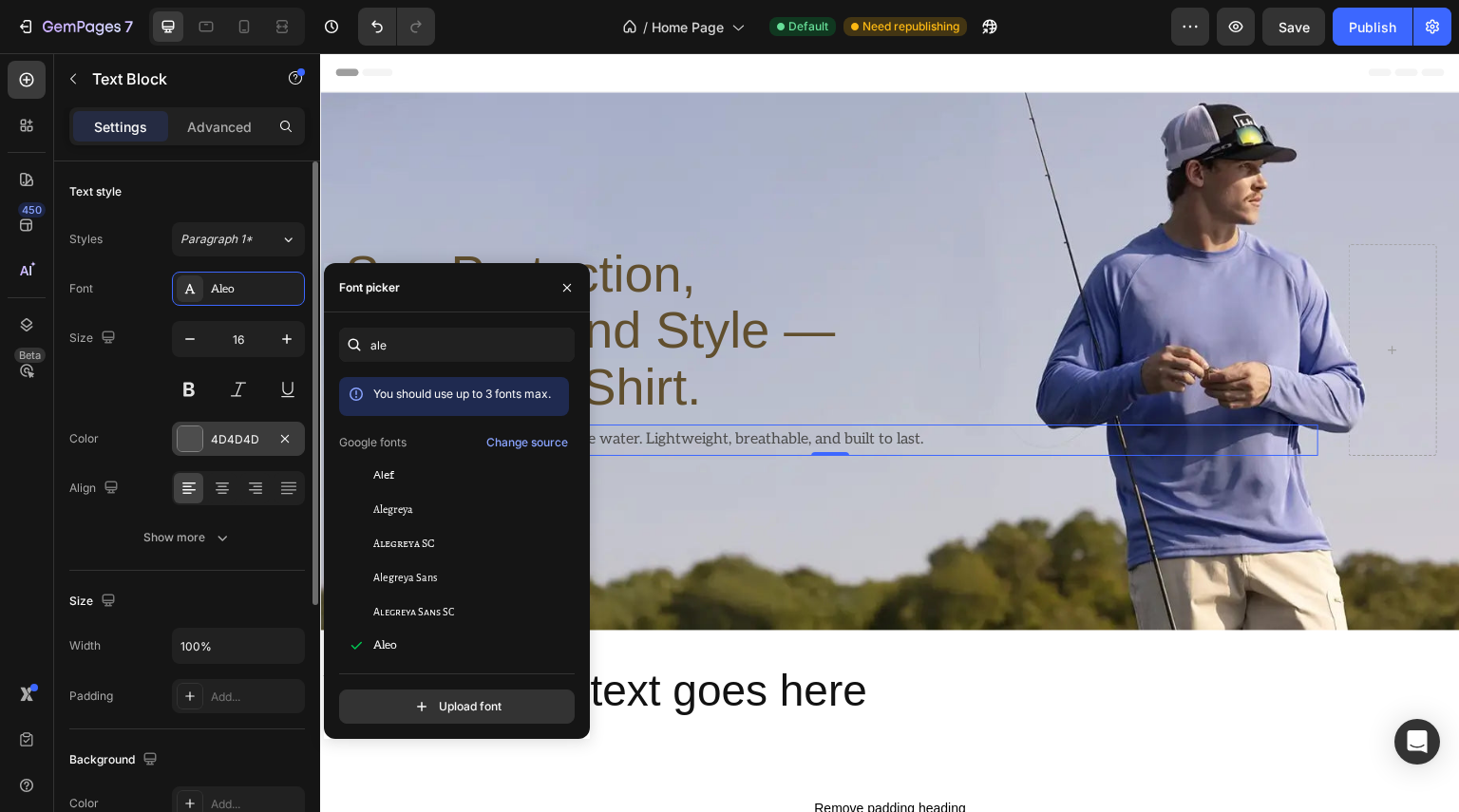
click at [255, 439] on div "4D4D4D" at bounding box center [238, 440] width 55 height 17
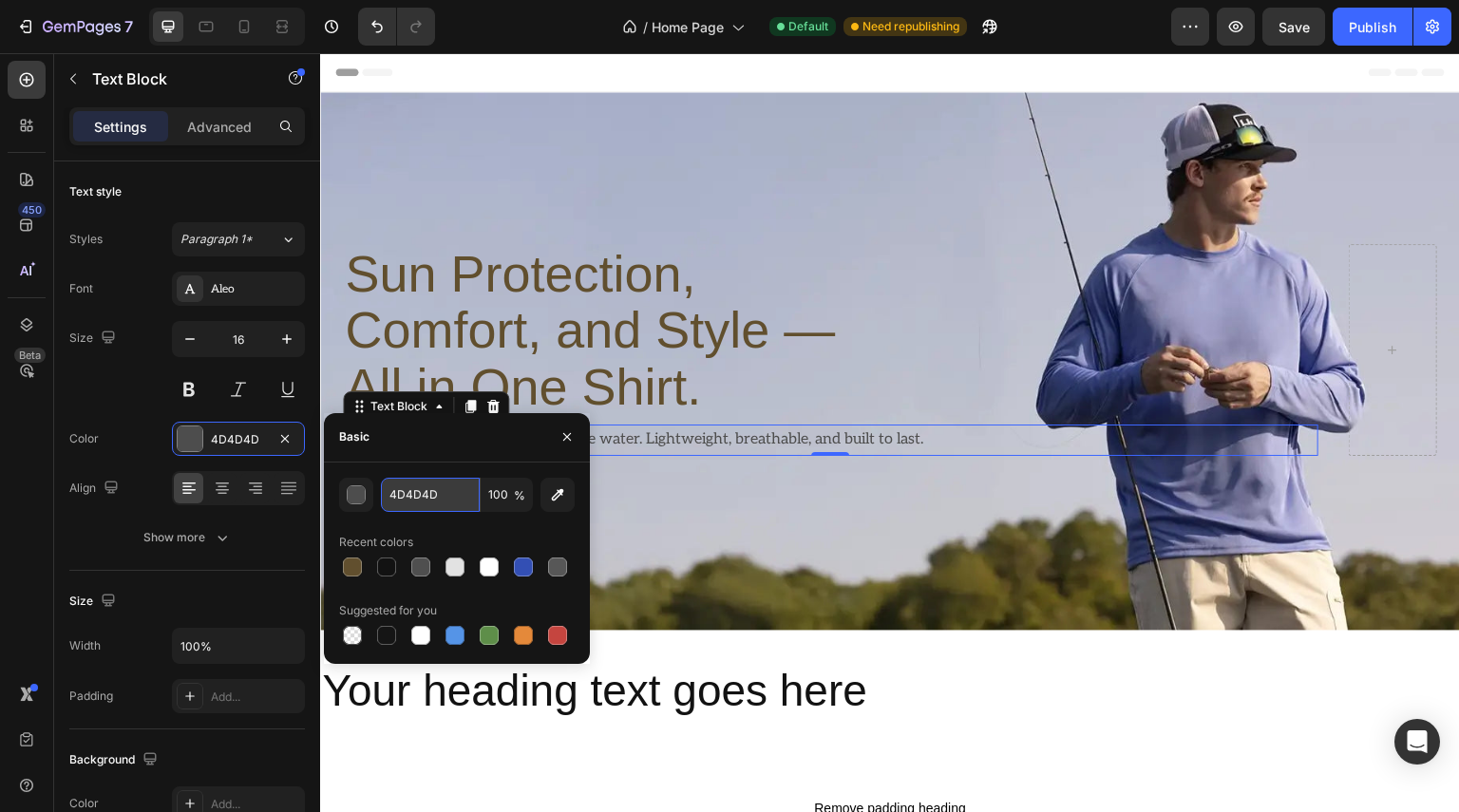
click at [430, 495] on input "4D4D4D" at bounding box center [430, 494] width 98 height 34
paste input "646464"
type input "646464"
click at [148, 505] on div "Font Aleo Size 16 Color 4D4D4D Align Show more" at bounding box center [187, 412] width 236 height 283
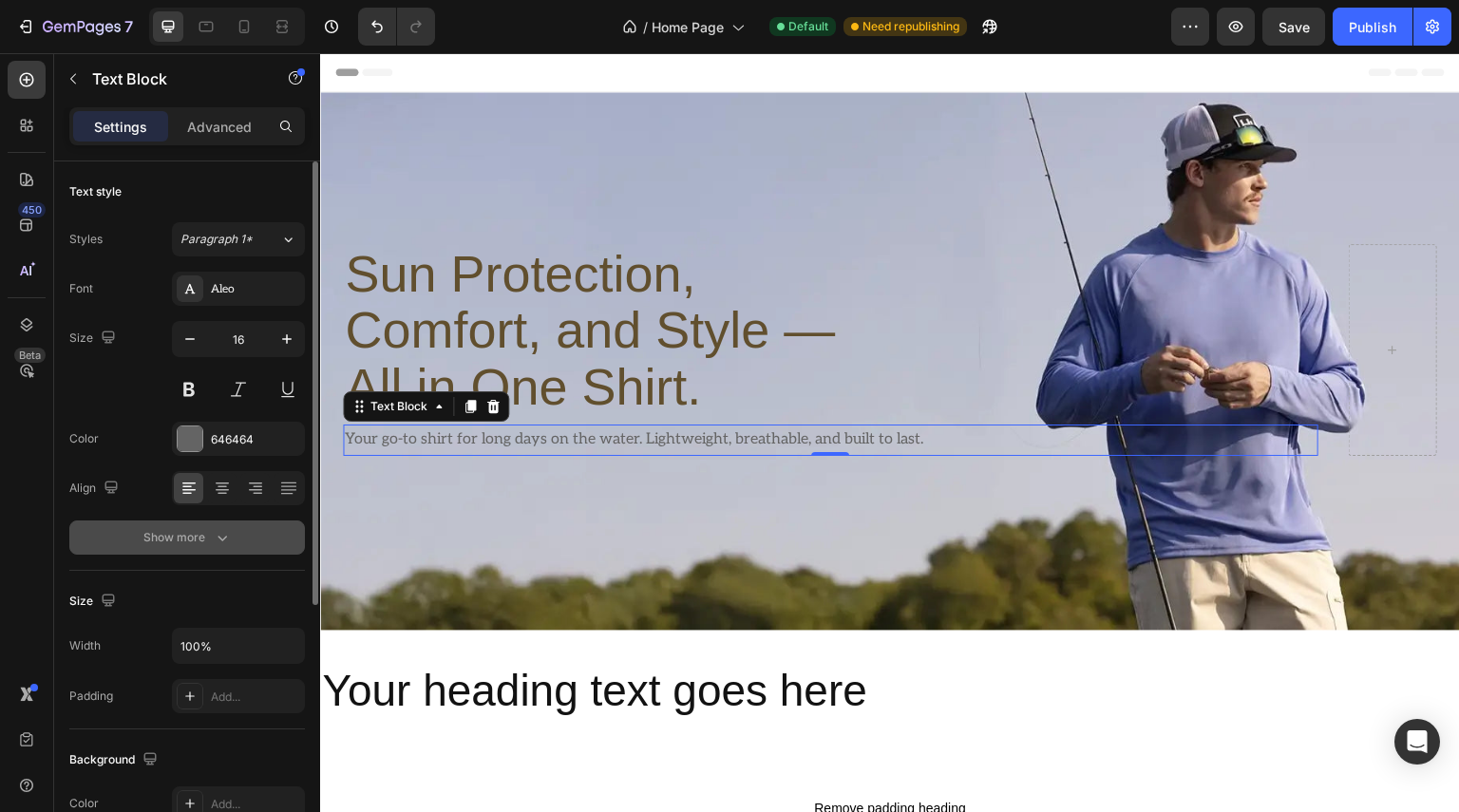
click at [202, 531] on div "Show more" at bounding box center [187, 538] width 88 height 19
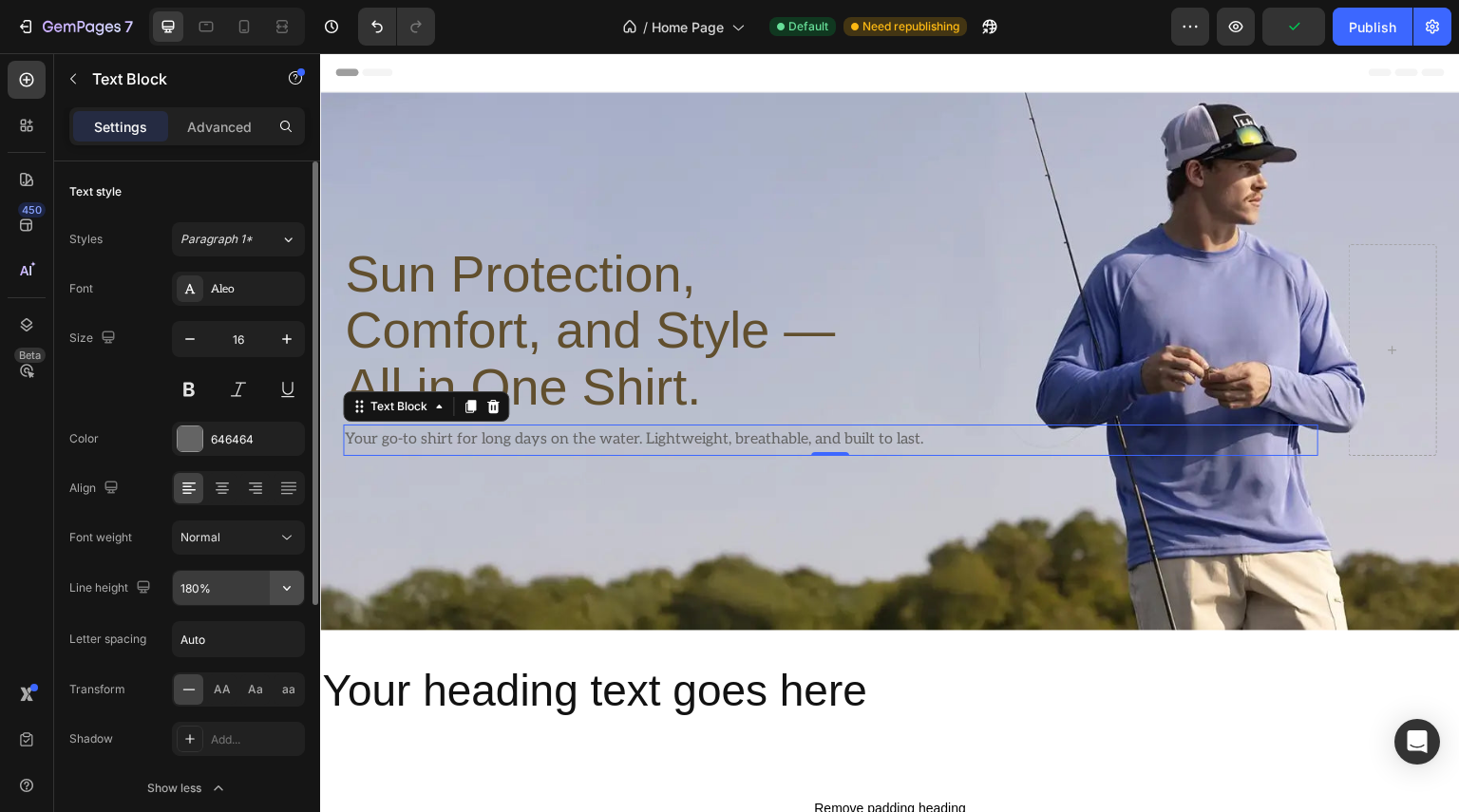
click at [282, 584] on icon "button" at bounding box center [287, 588] width 19 height 19
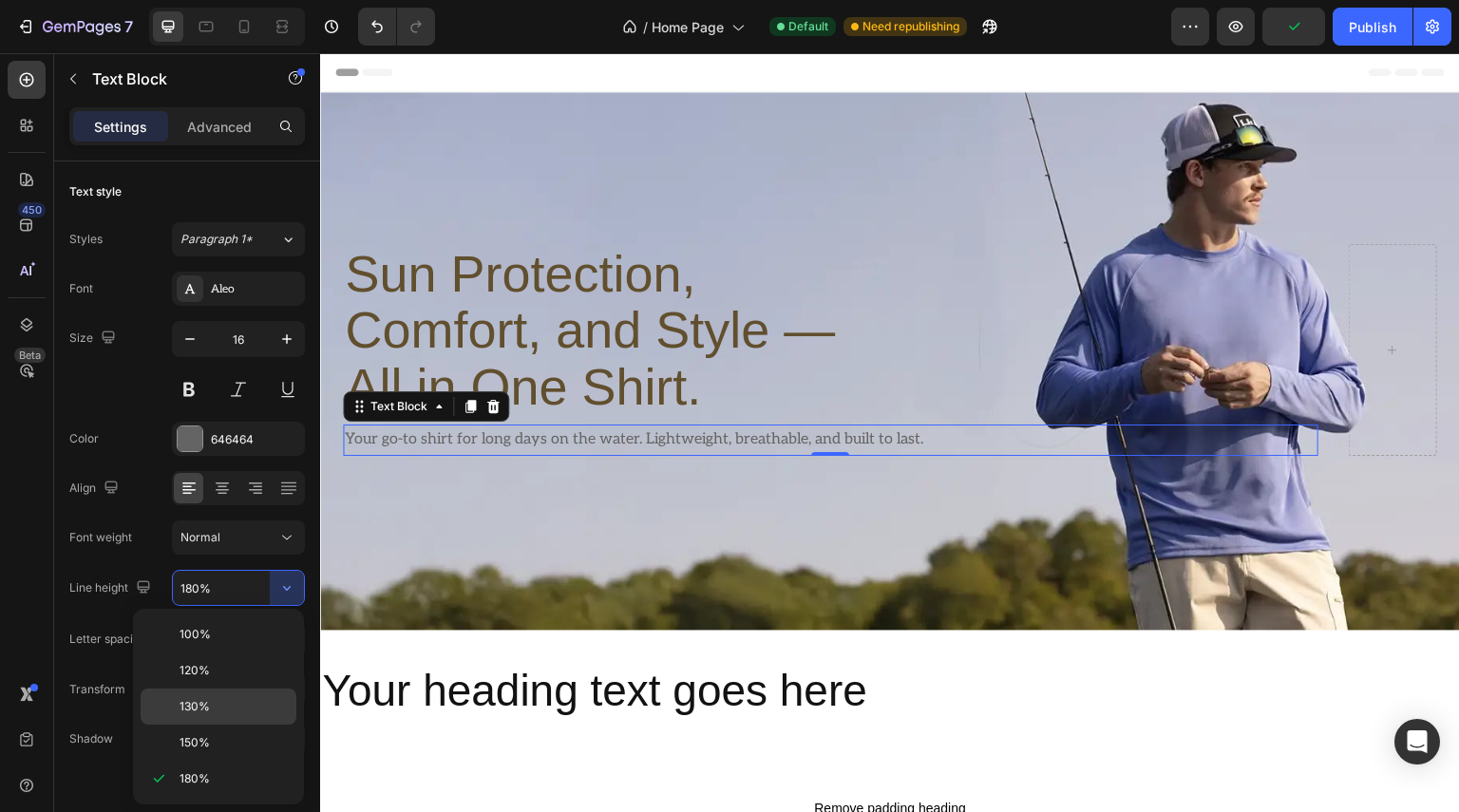
click at [209, 725] on div "130%" at bounding box center [218, 742] width 155 height 36
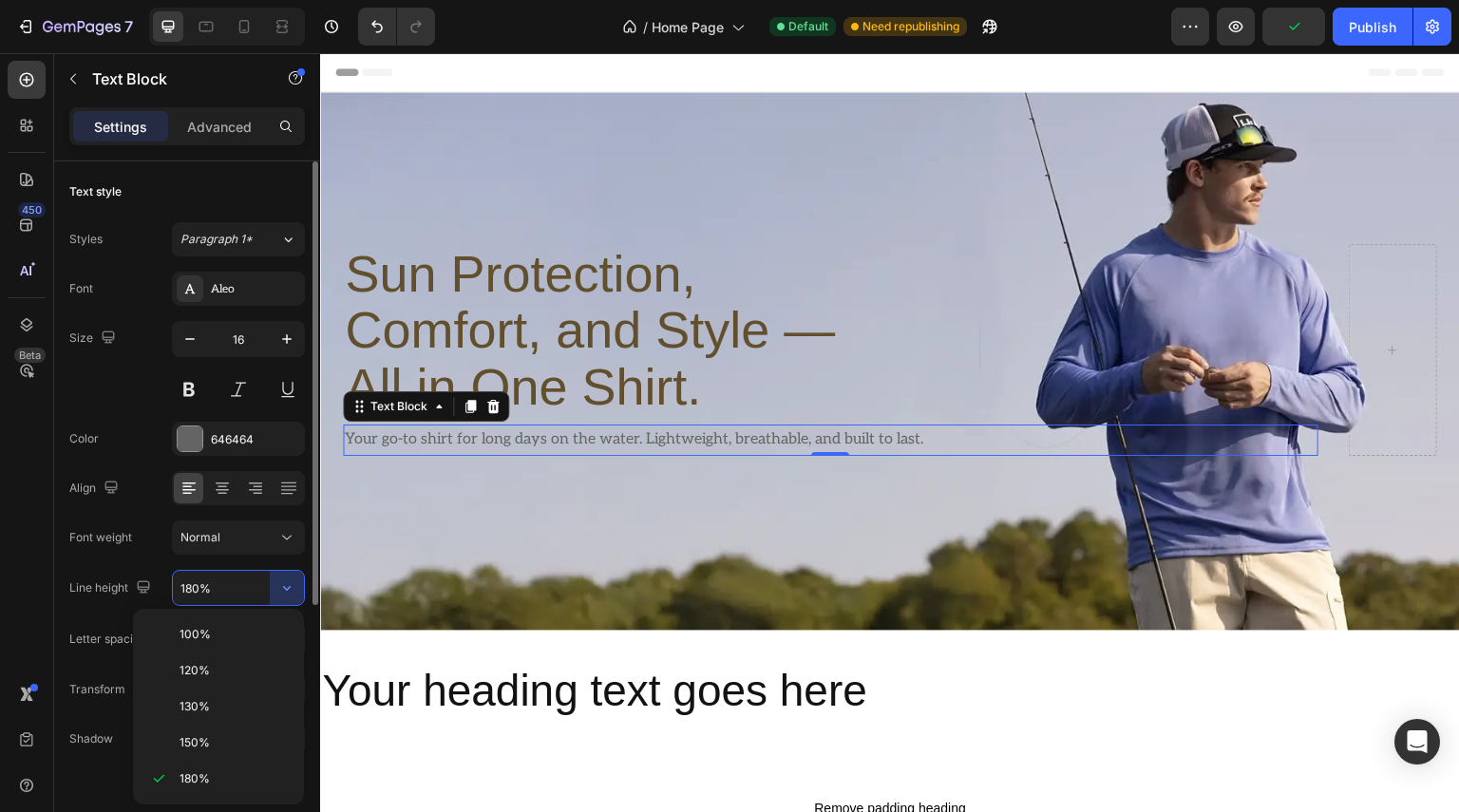
type input "130%"
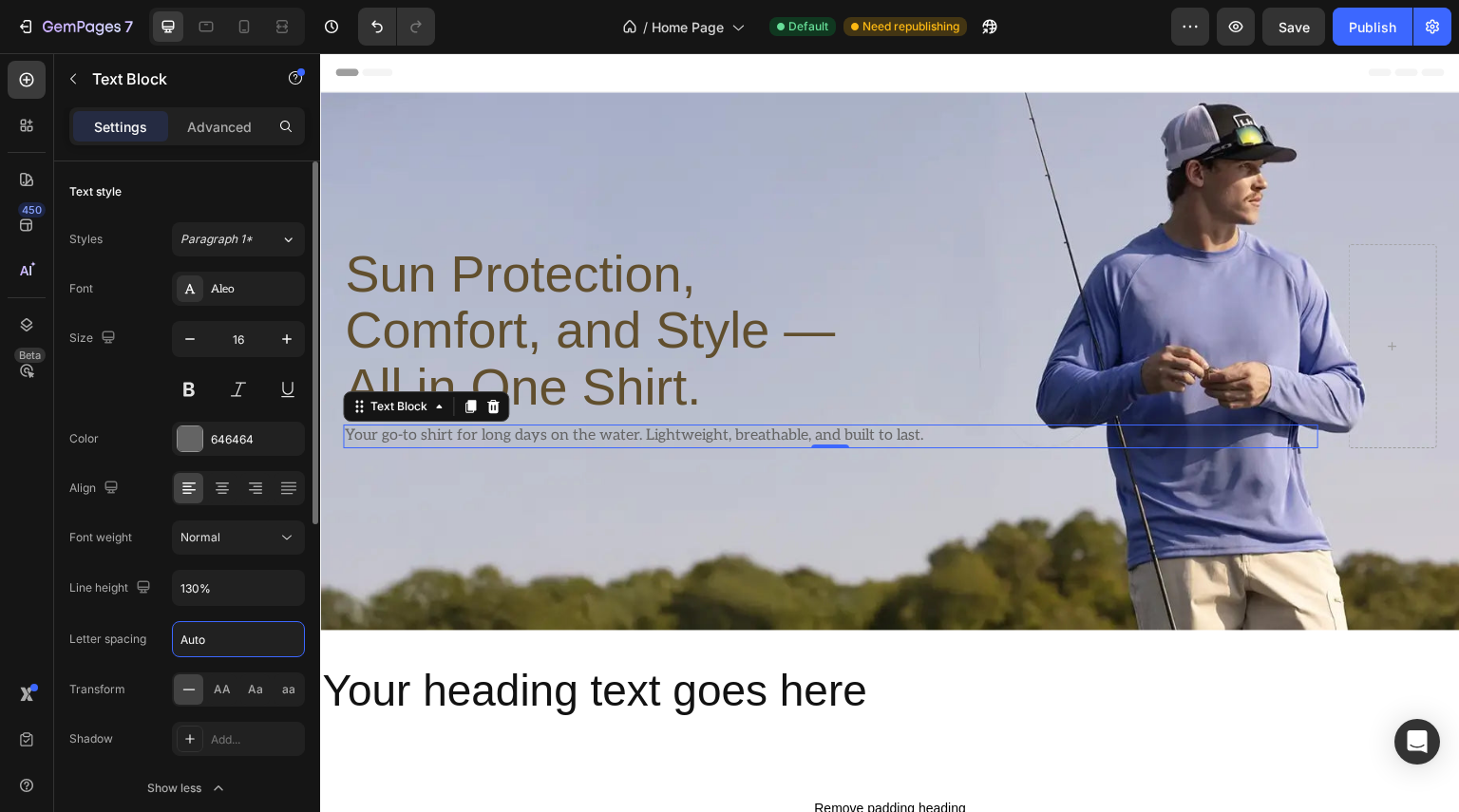
type input "0"
click at [530, 313] on p "Sun Protection, Comfort, and Style — All in One Shirt." at bounding box center [622, 330] width 555 height 169
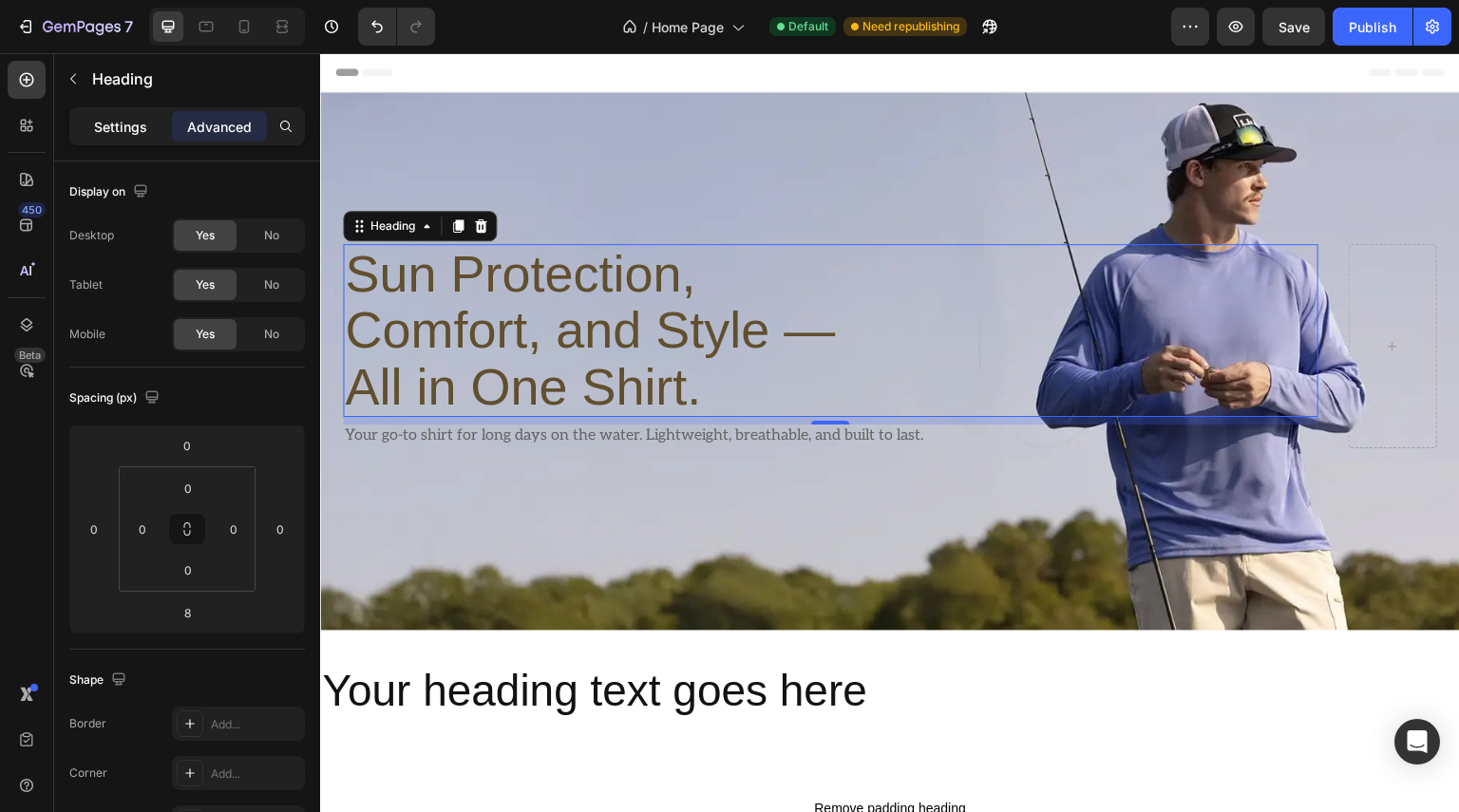
click at [106, 129] on p "Settings" at bounding box center [120, 126] width 53 height 20
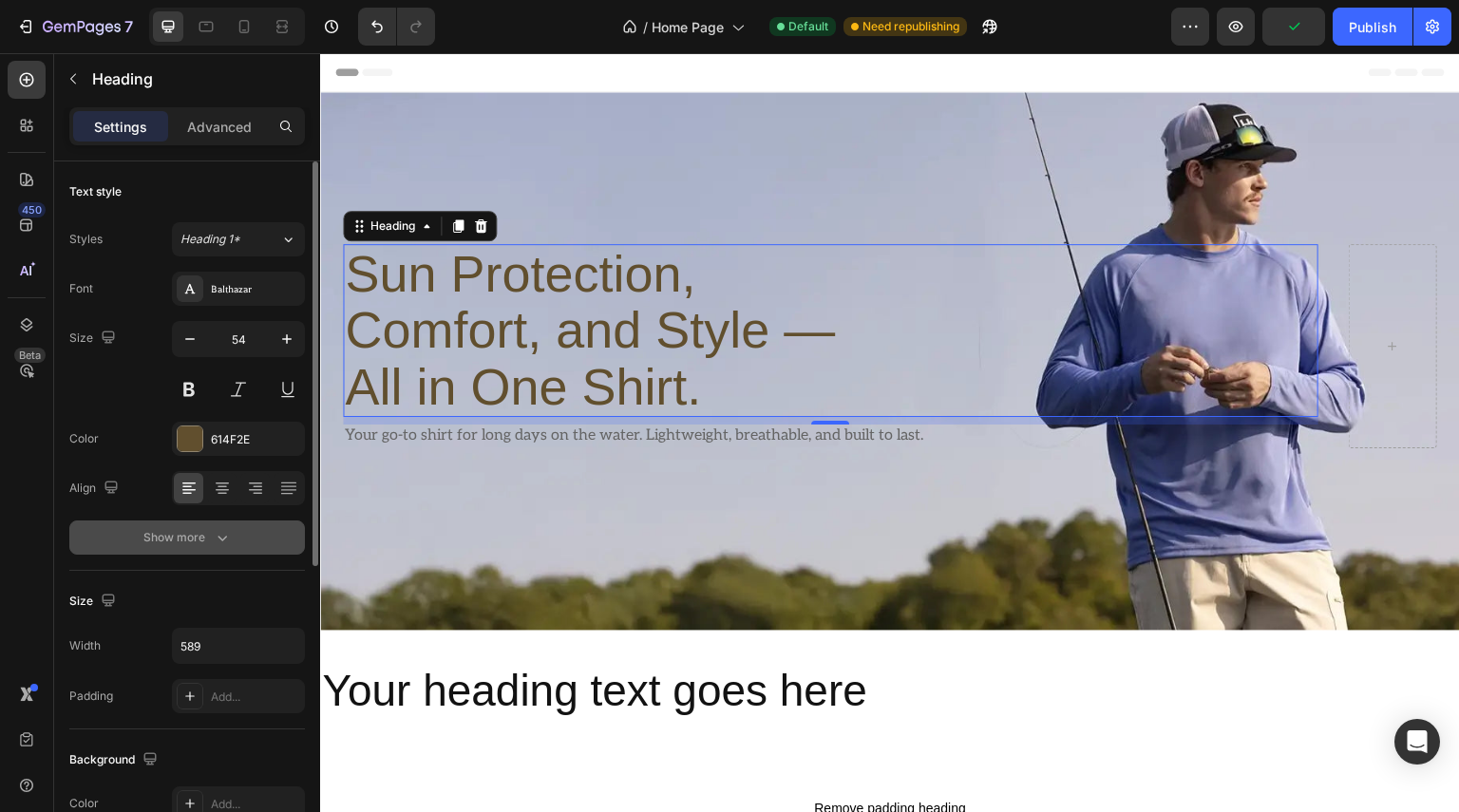
scroll to position [190, 0]
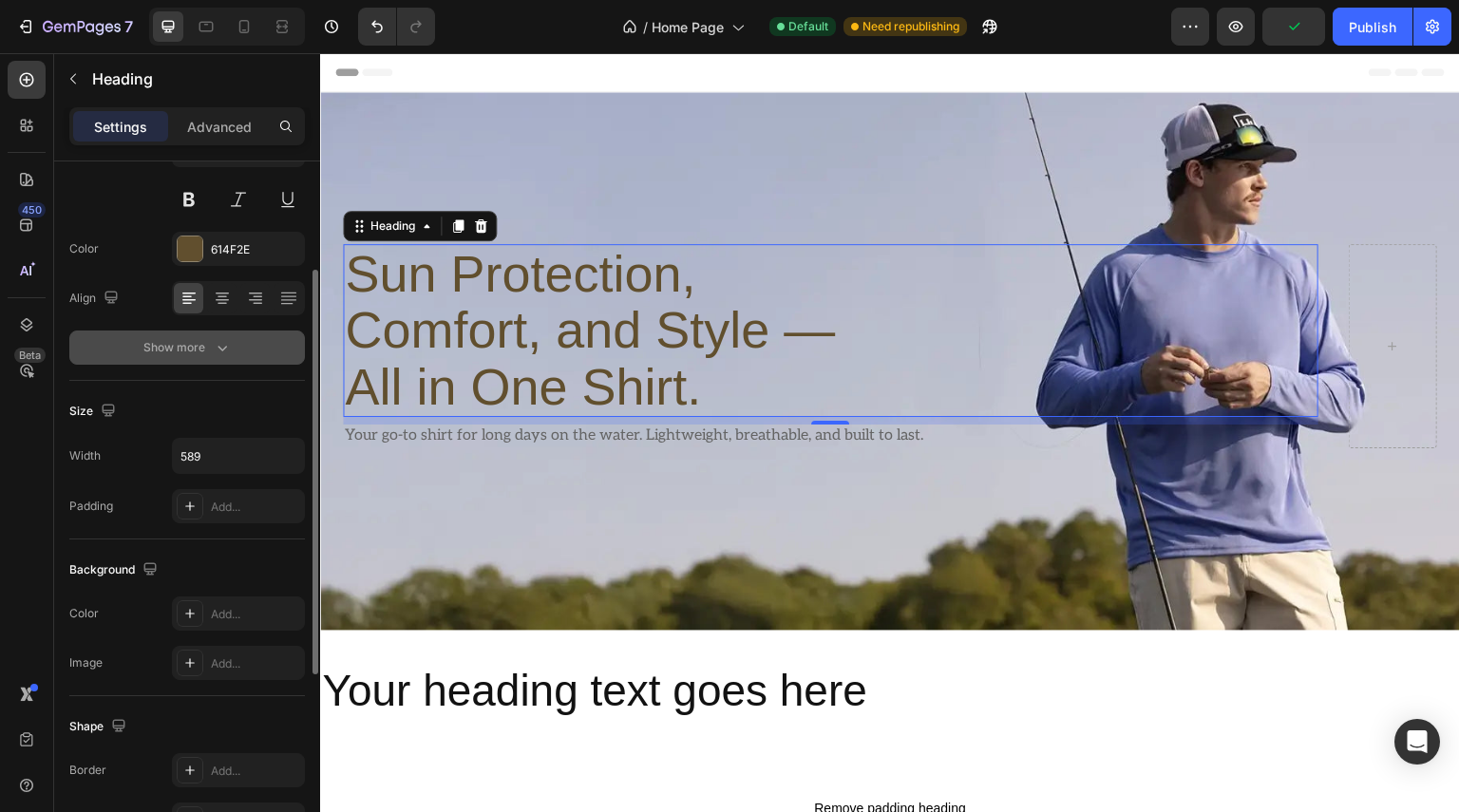
click at [212, 342] on icon "button" at bounding box center [222, 348] width 19 height 19
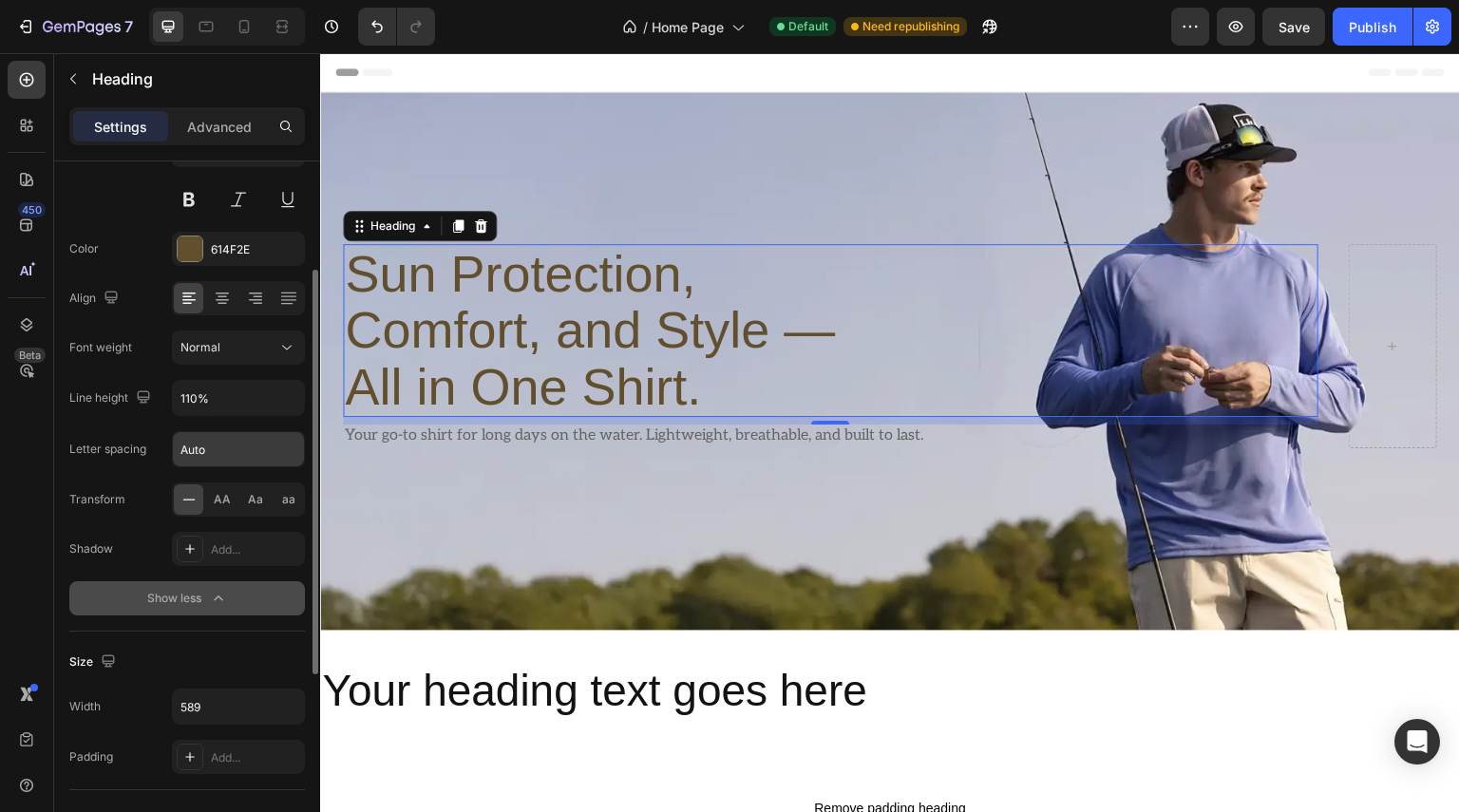
click at [205, 446] on input "Auto" at bounding box center [238, 449] width 131 height 34
drag, startPoint x: 218, startPoint y: 449, endPoint x: 61, endPoint y: 453, distance: 157.1
click at [110, 447] on div "Letter spacing Auto0" at bounding box center [187, 449] width 236 height 36
type input "0"
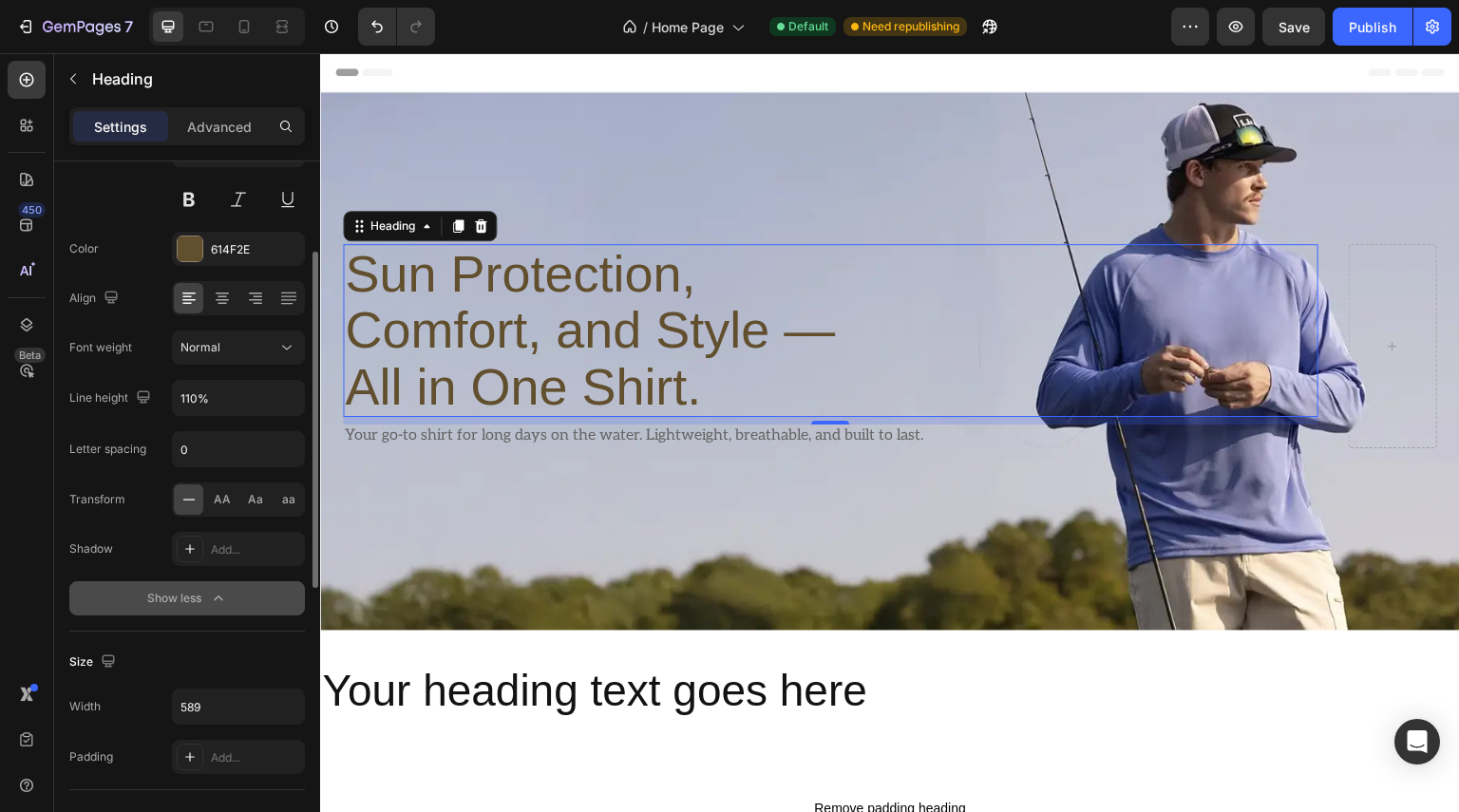
click at [87, 474] on div "Font Balthazar Size 54 Color 614F2E Align Font weight Normal Line height 110% L…" at bounding box center [187, 349] width 236 height 534
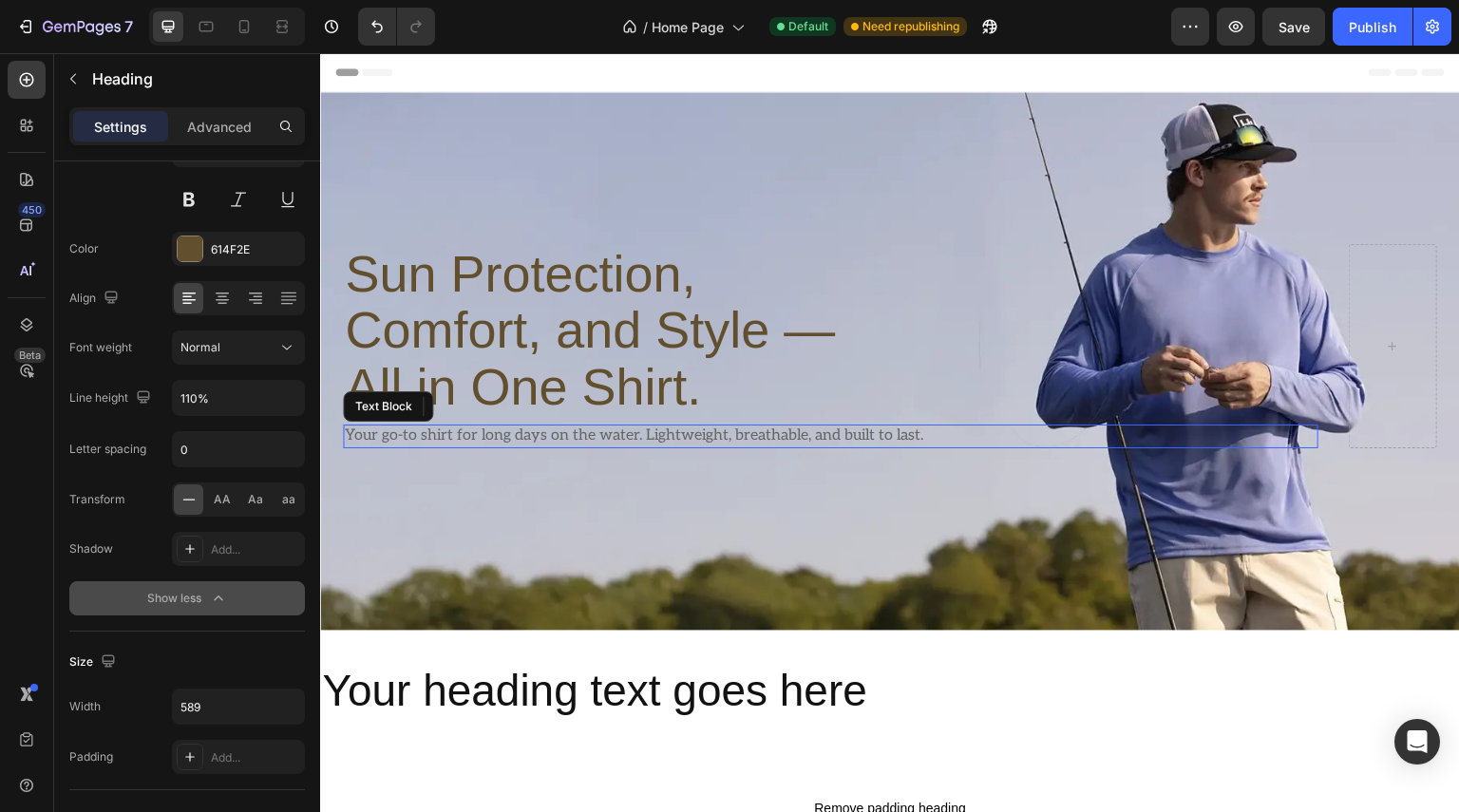
click at [491, 427] on p "Your go-to shirt for long days on the water. Lightweight, breathable, and built…" at bounding box center [830, 436] width 971 height 20
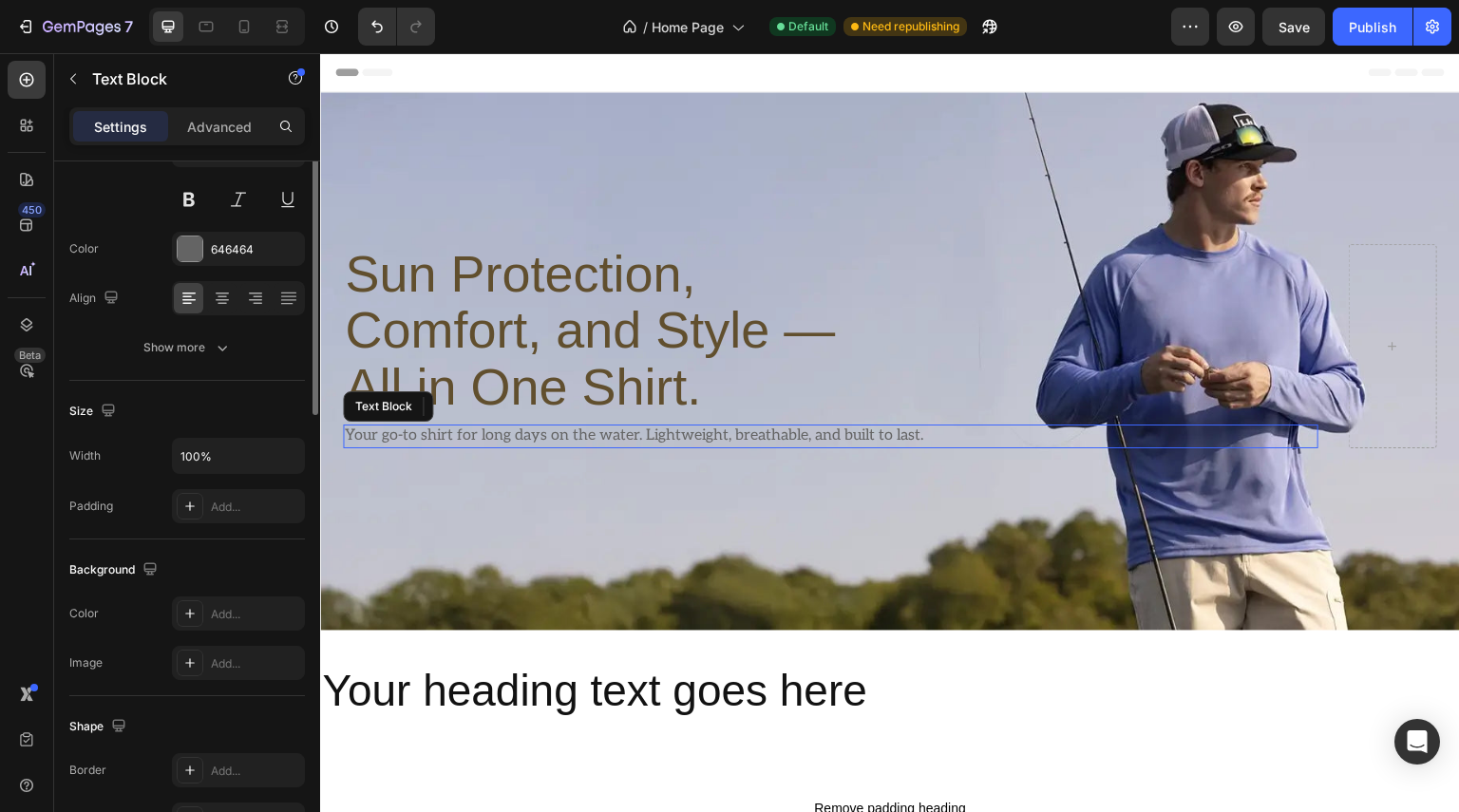
scroll to position [0, 0]
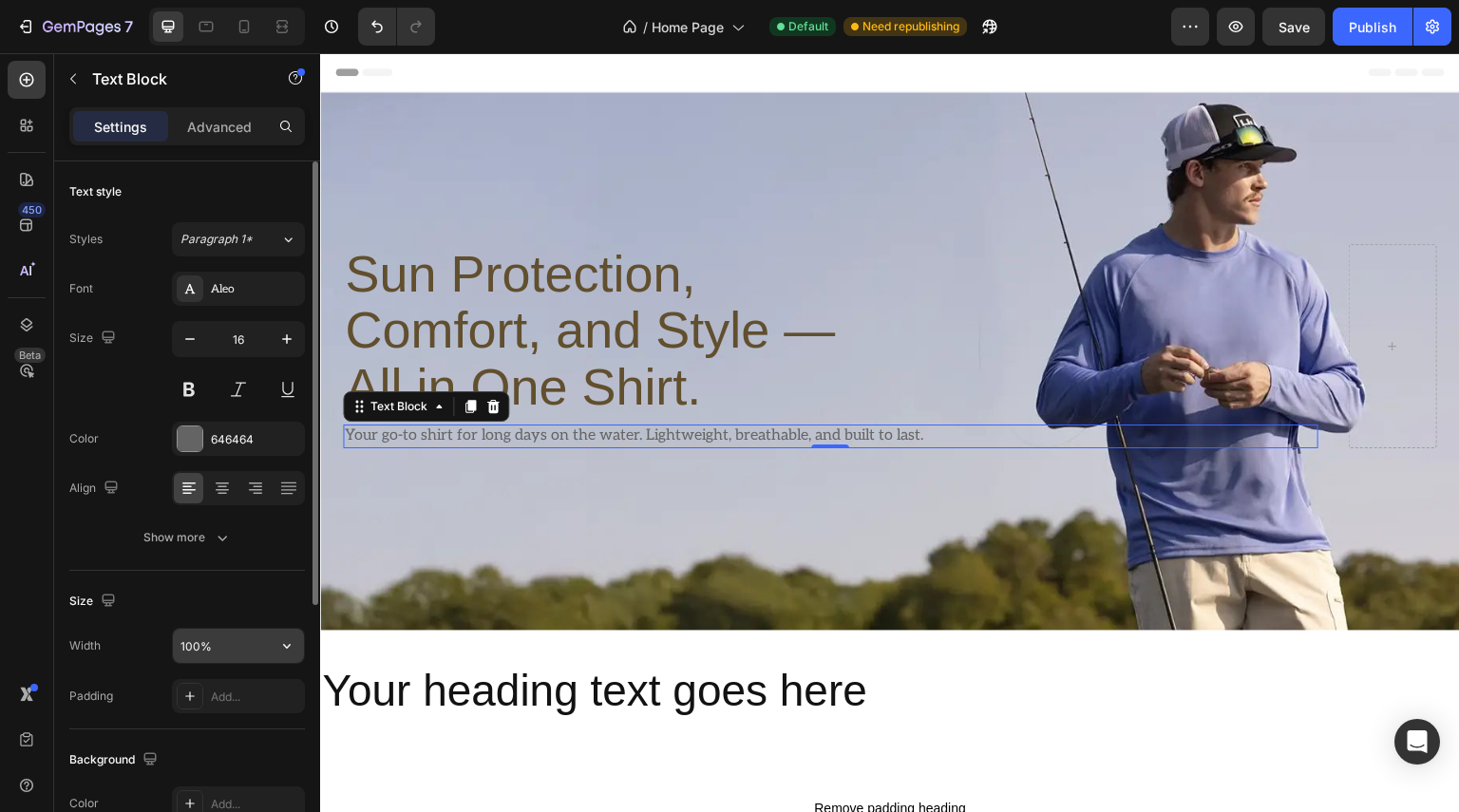
click at [240, 649] on input "100%" at bounding box center [238, 645] width 131 height 34
drag, startPoint x: 240, startPoint y: 649, endPoint x: 64, endPoint y: 657, distance: 176.2
click at [67, 657] on div "Text style Styles Paragraph 1* Font Aleo Size 16 Color 646464 Align Show more S…" at bounding box center [186, 724] width 266 height 1126
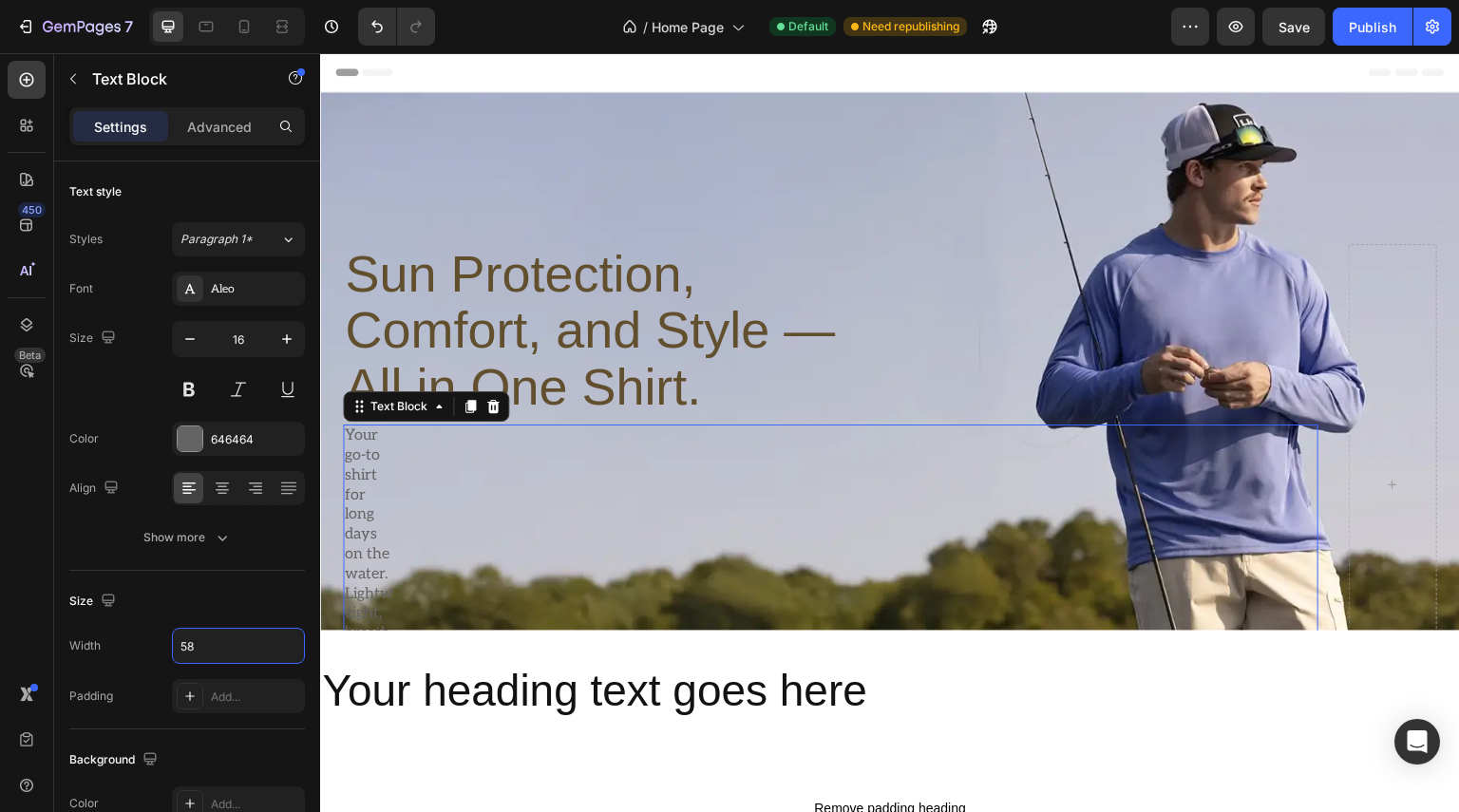
type input "589"
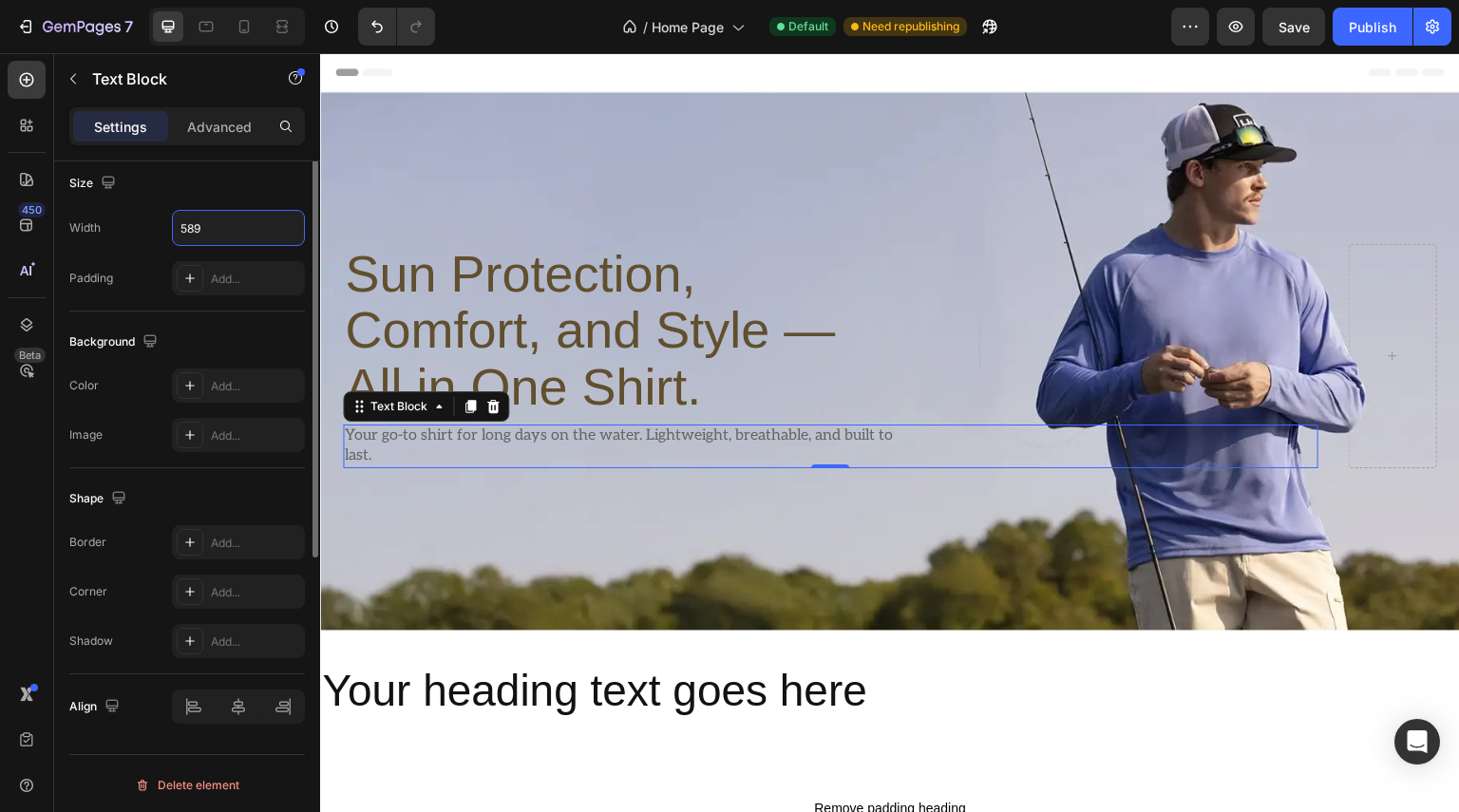
scroll to position [38, 0]
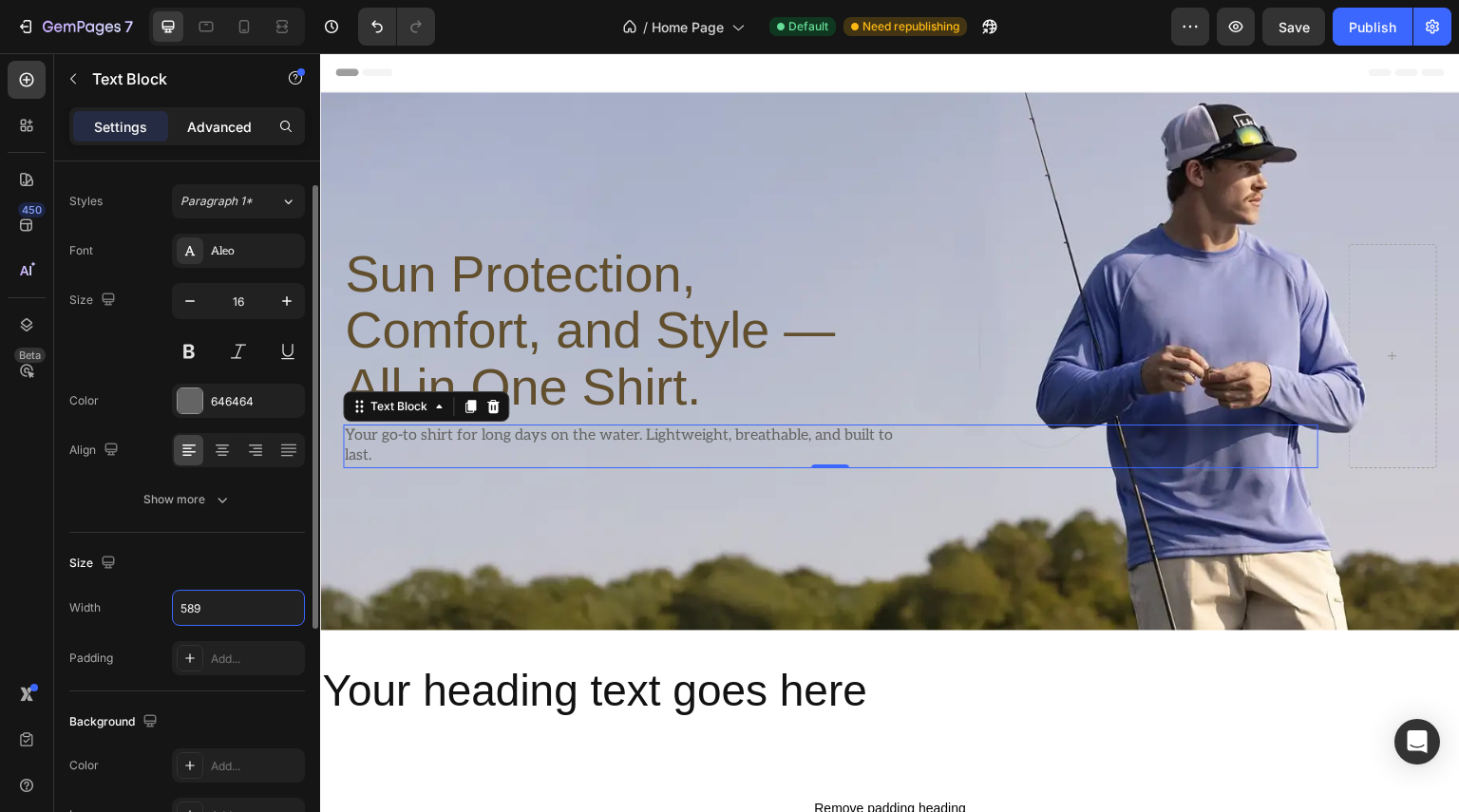
click at [200, 125] on p "Advanced" at bounding box center [219, 126] width 65 height 20
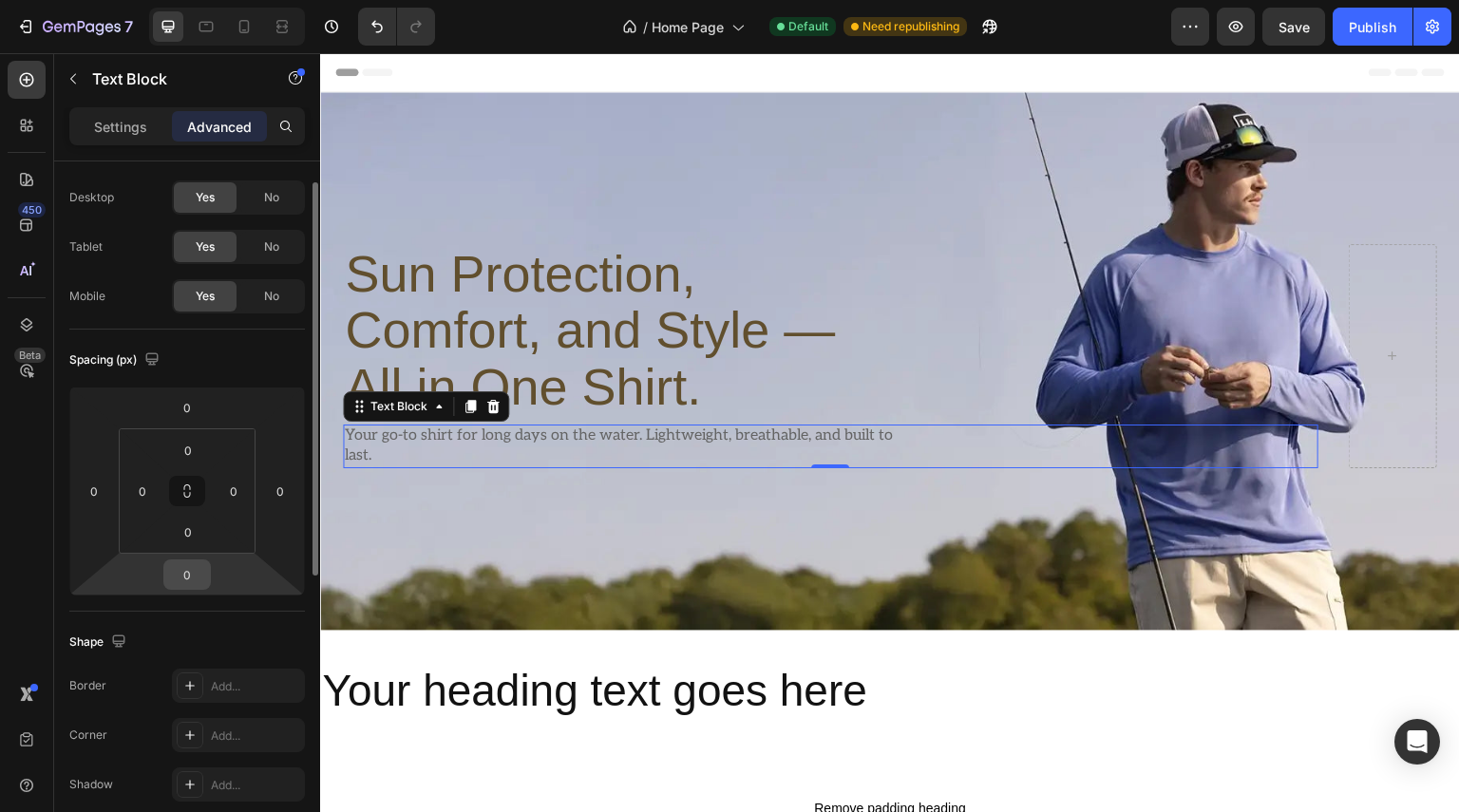
click at [201, 570] on input "0" at bounding box center [186, 574] width 38 height 29
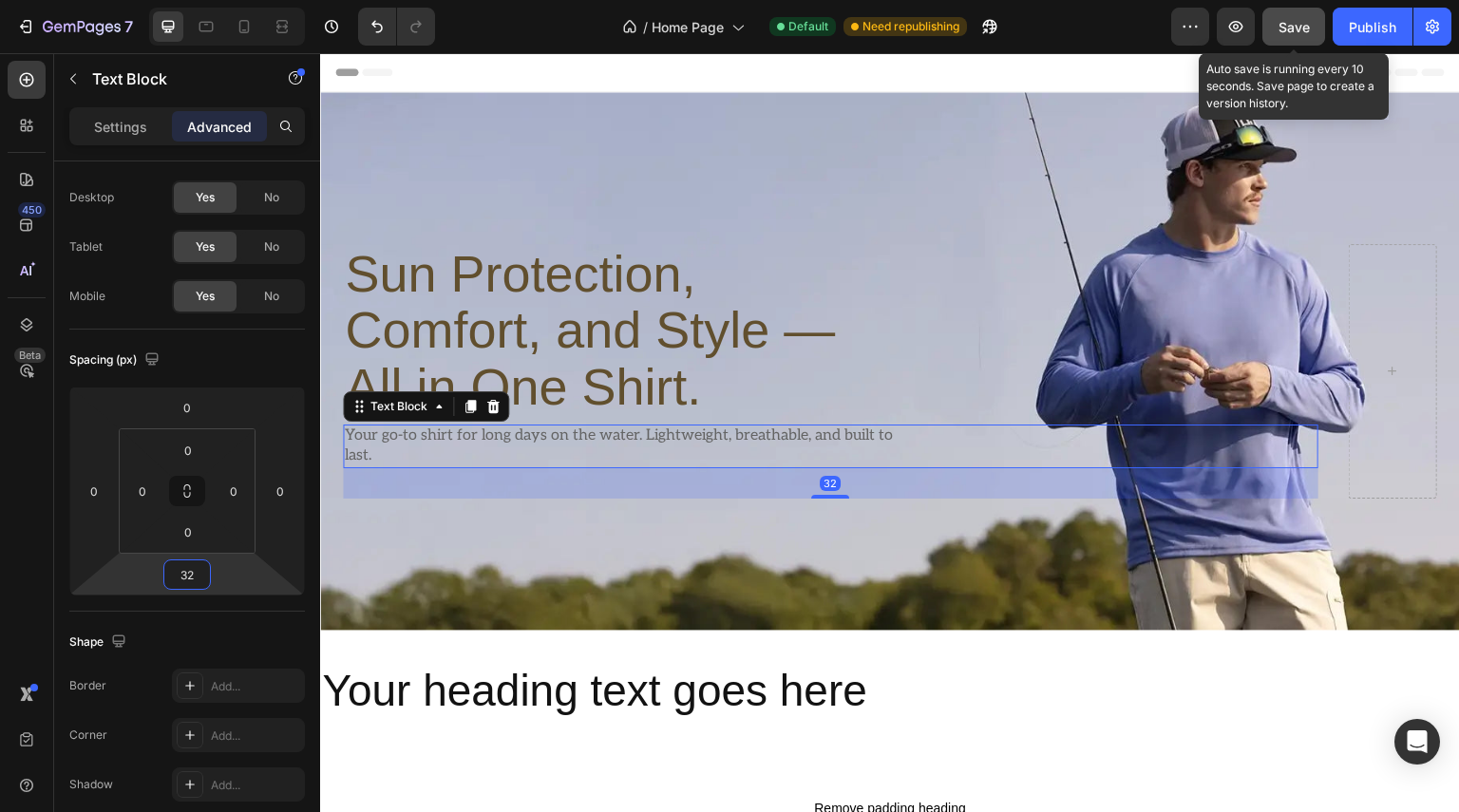
type input "32"
click at [1291, 28] on span "Save" at bounding box center [1294, 27] width 31 height 16
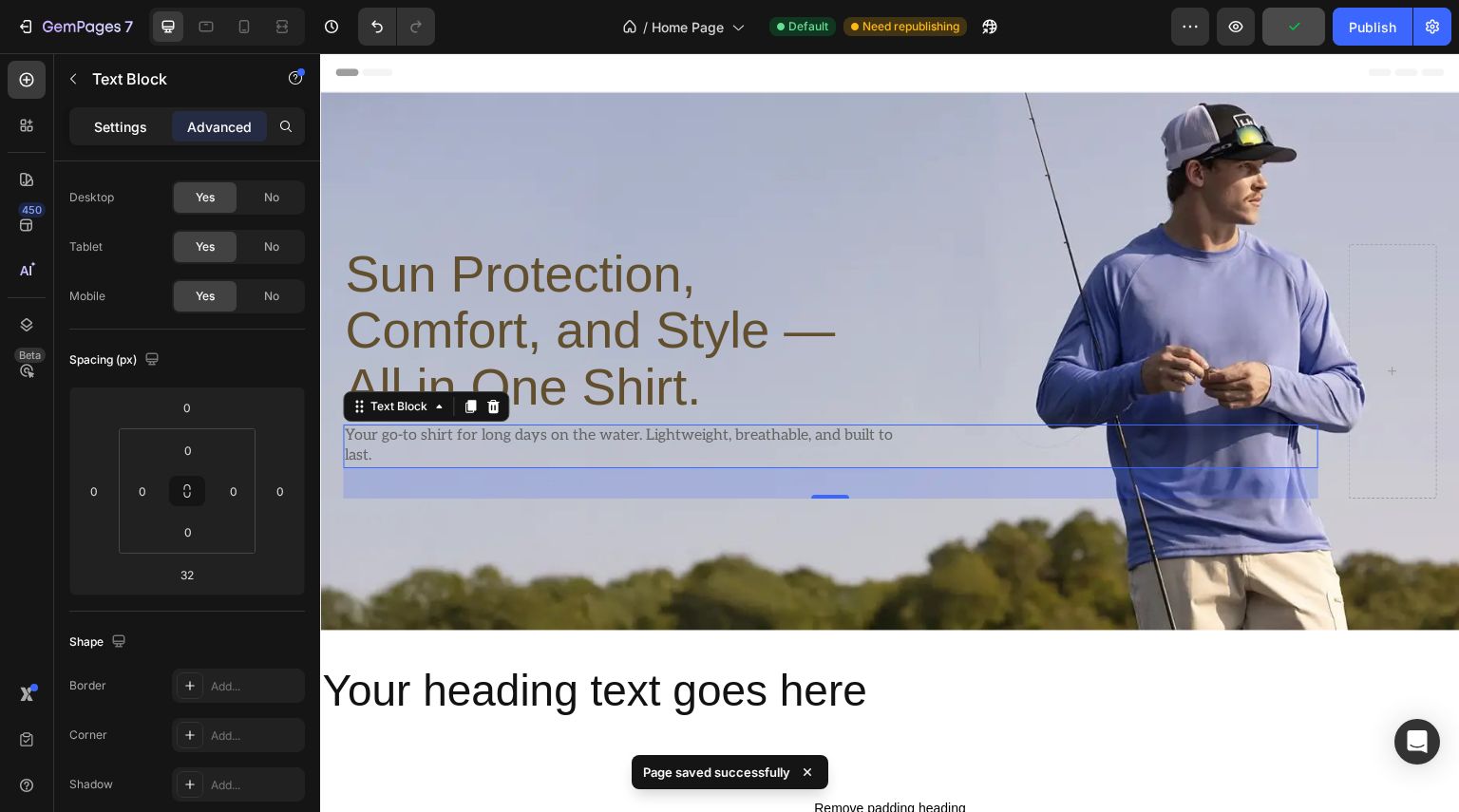
click at [118, 123] on p "Settings" at bounding box center [120, 126] width 53 height 20
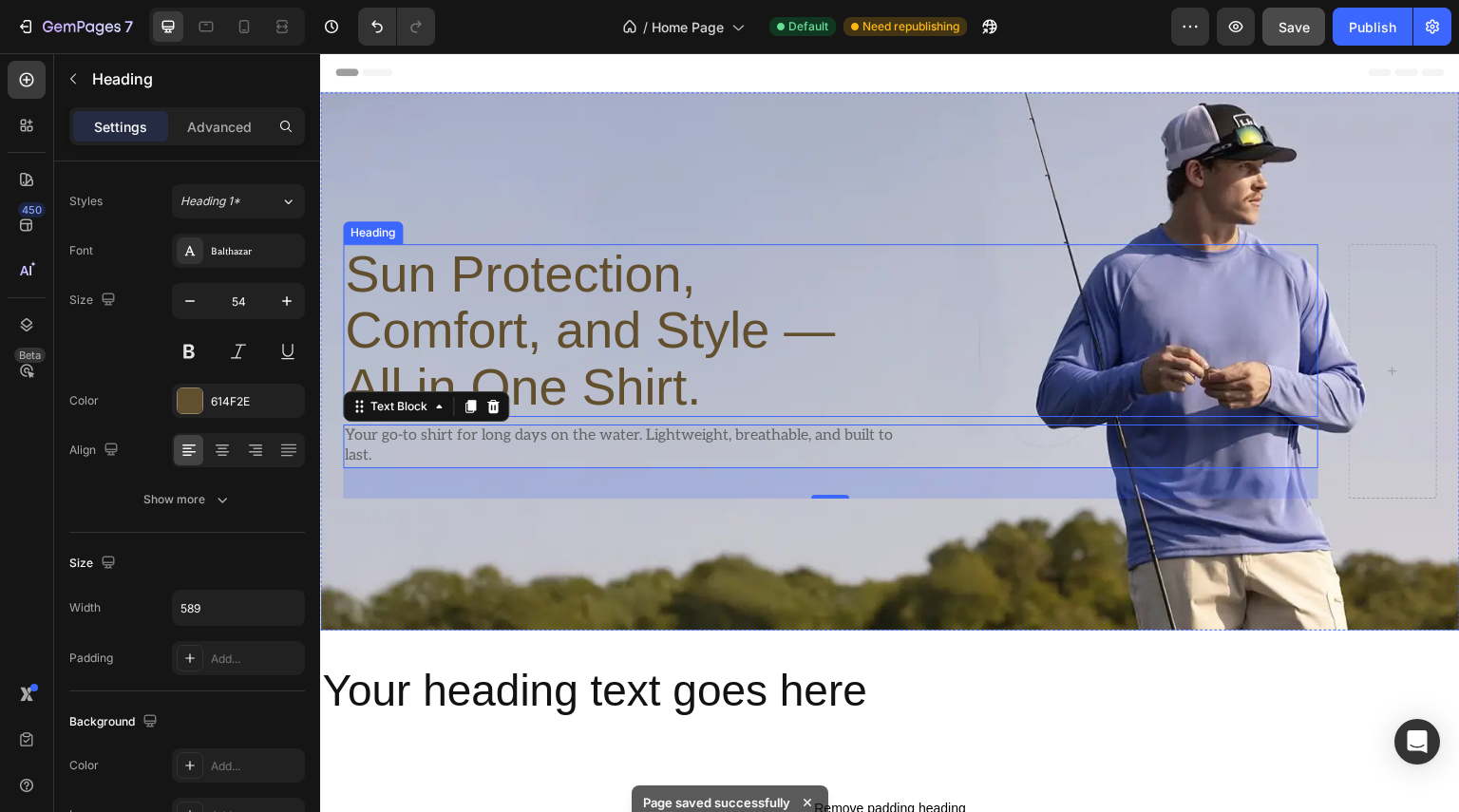
click at [647, 285] on p "Sun Protection, Comfort, and Style — All in One Shirt." at bounding box center [622, 330] width 555 height 169
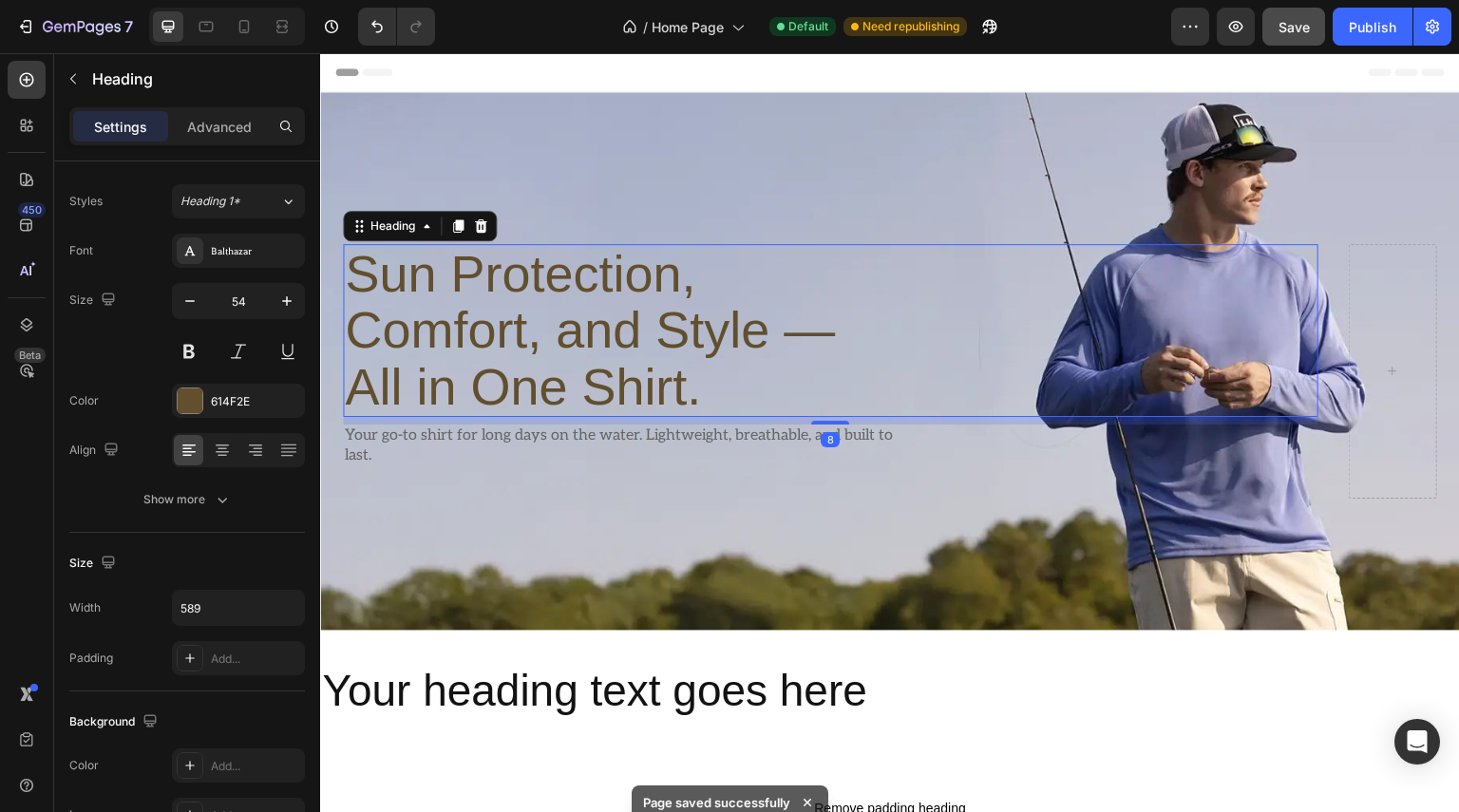
scroll to position [0, 0]
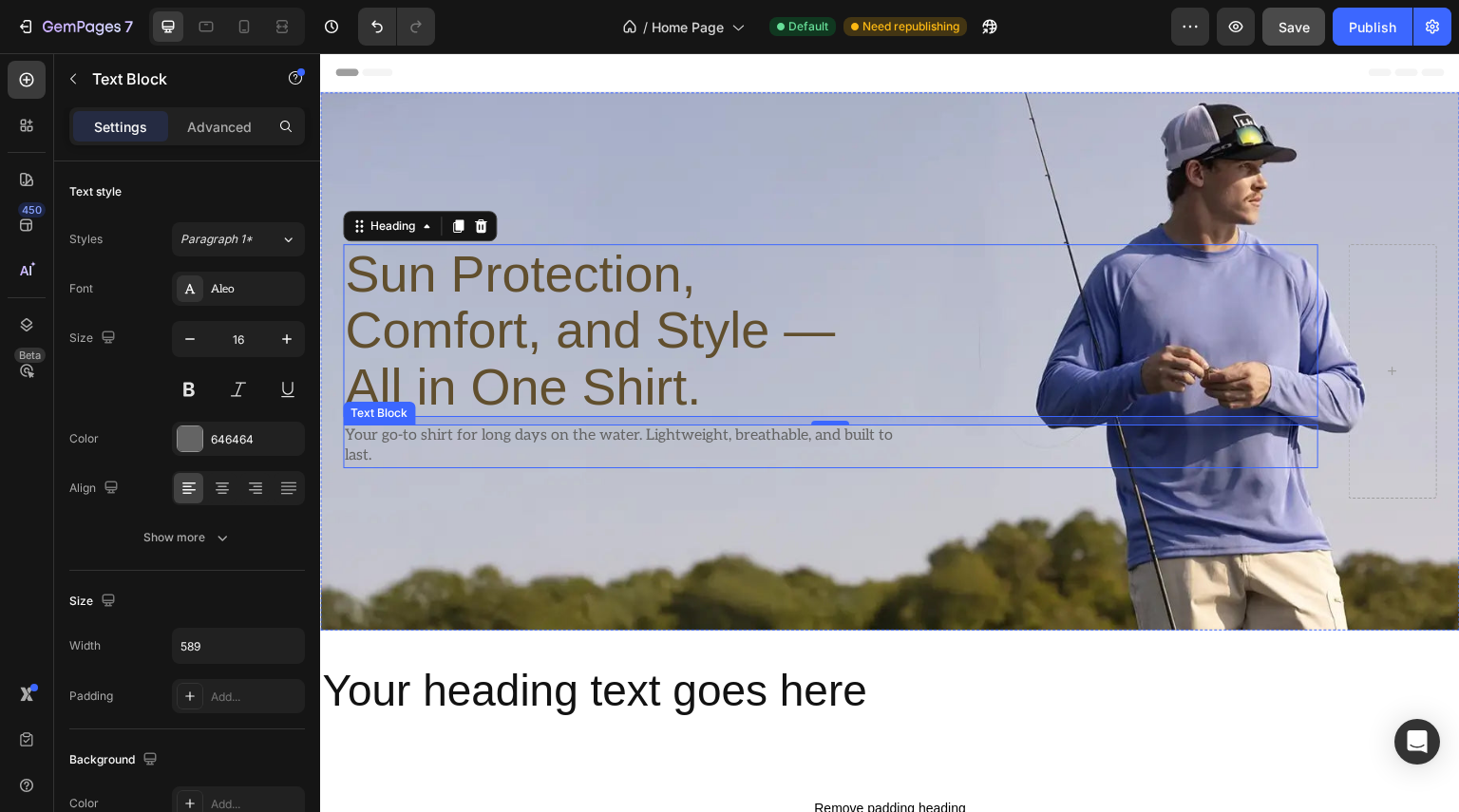
click at [947, 425] on div "Your go-to shirt for long days on the water. Lightweight, breathable, and built…" at bounding box center [830, 446] width 975 height 43
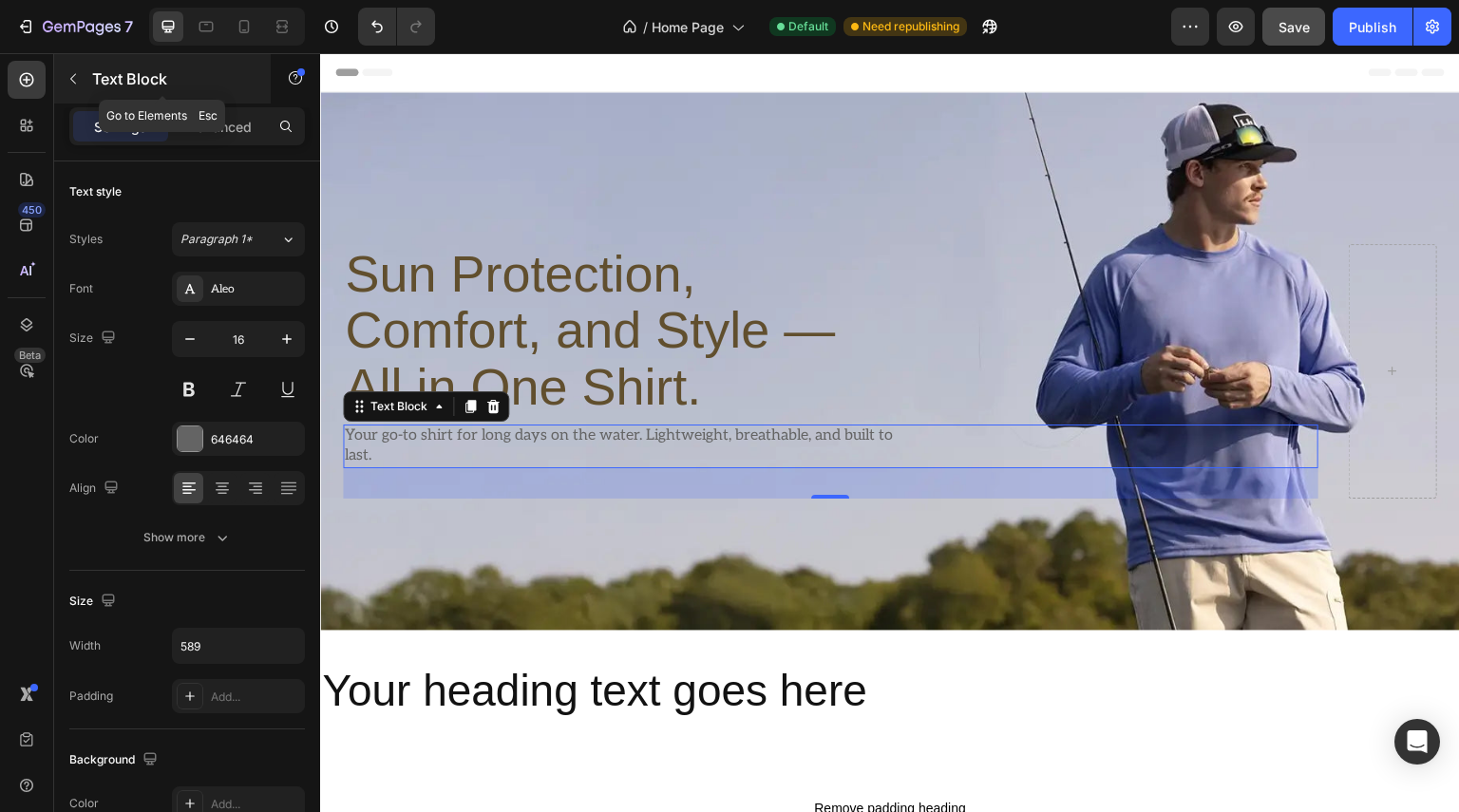
click at [70, 86] on icon "button" at bounding box center [73, 79] width 15 height 15
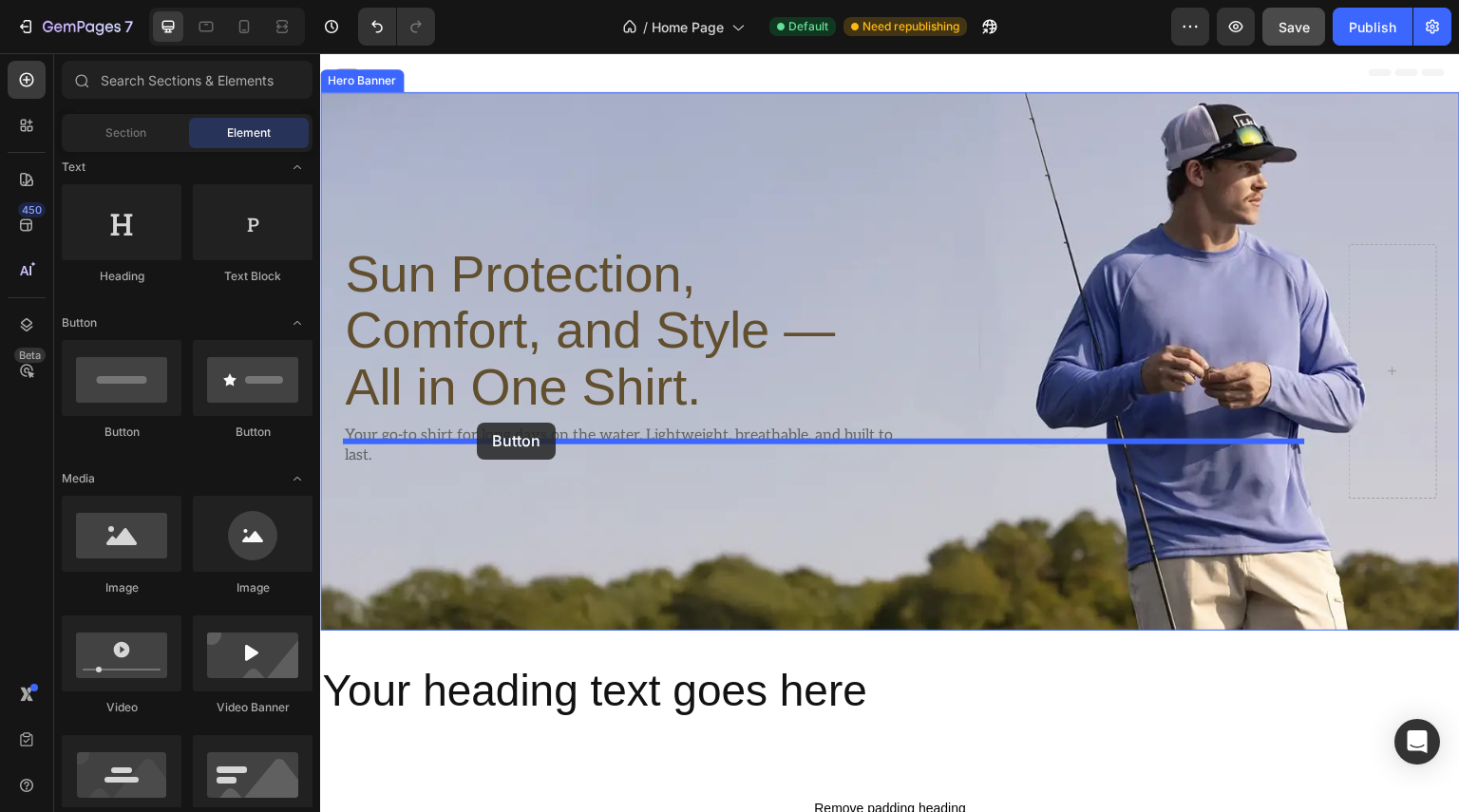
drag, startPoint x: 456, startPoint y: 472, endPoint x: 477, endPoint y: 423, distance: 53.3
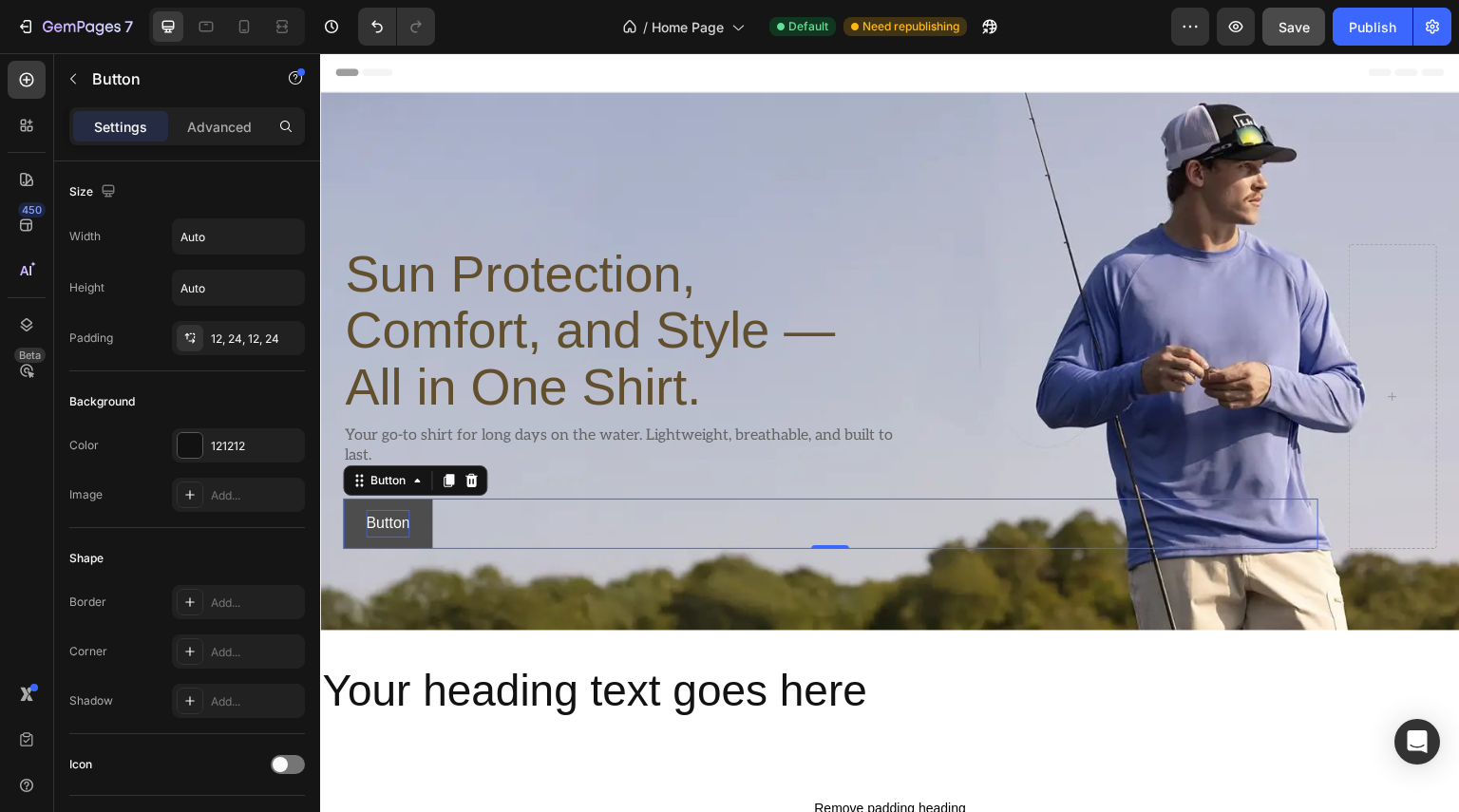
click at [385, 510] on p "Button" at bounding box center [387, 523] width 43 height 28
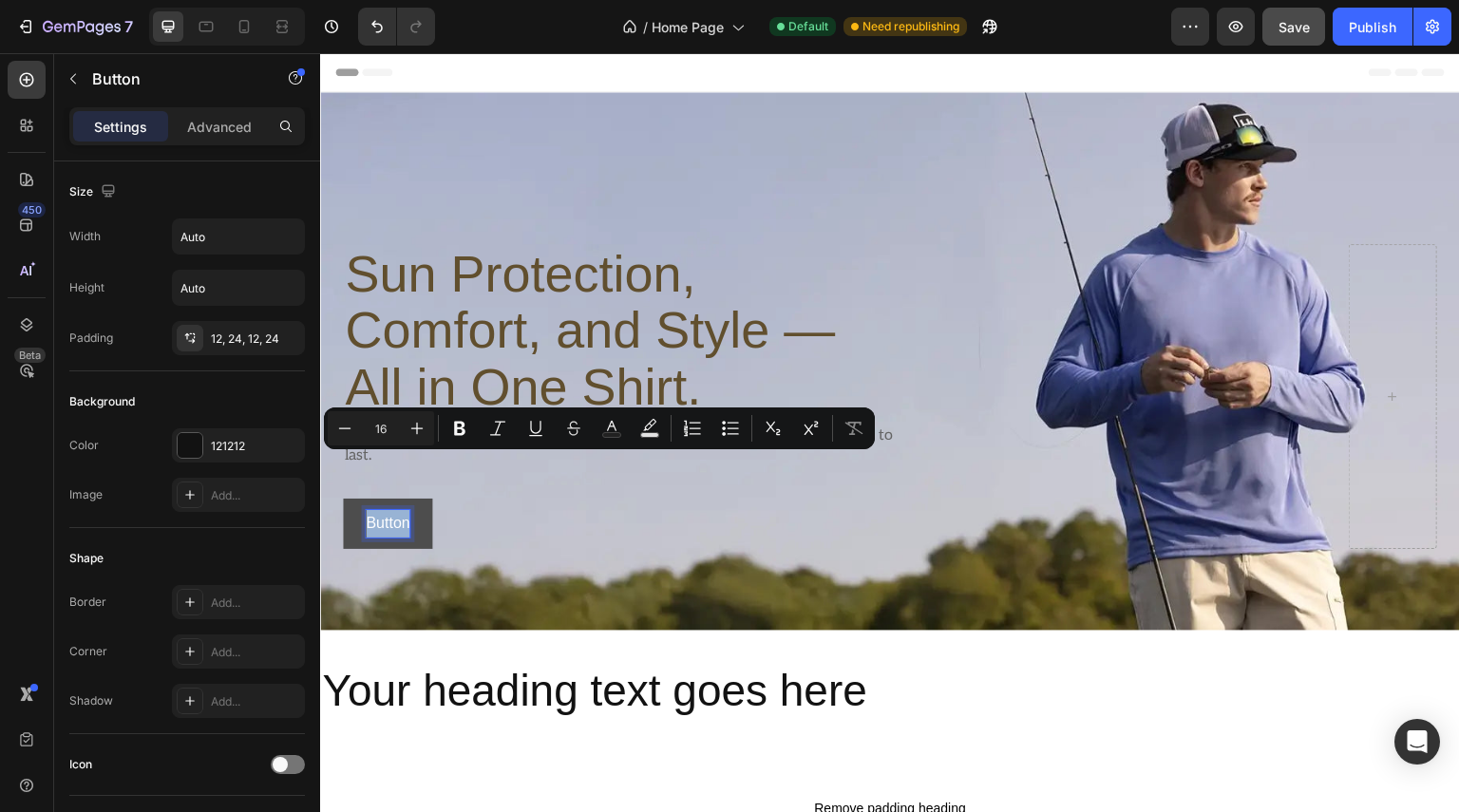
click at [394, 510] on p "Button" at bounding box center [387, 523] width 43 height 28
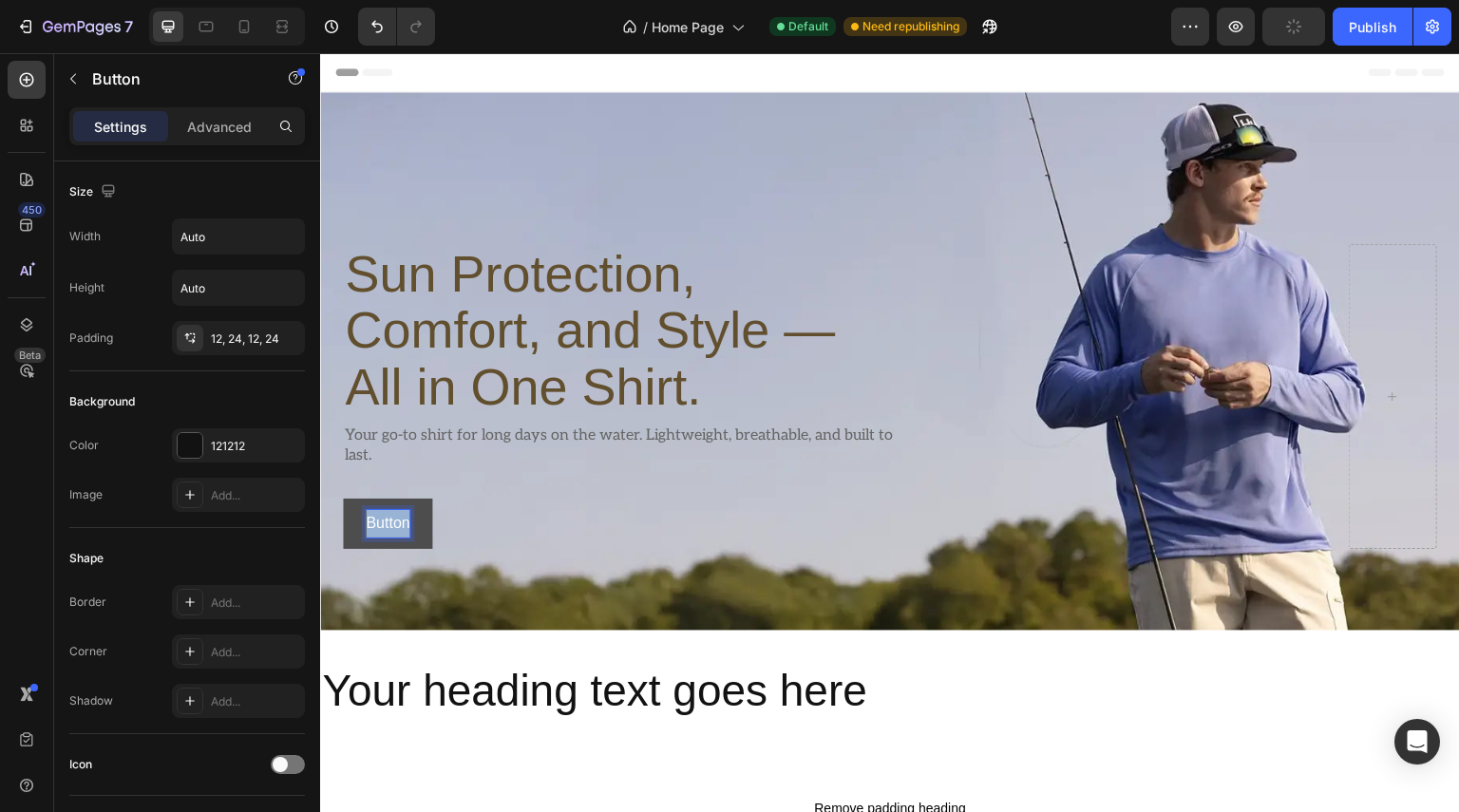
click at [395, 510] on p "Button" at bounding box center [387, 523] width 43 height 28
click at [497, 518] on div "Sun Protection, Comfort, and Style — All in One Shirt. Heading Your go-to shirt…" at bounding box center [890, 396] width 1139 height 609
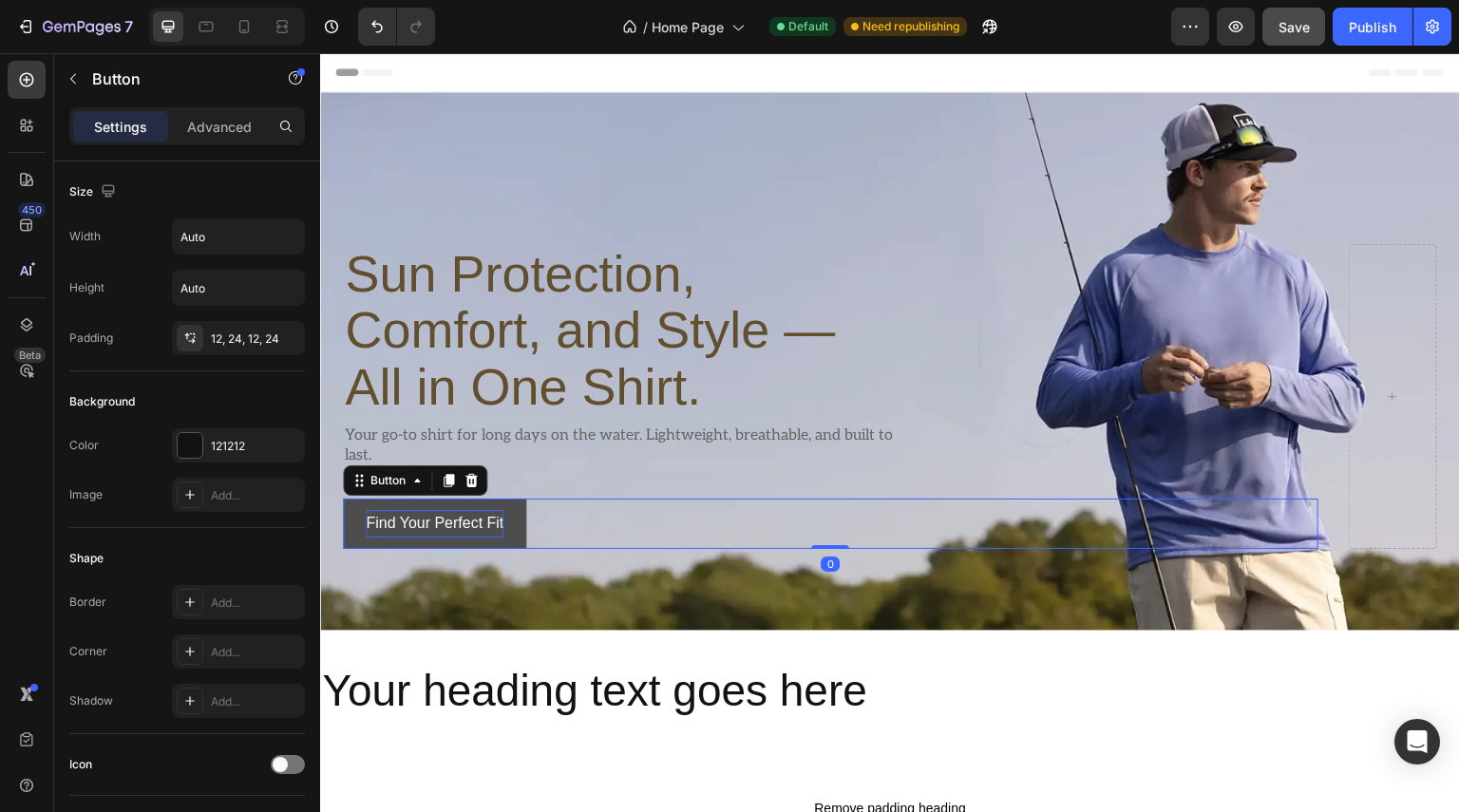
click at [362, 498] on button "Find Your Perfect Fit" at bounding box center [435, 523] width 183 height 50
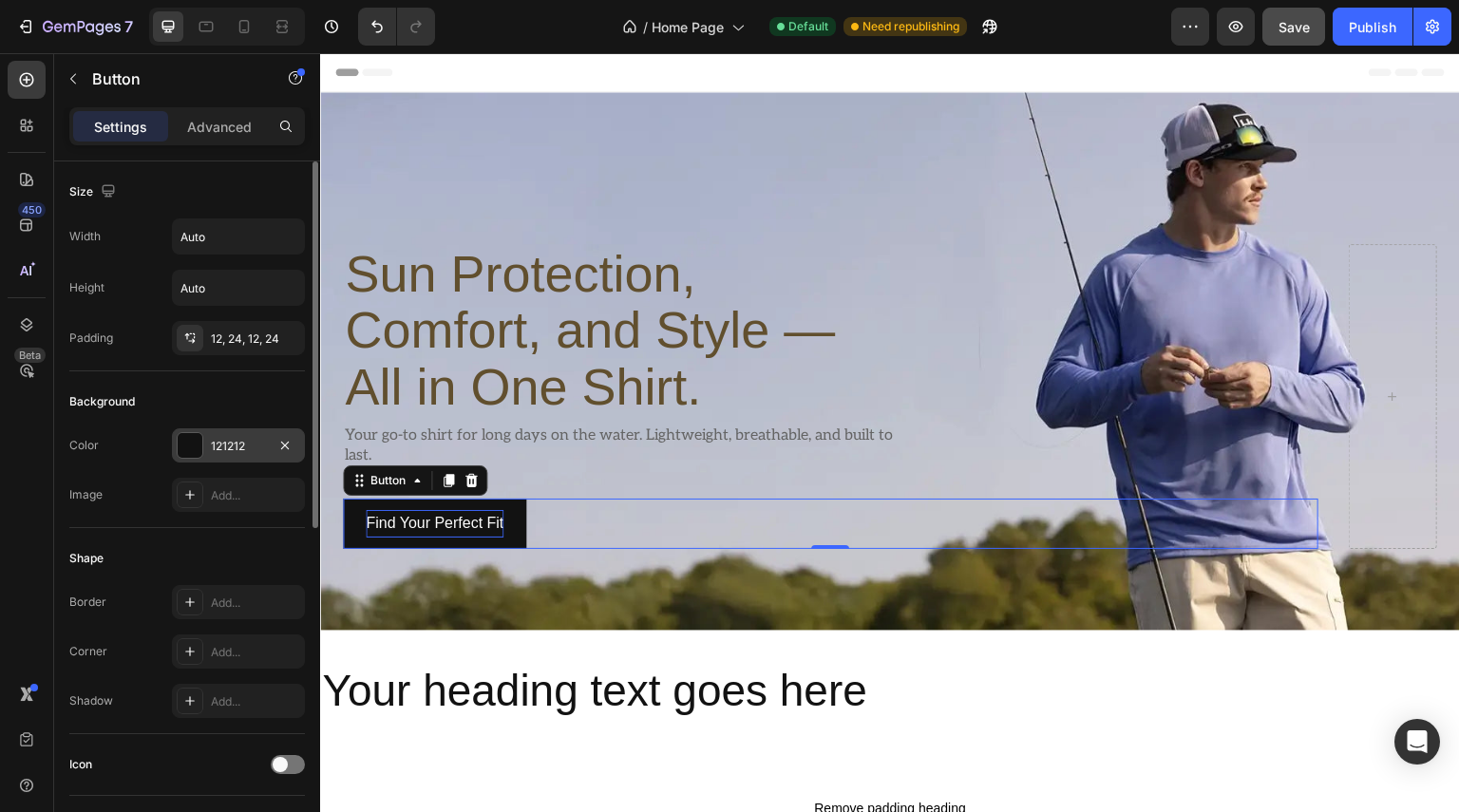
click at [247, 451] on div "121212" at bounding box center [238, 446] width 55 height 17
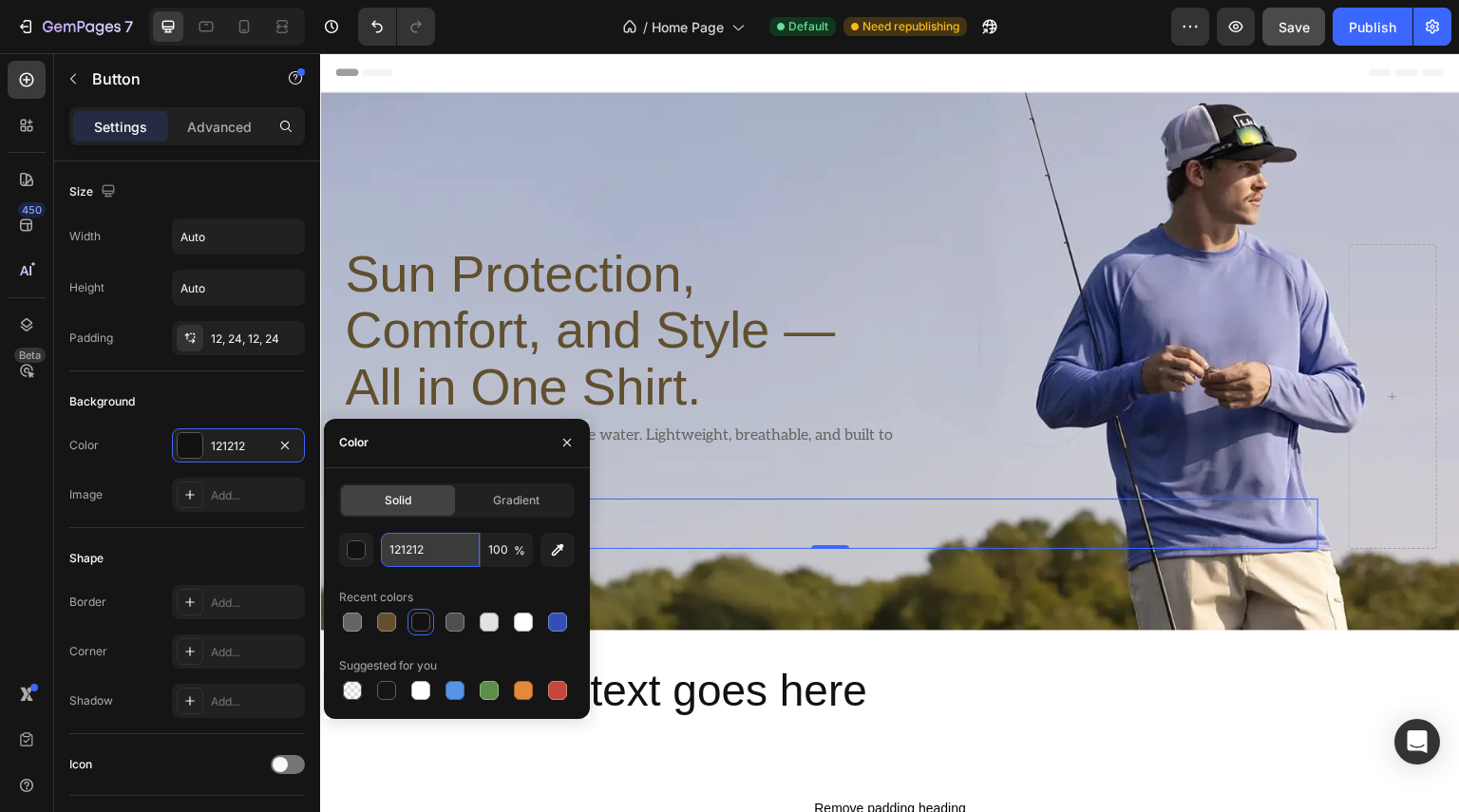
click at [431, 558] on input "121212" at bounding box center [430, 549] width 98 height 34
paste input "000000"
type input "000000"
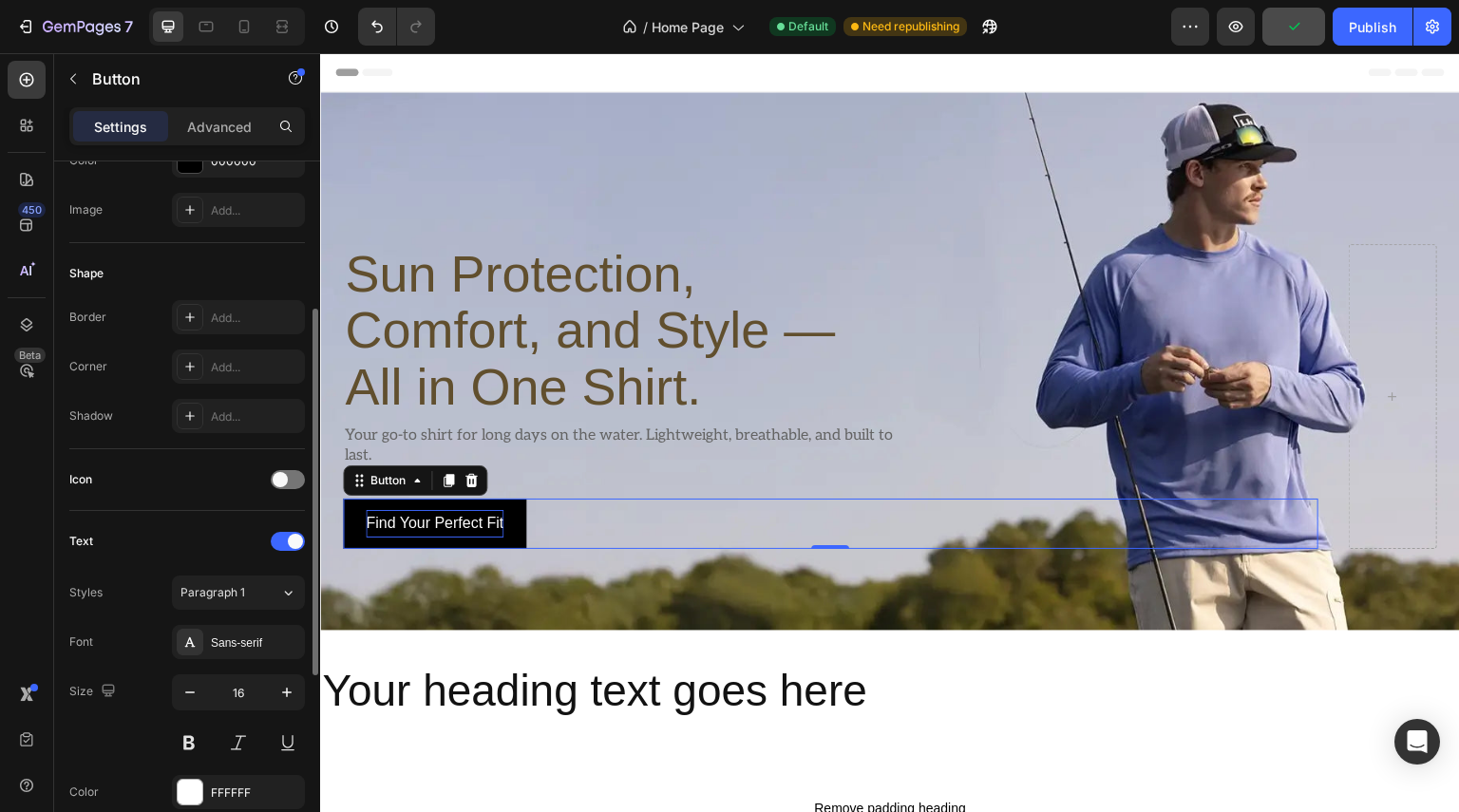
scroll to position [570, 0]
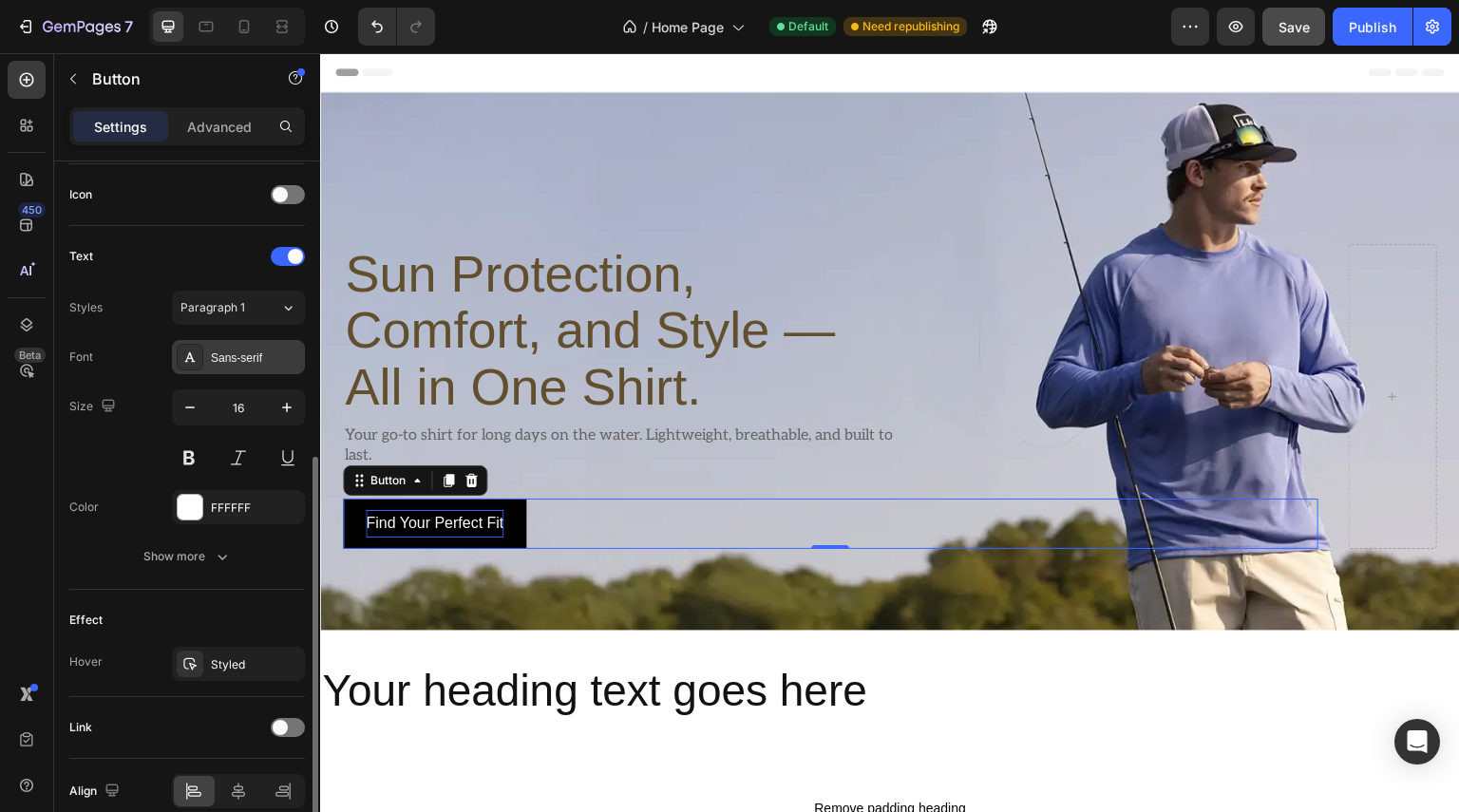
click at [274, 358] on div "Sans-serif" at bounding box center [255, 358] width 89 height 17
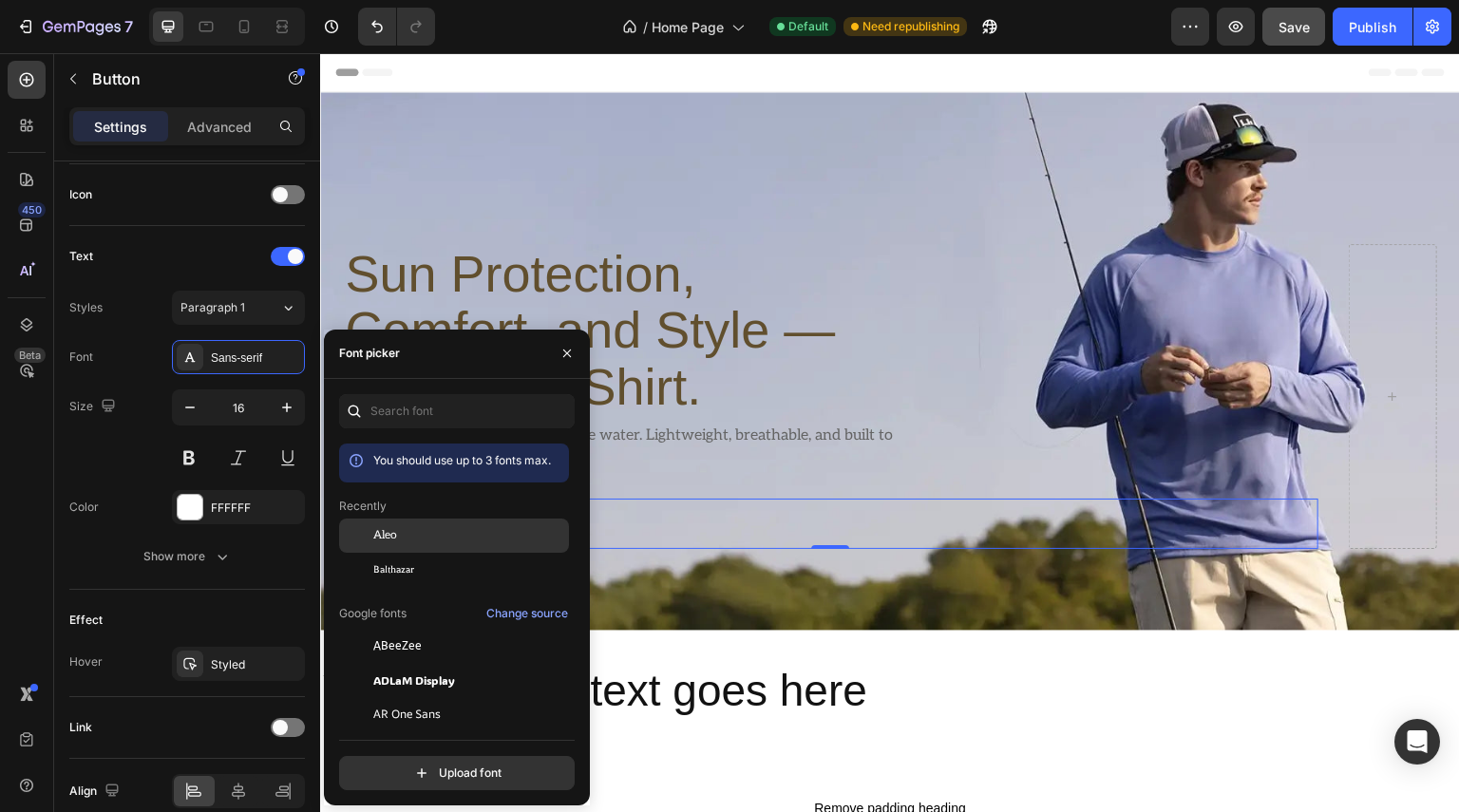
click at [395, 663] on div "Aleo" at bounding box center [454, 680] width 230 height 34
click at [102, 523] on div "Font Aleo Size 16 Color FFFFFF Show more" at bounding box center [187, 457] width 236 height 234
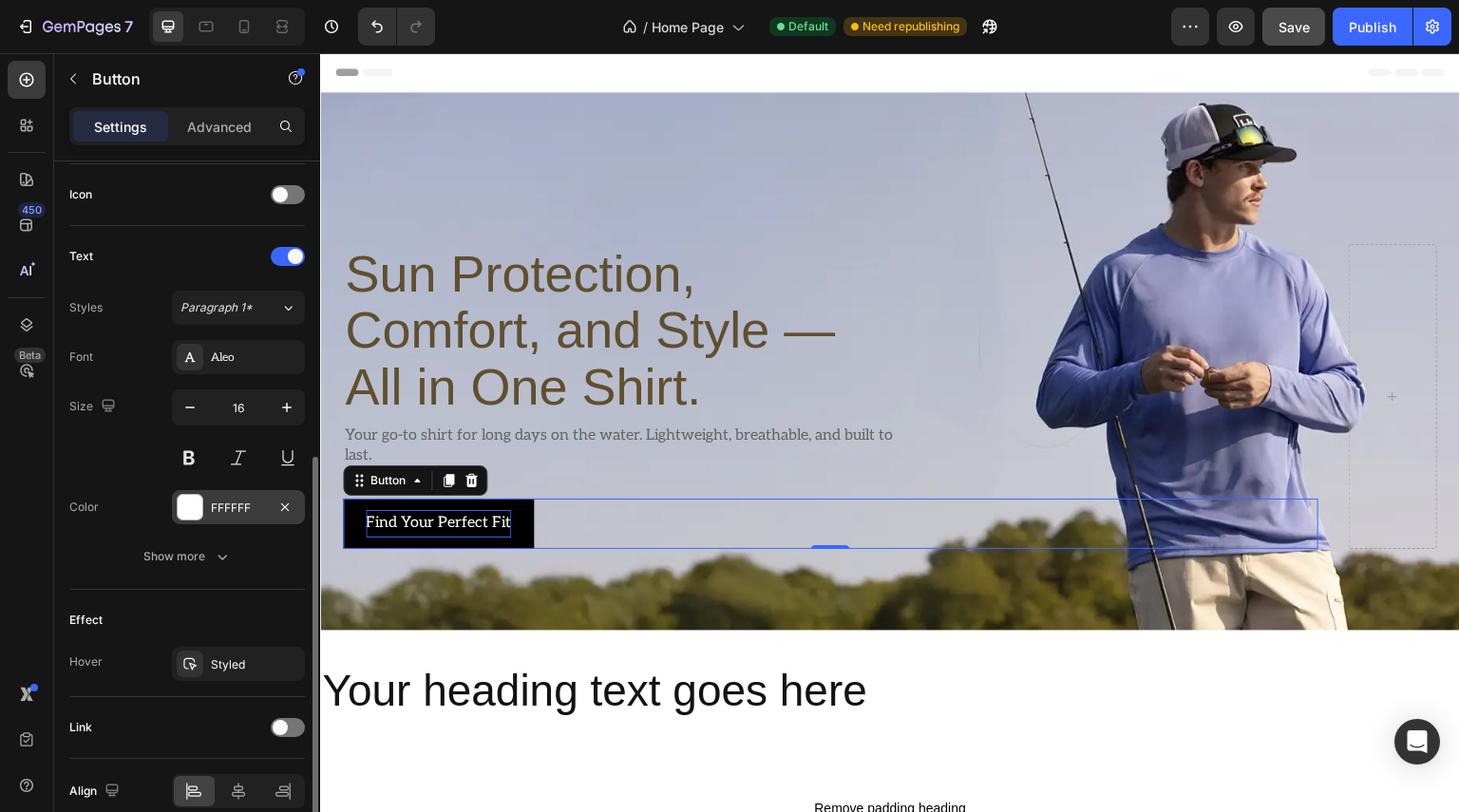
click at [254, 504] on div "FFFFFF" at bounding box center [238, 508] width 55 height 17
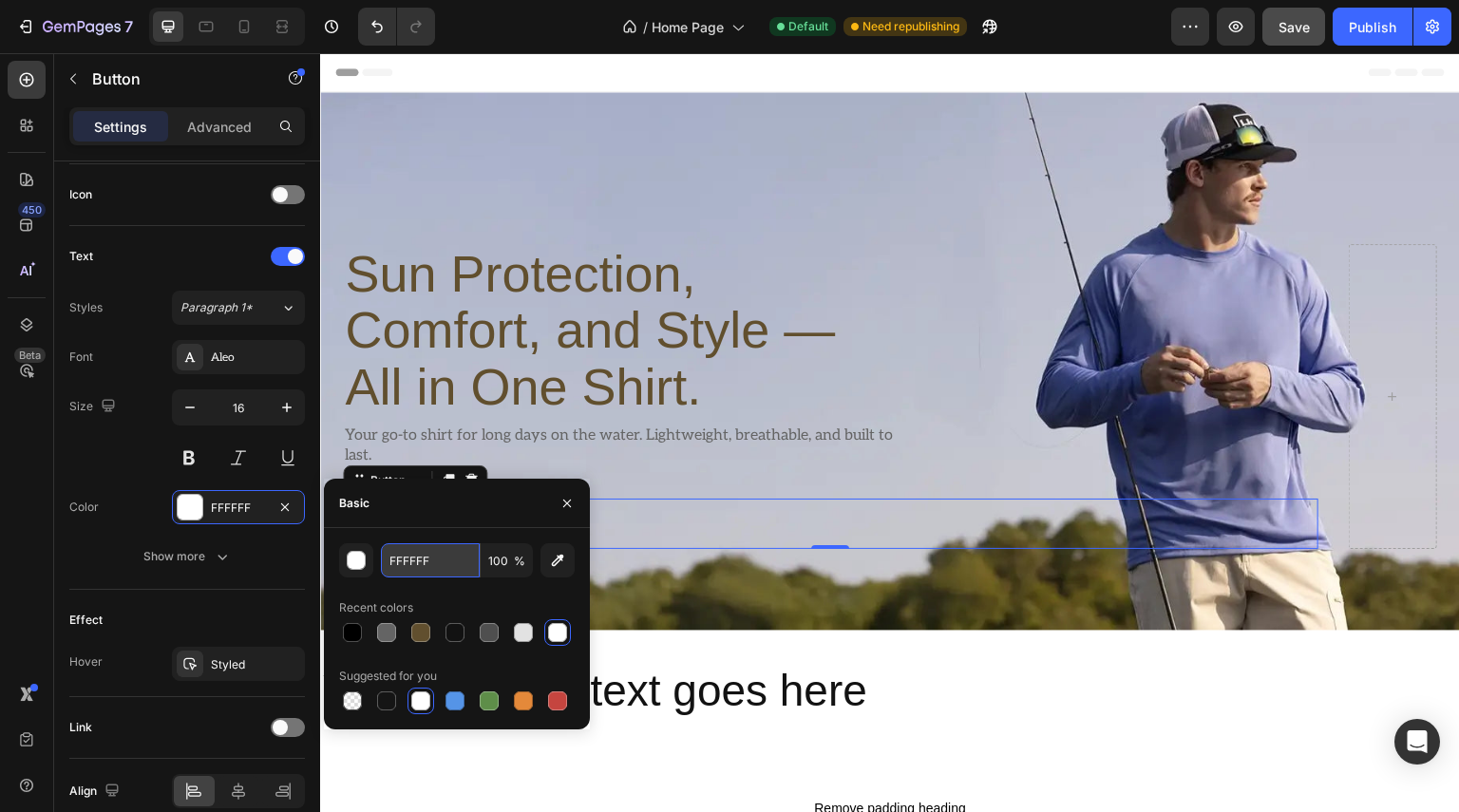
click at [0, 0] on input "FFFFFF" at bounding box center [0, 0] width 0 height 0
paste input "000000"
type input "000000"
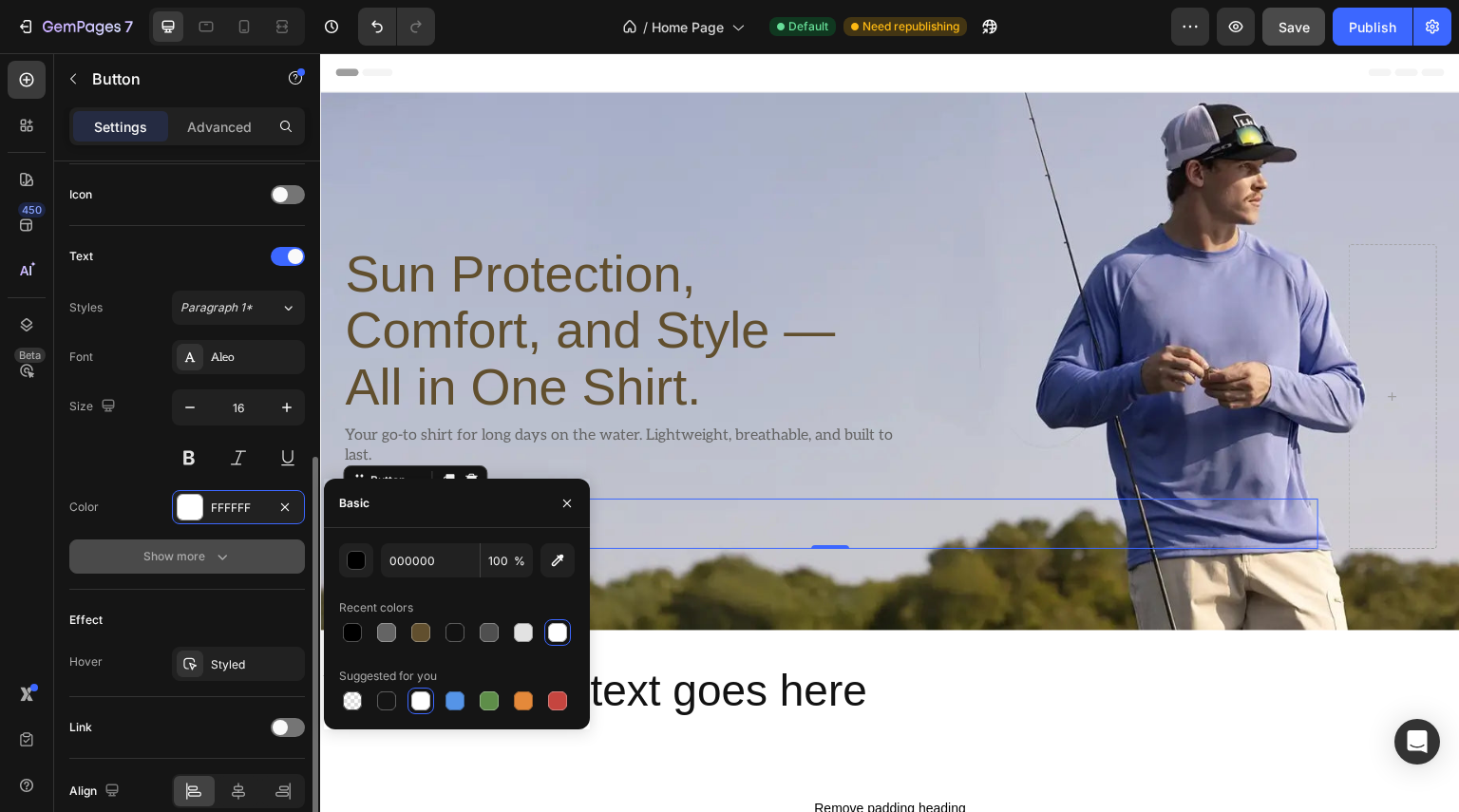
click at [81, 540] on button "Show more" at bounding box center [187, 556] width 236 height 34
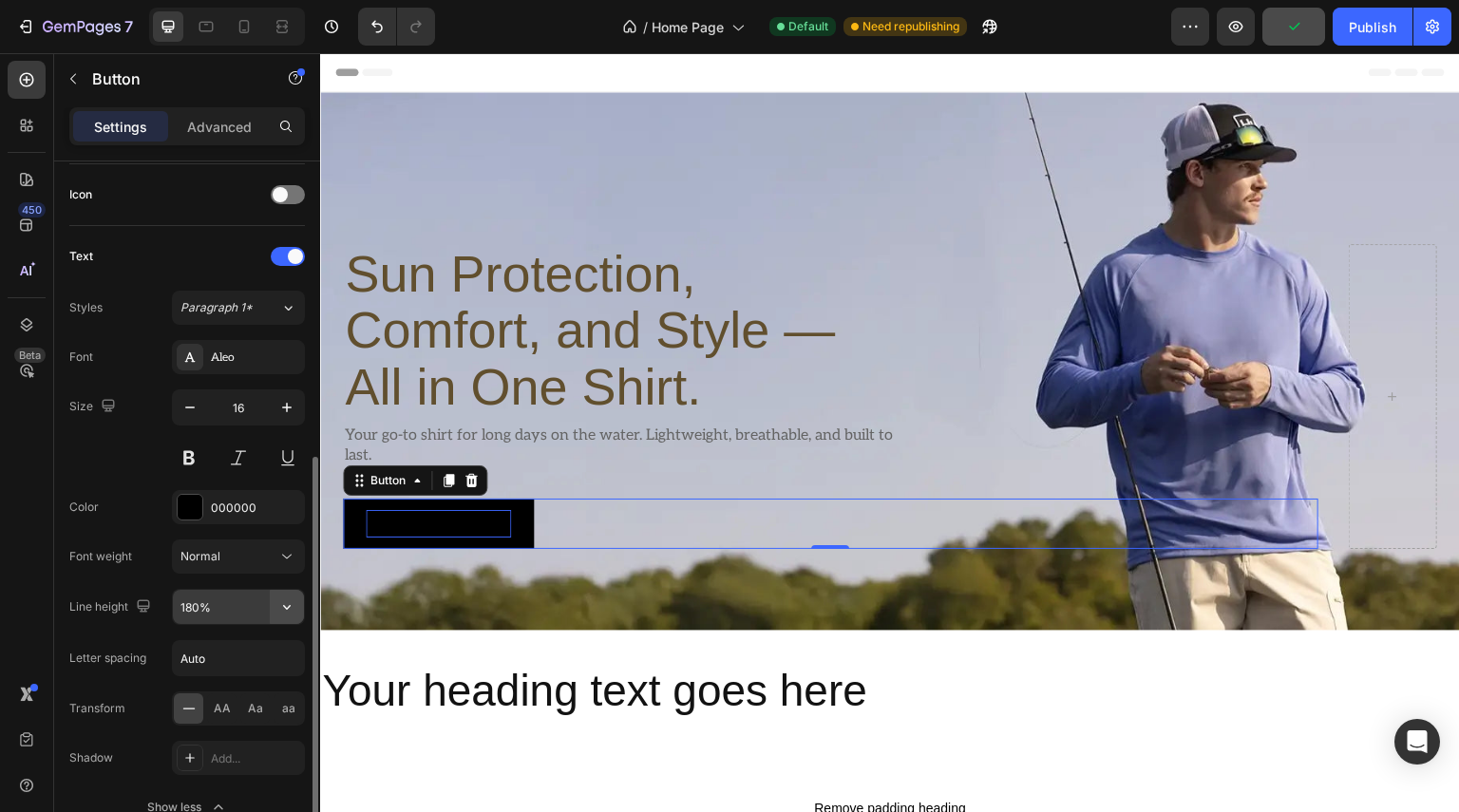
click at [281, 598] on icon "button" at bounding box center [287, 607] width 19 height 19
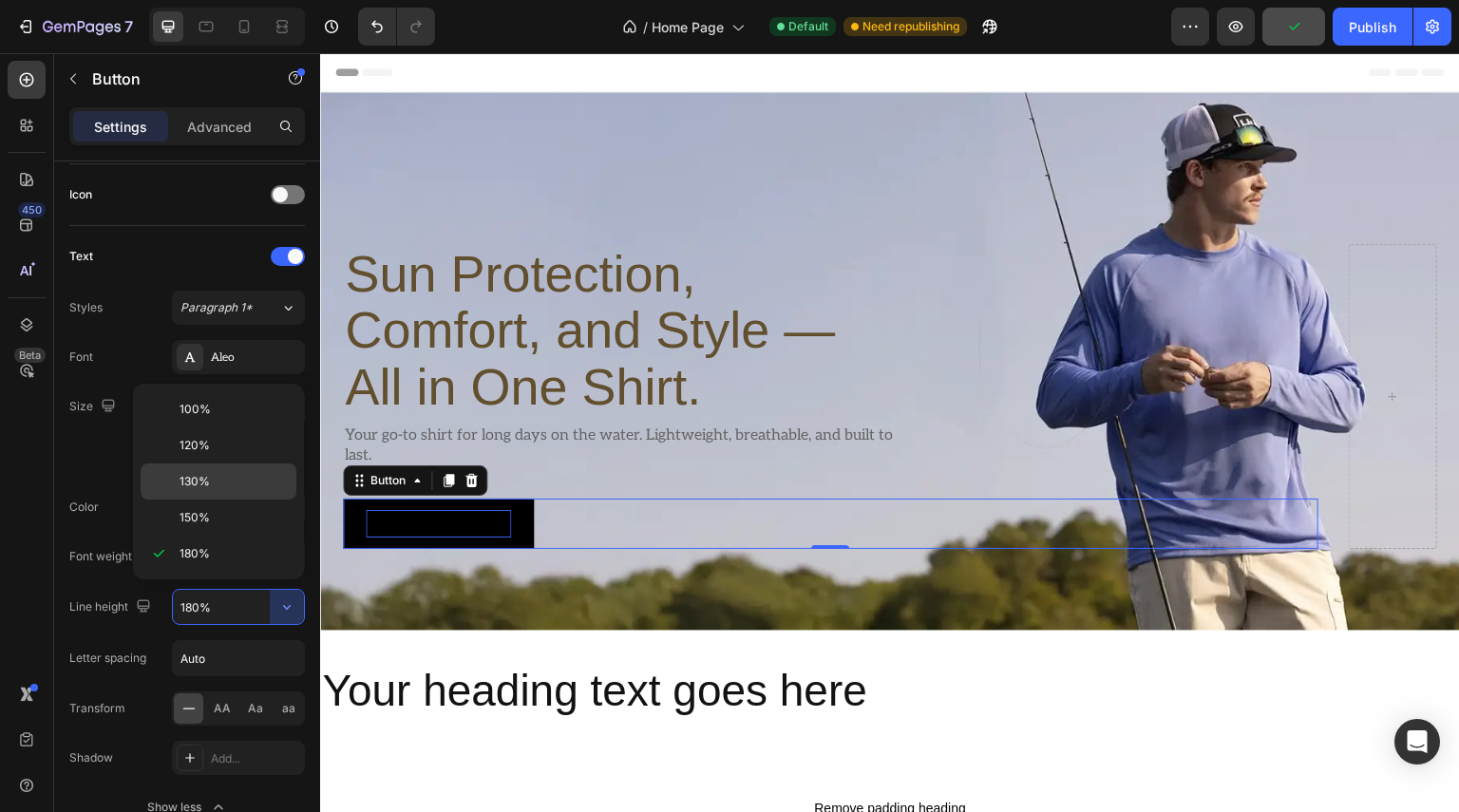
click at [205, 487] on span "130%" at bounding box center [194, 482] width 30 height 17
type input "130%"
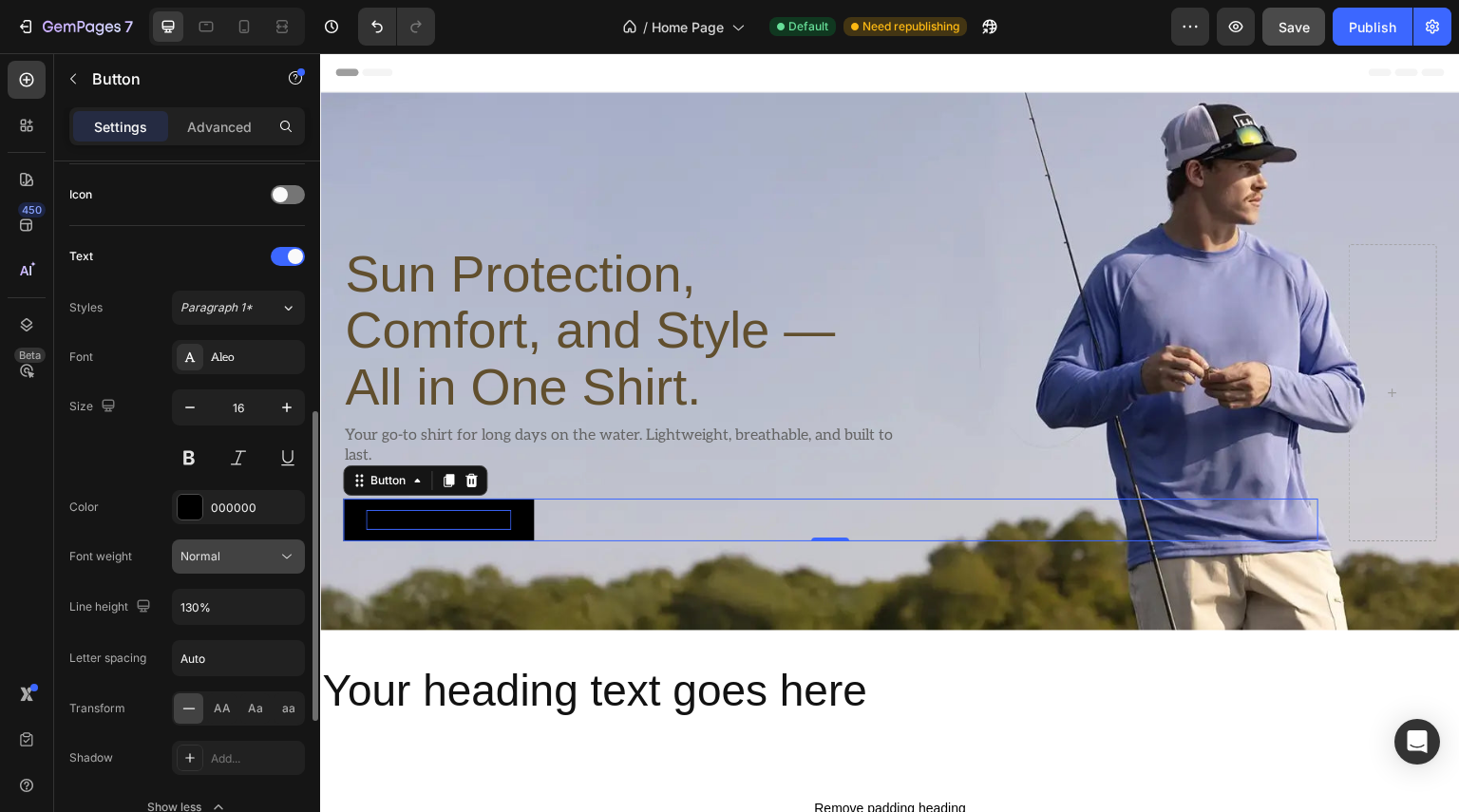
click at [261, 554] on div "Normal" at bounding box center [229, 557] width 97 height 17
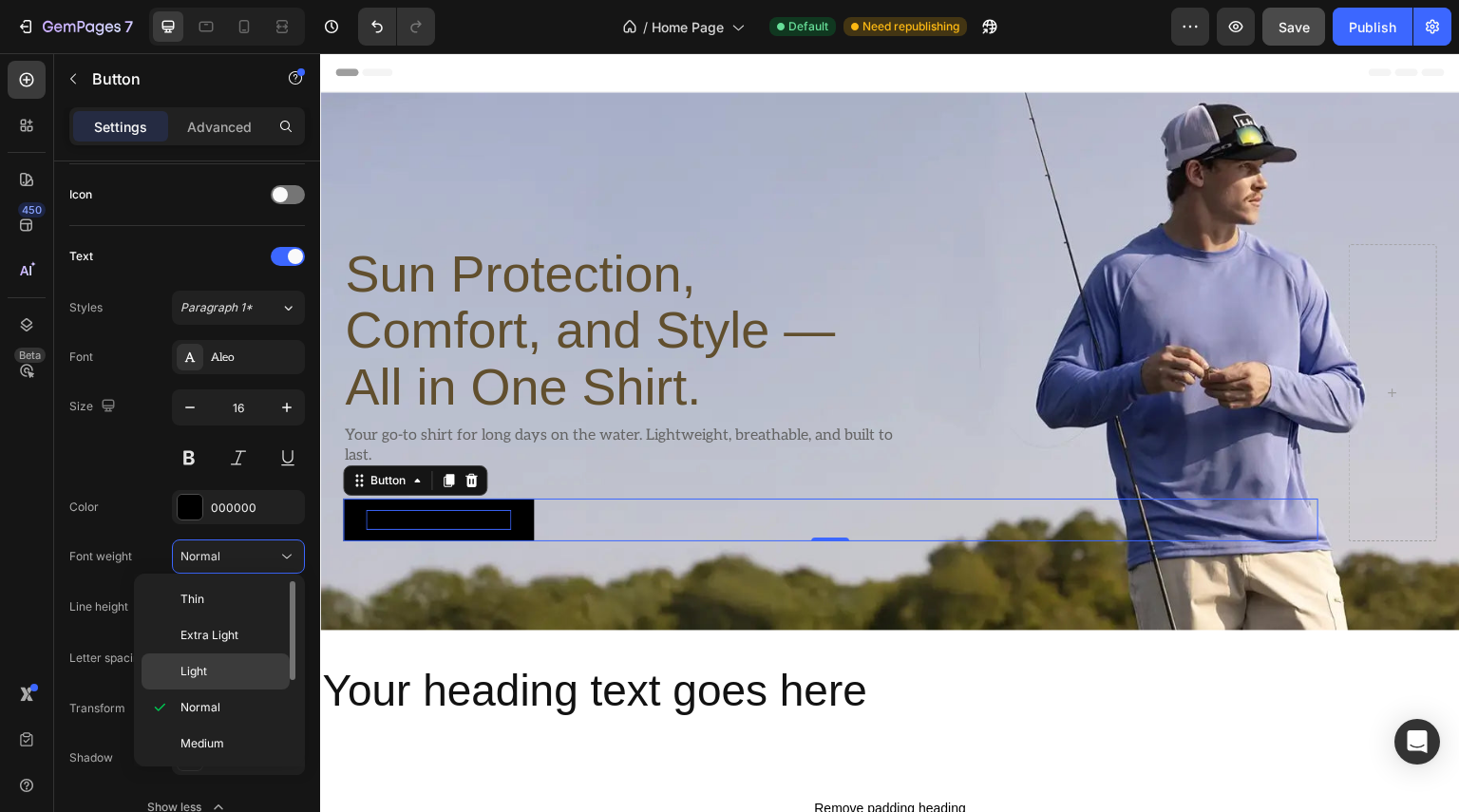
scroll to position [95, 0]
click at [220, 717] on p "Bold" at bounding box center [231, 721] width 100 height 17
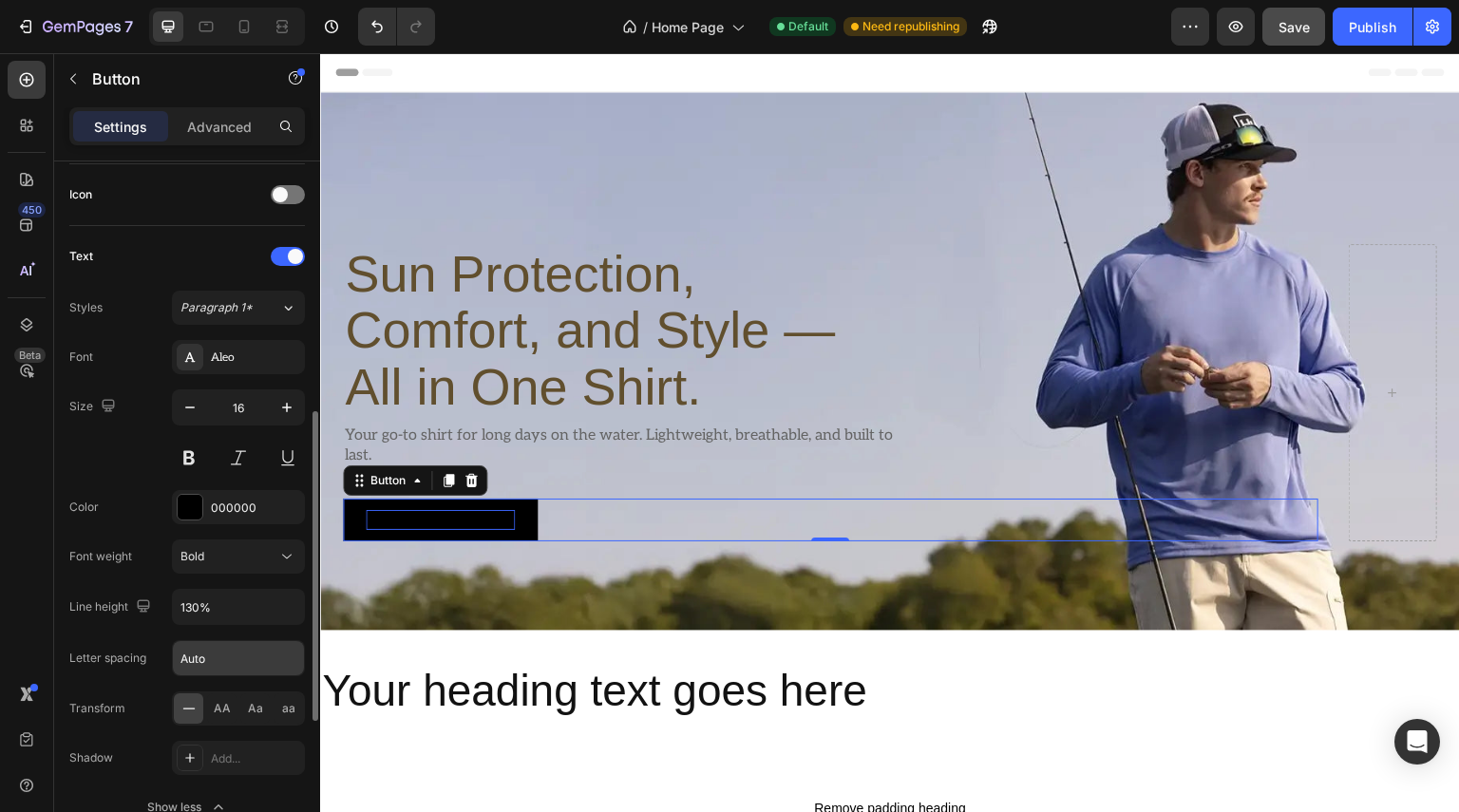
click at [215, 659] on input "Auto" at bounding box center [238, 658] width 131 height 34
type input "0"
click at [118, 691] on div "Transform AA Aa aa" at bounding box center [187, 708] width 236 height 34
click at [219, 702] on span "AA" at bounding box center [222, 709] width 17 height 17
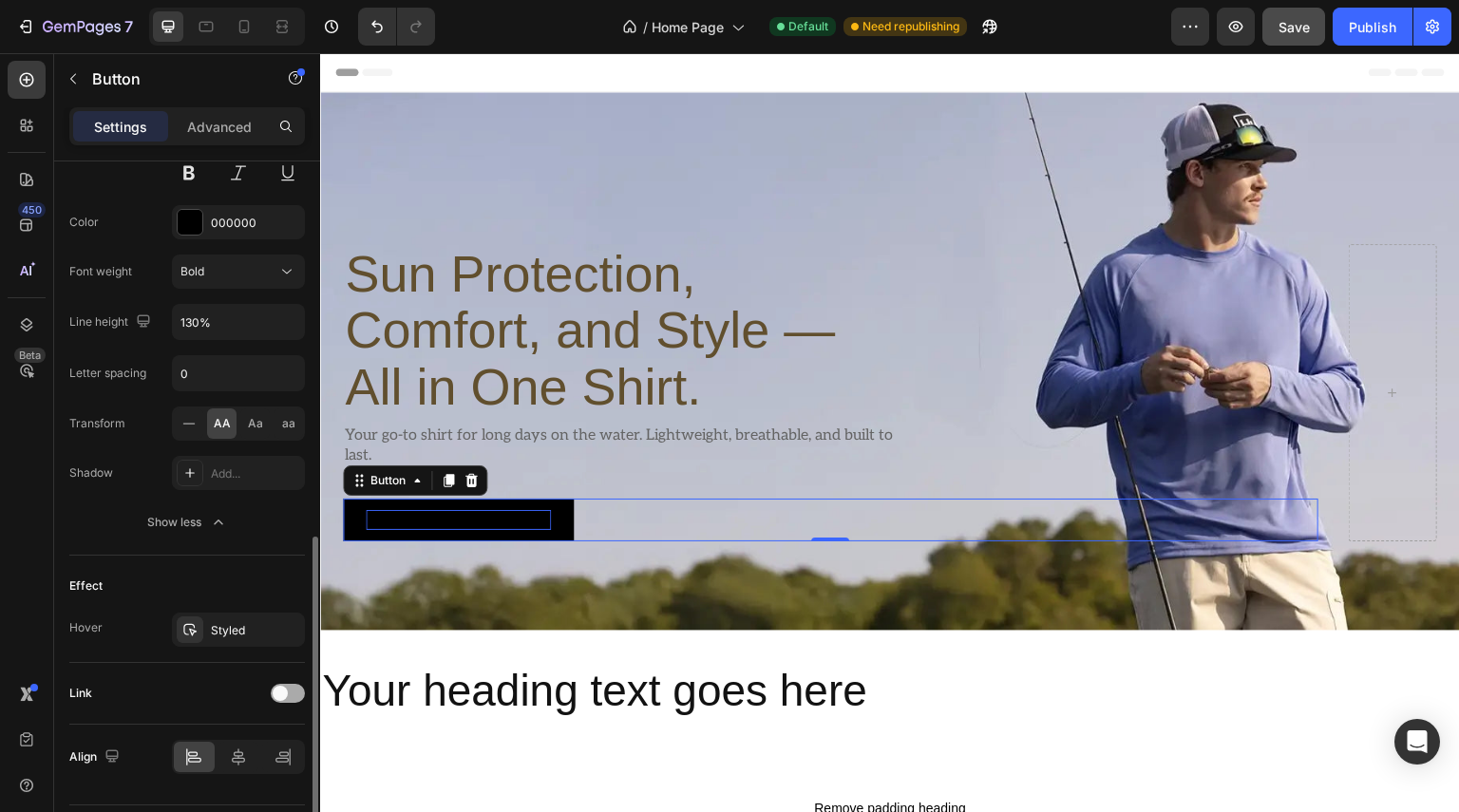
scroll to position [903, 0]
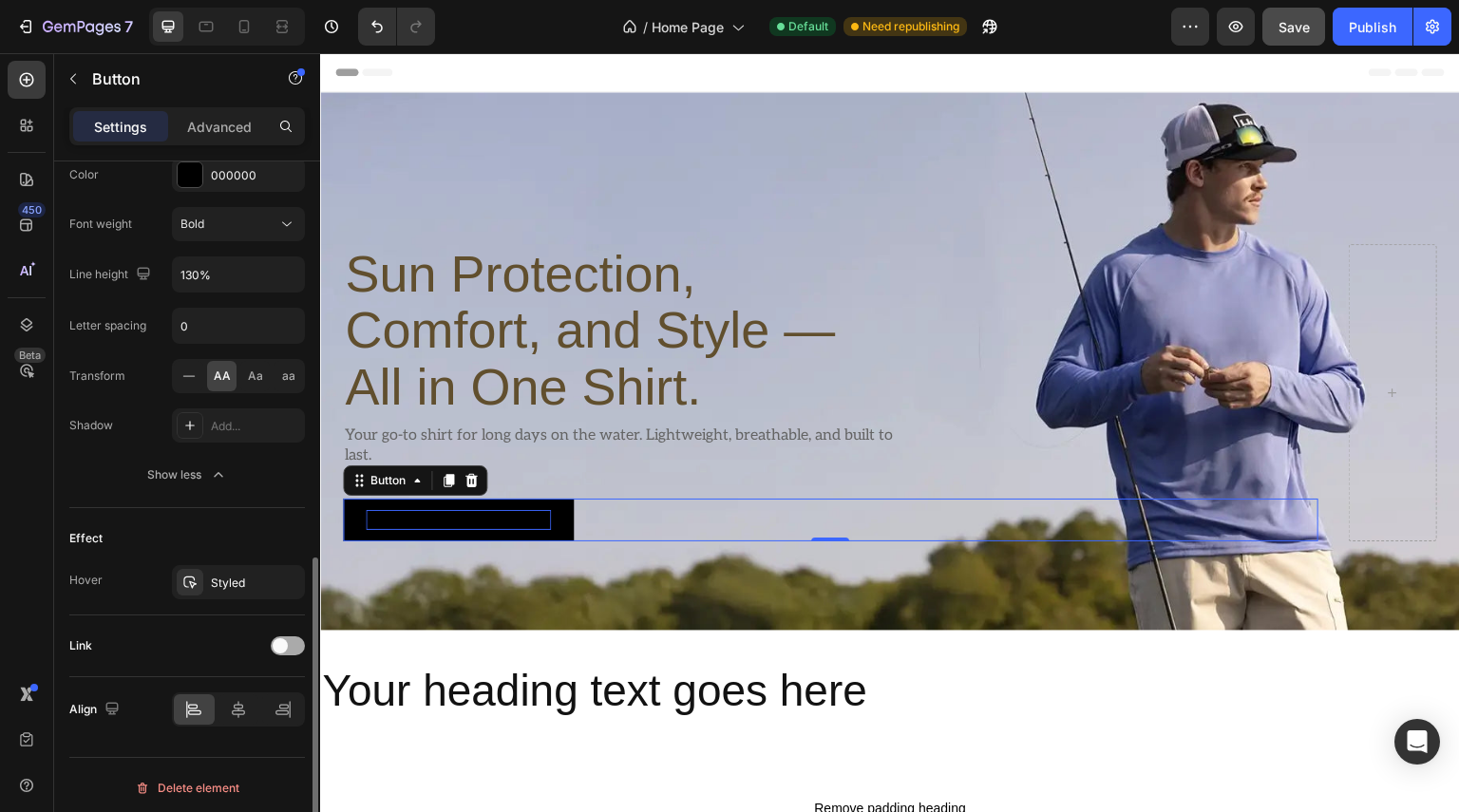
click at [289, 636] on div at bounding box center [287, 646] width 34 height 19
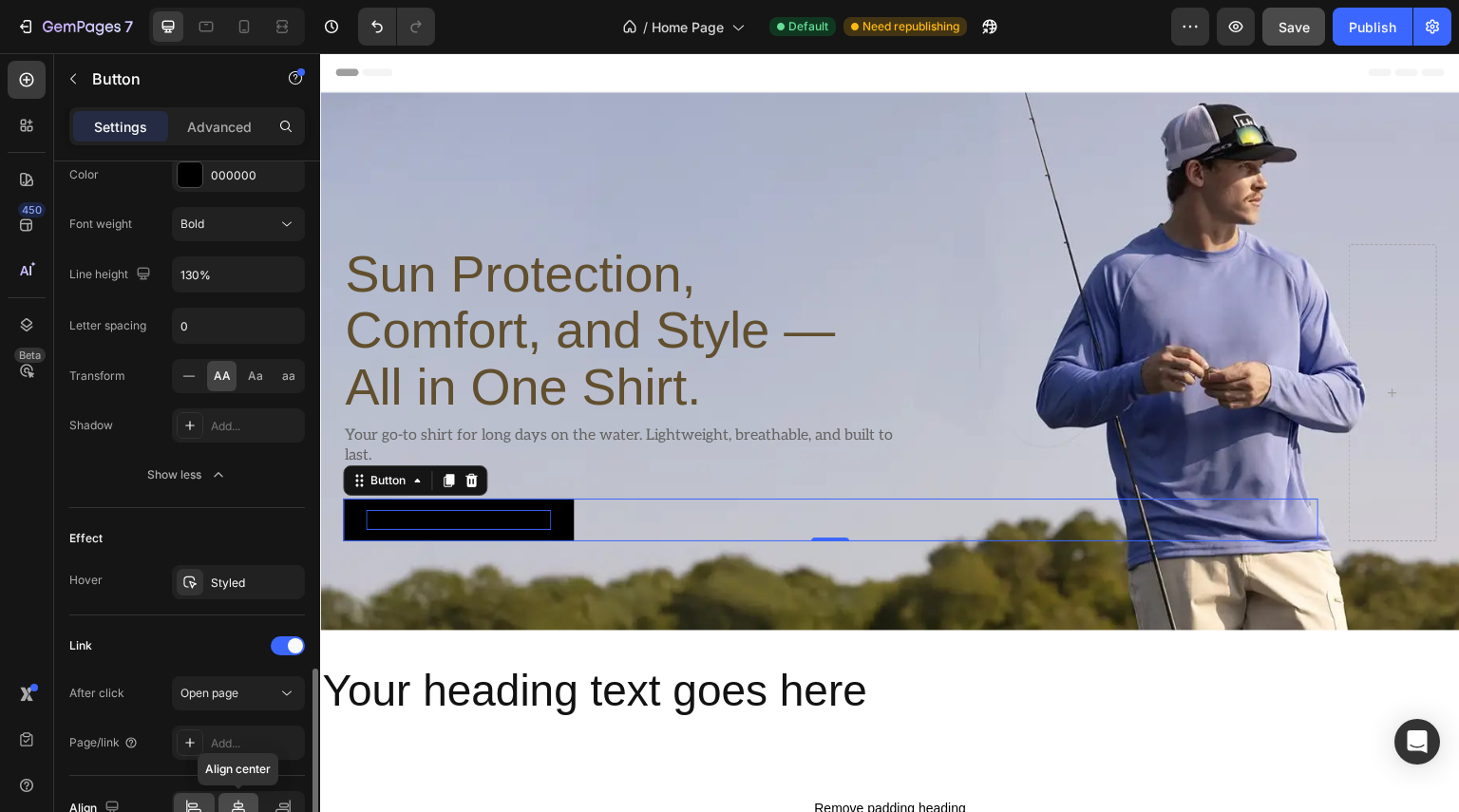
scroll to position [997, 0]
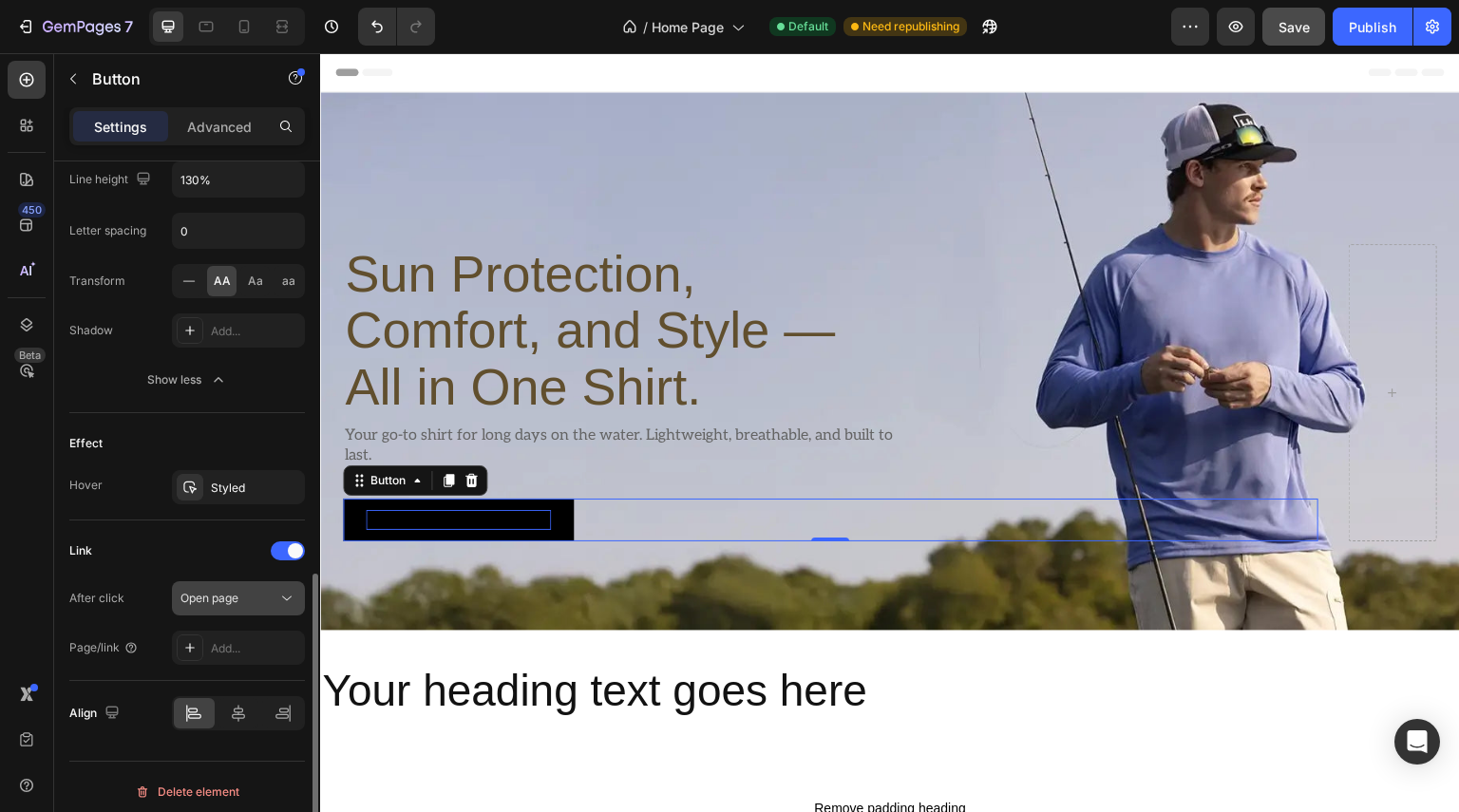
click at [294, 590] on icon at bounding box center [287, 599] width 19 height 19
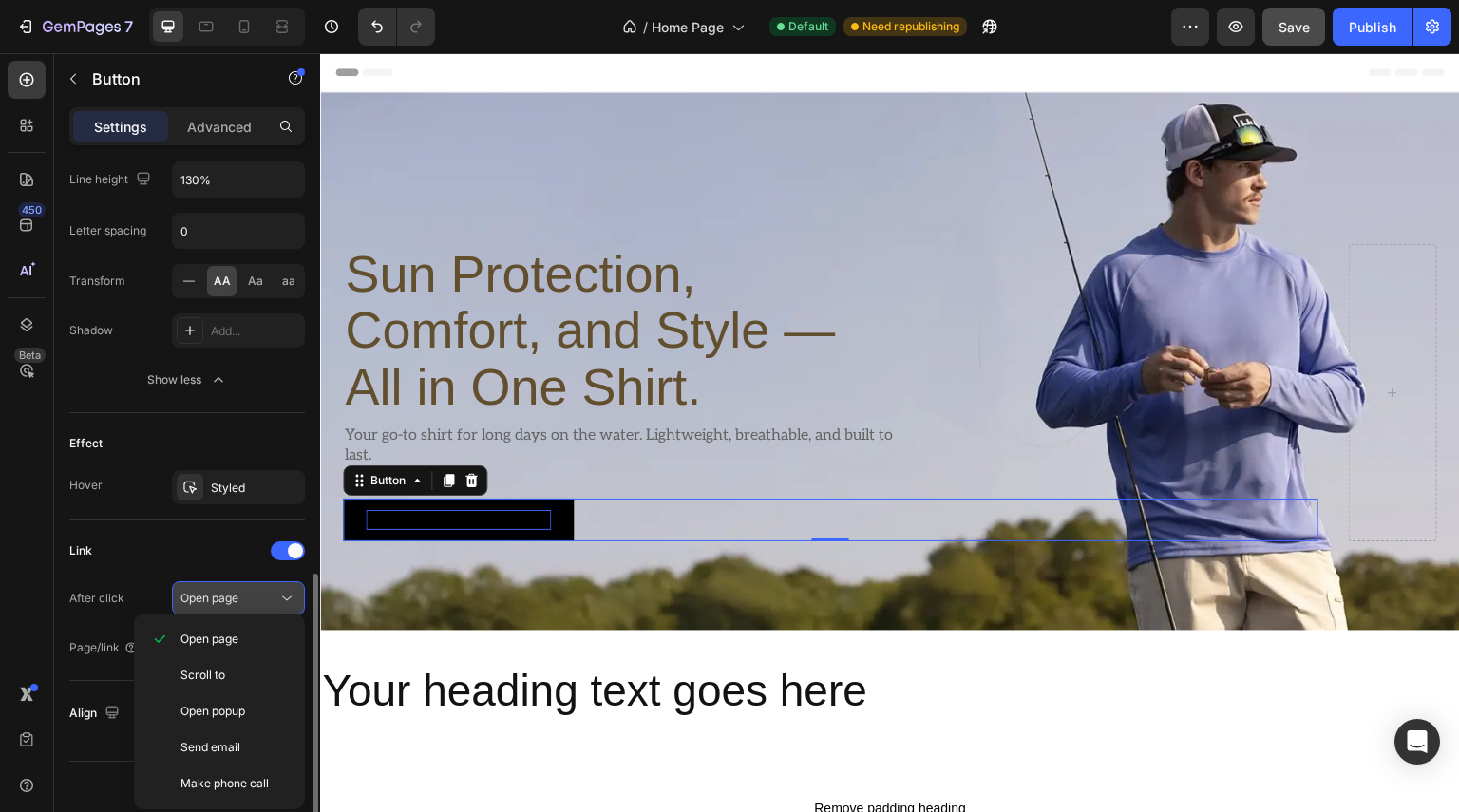
click at [294, 590] on icon at bounding box center [287, 599] width 19 height 19
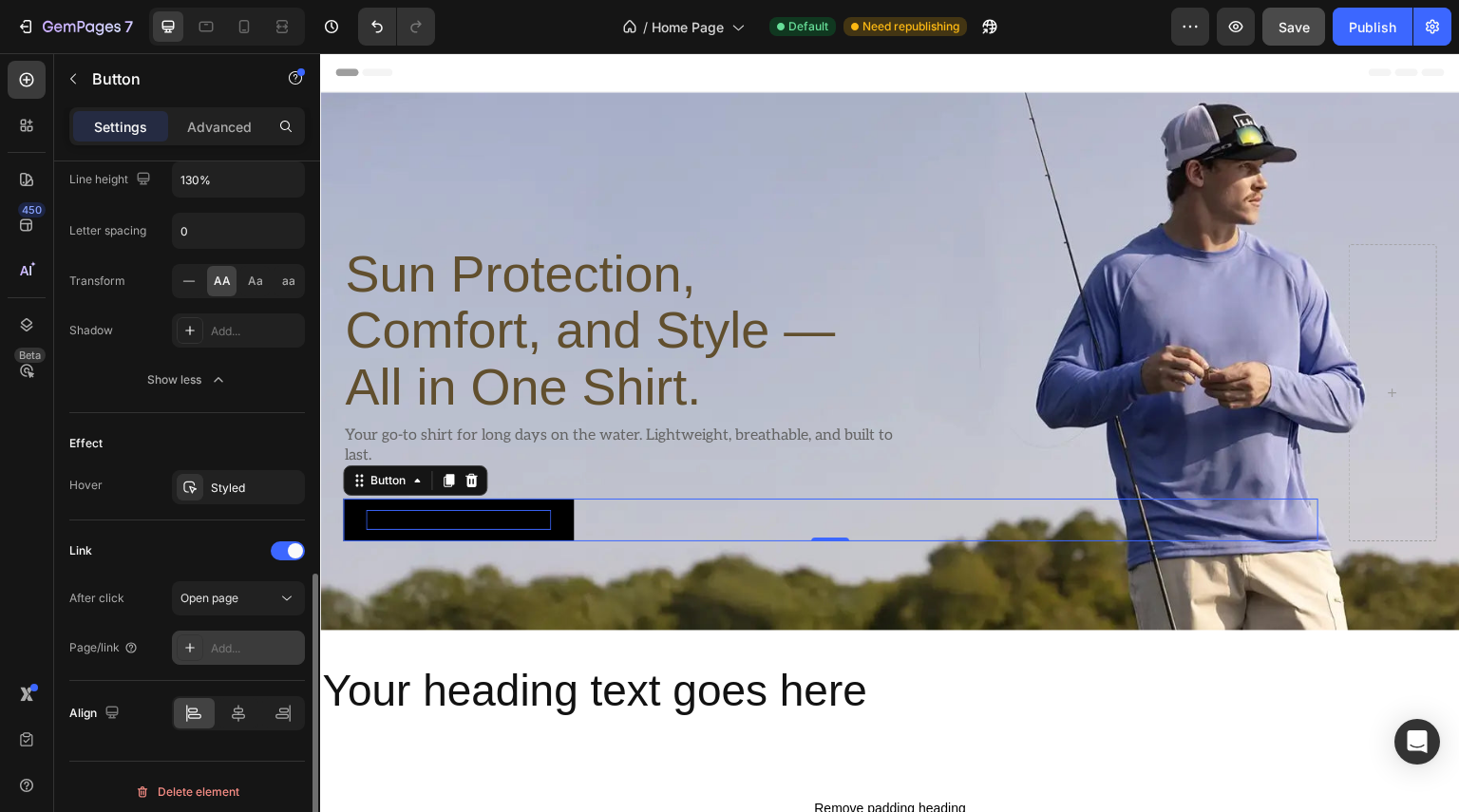
click at [261, 647] on div "Add..." at bounding box center [255, 649] width 89 height 17
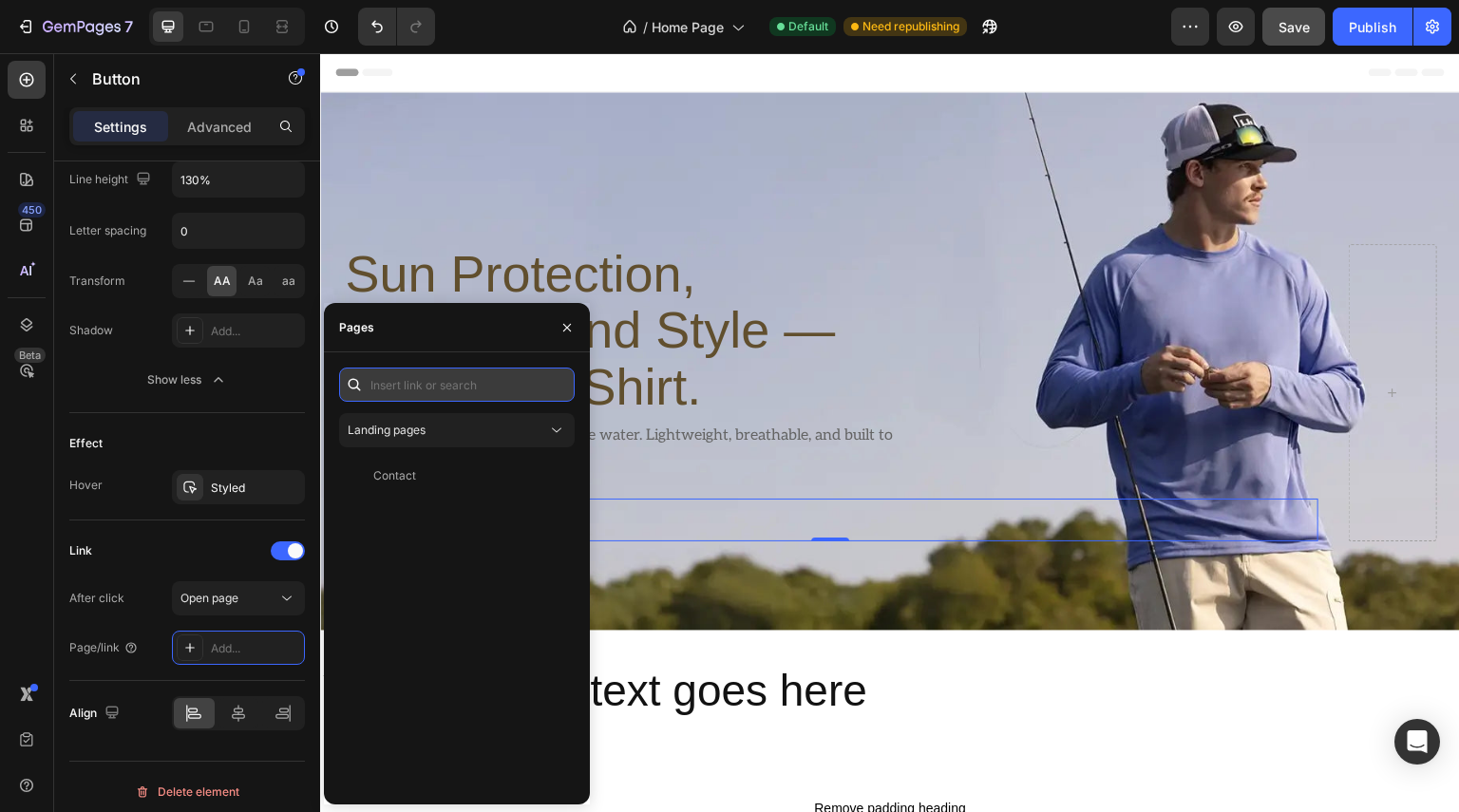
click at [430, 392] on input "text" at bounding box center [457, 384] width 236 height 34
type input "#"
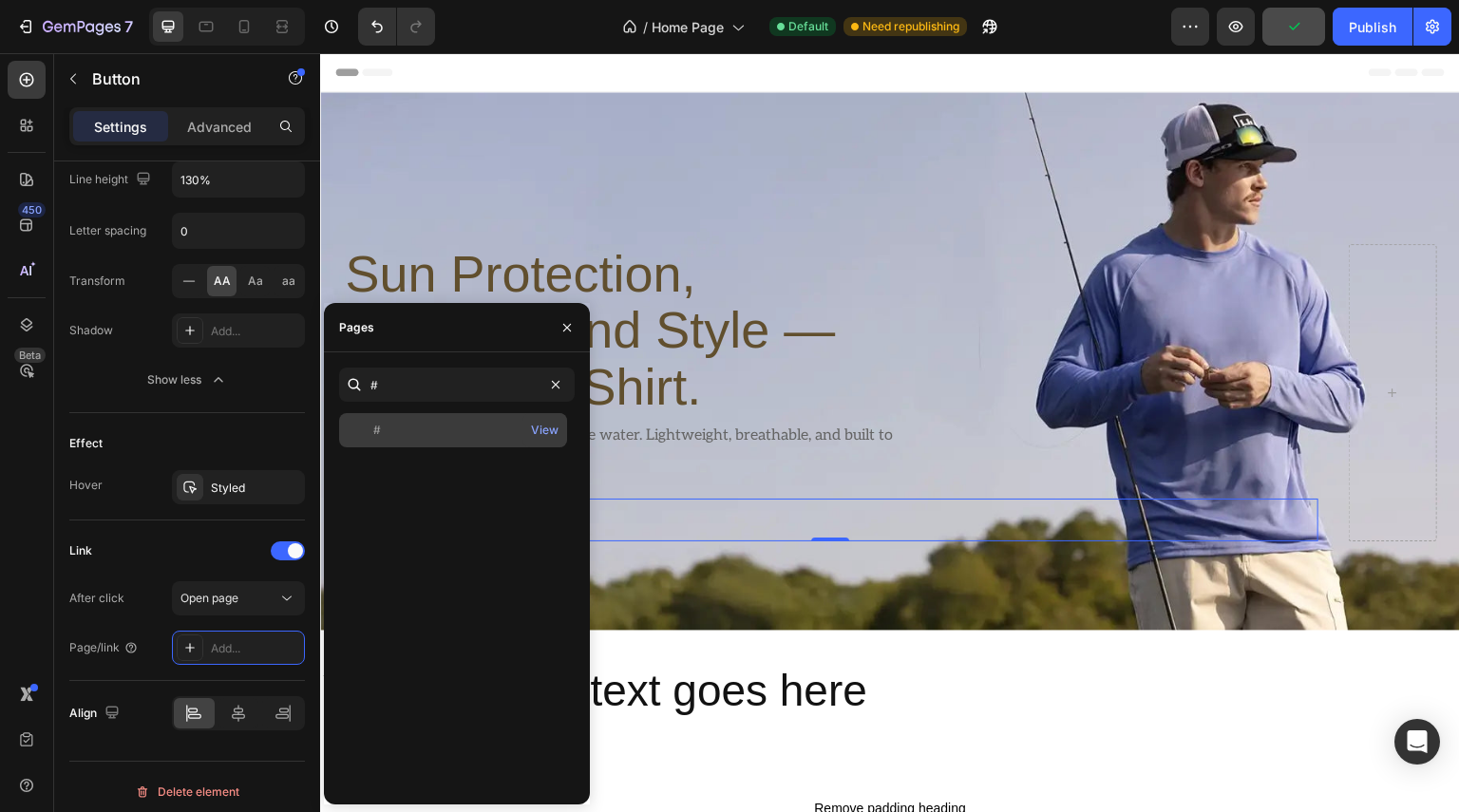
click at [382, 429] on div "#" at bounding box center [453, 431] width 212 height 17
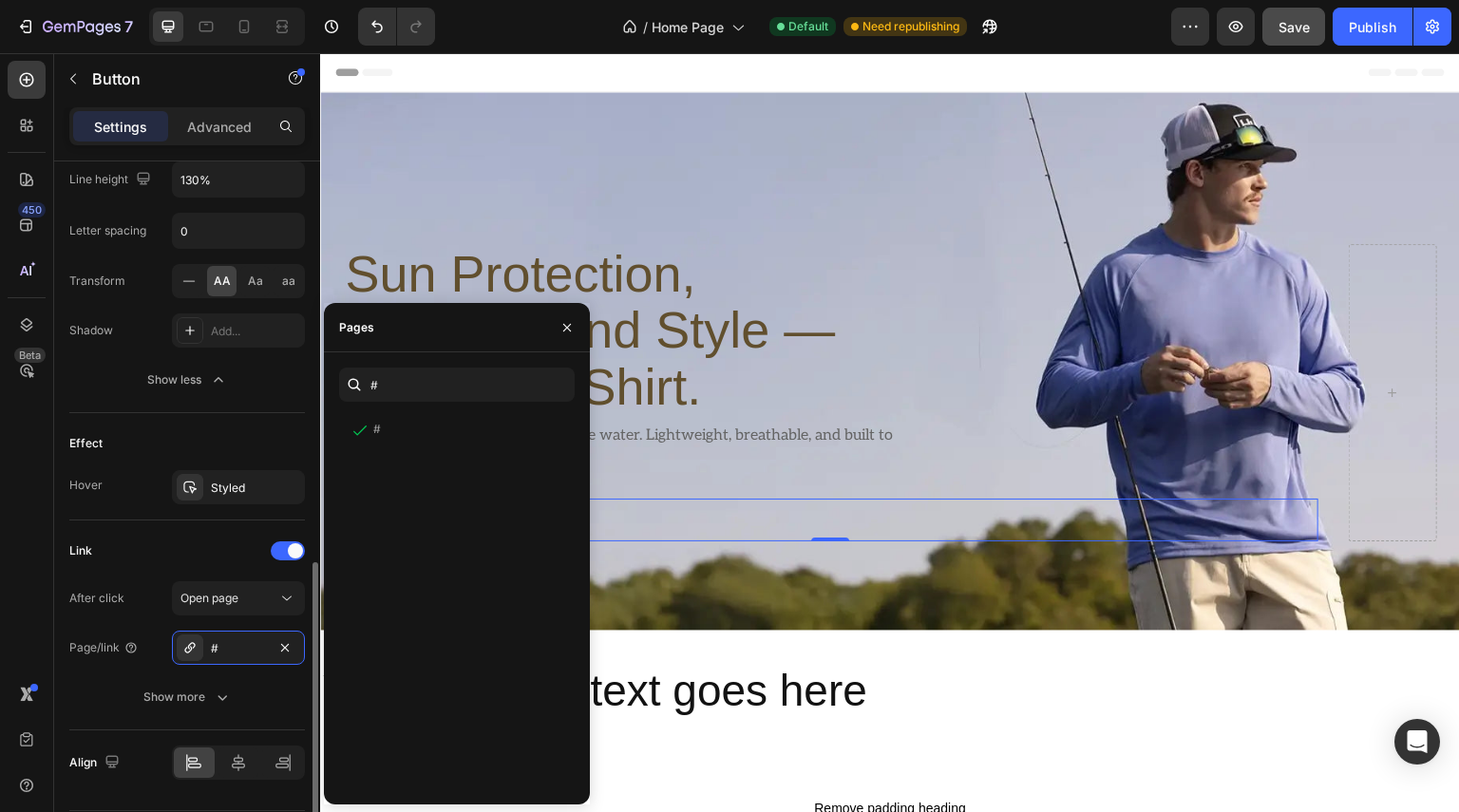
click at [139, 551] on div "Link" at bounding box center [187, 550] width 236 height 30
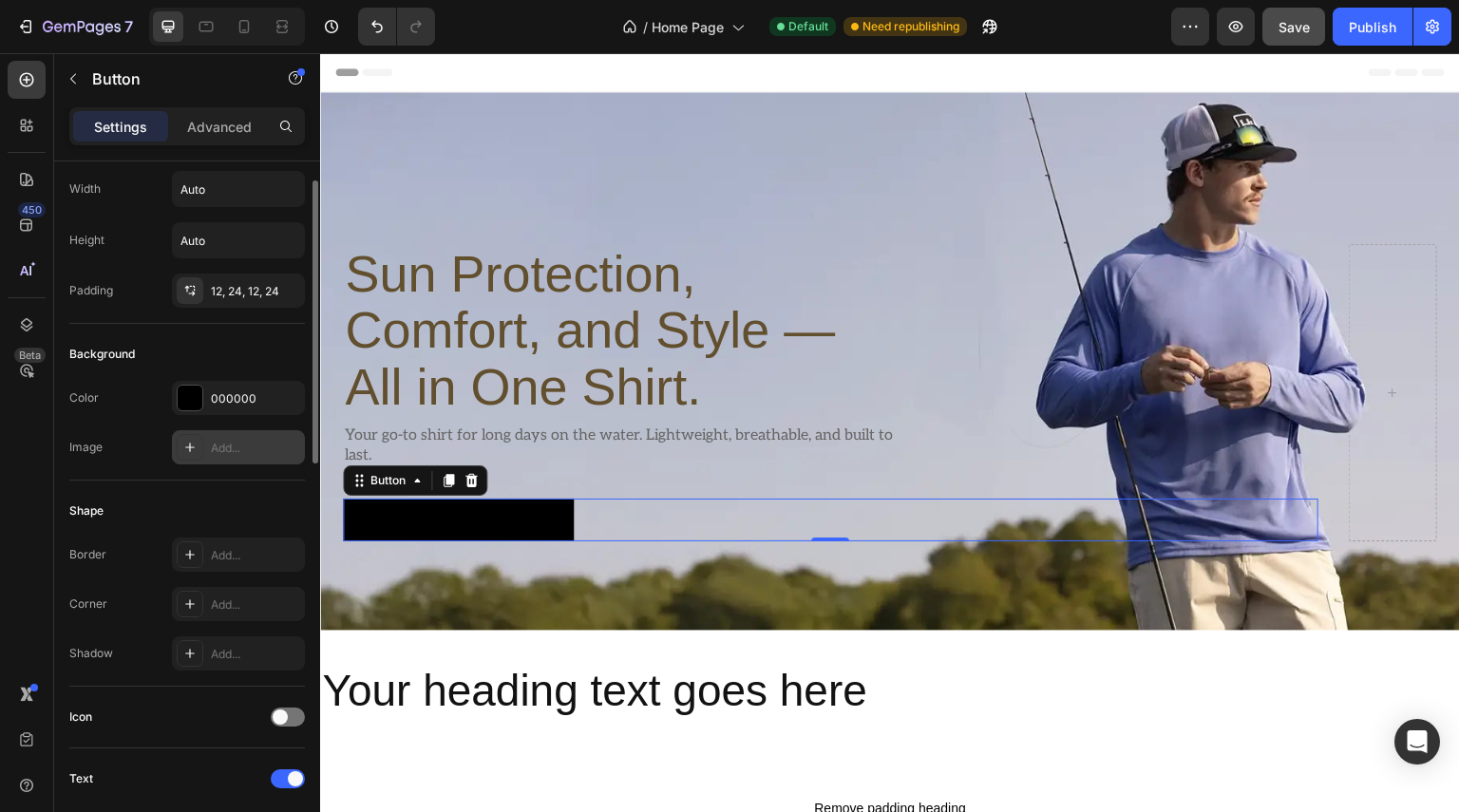
scroll to position [0, 0]
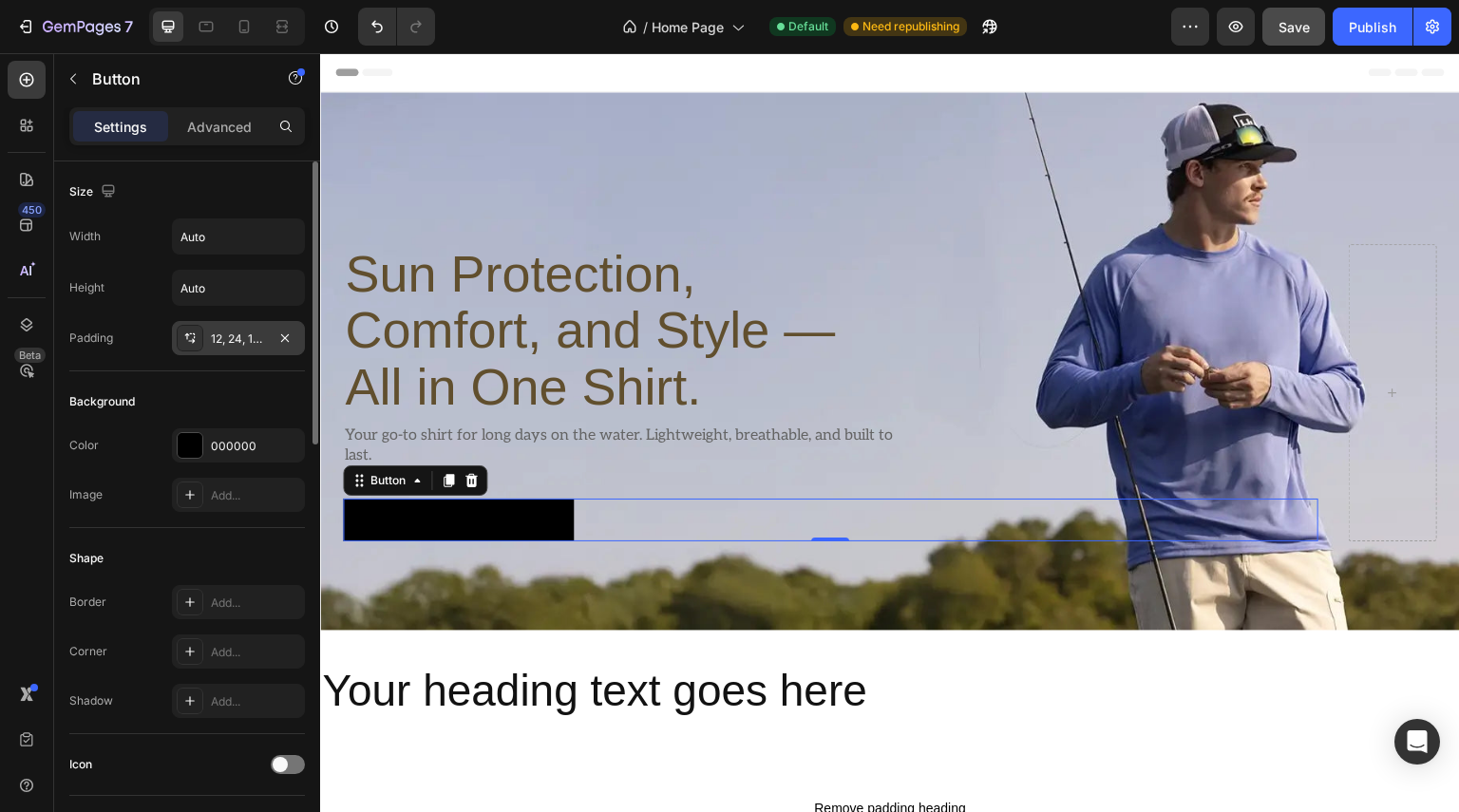
click at [258, 344] on div "12, 24, 12, 24" at bounding box center [238, 339] width 55 height 17
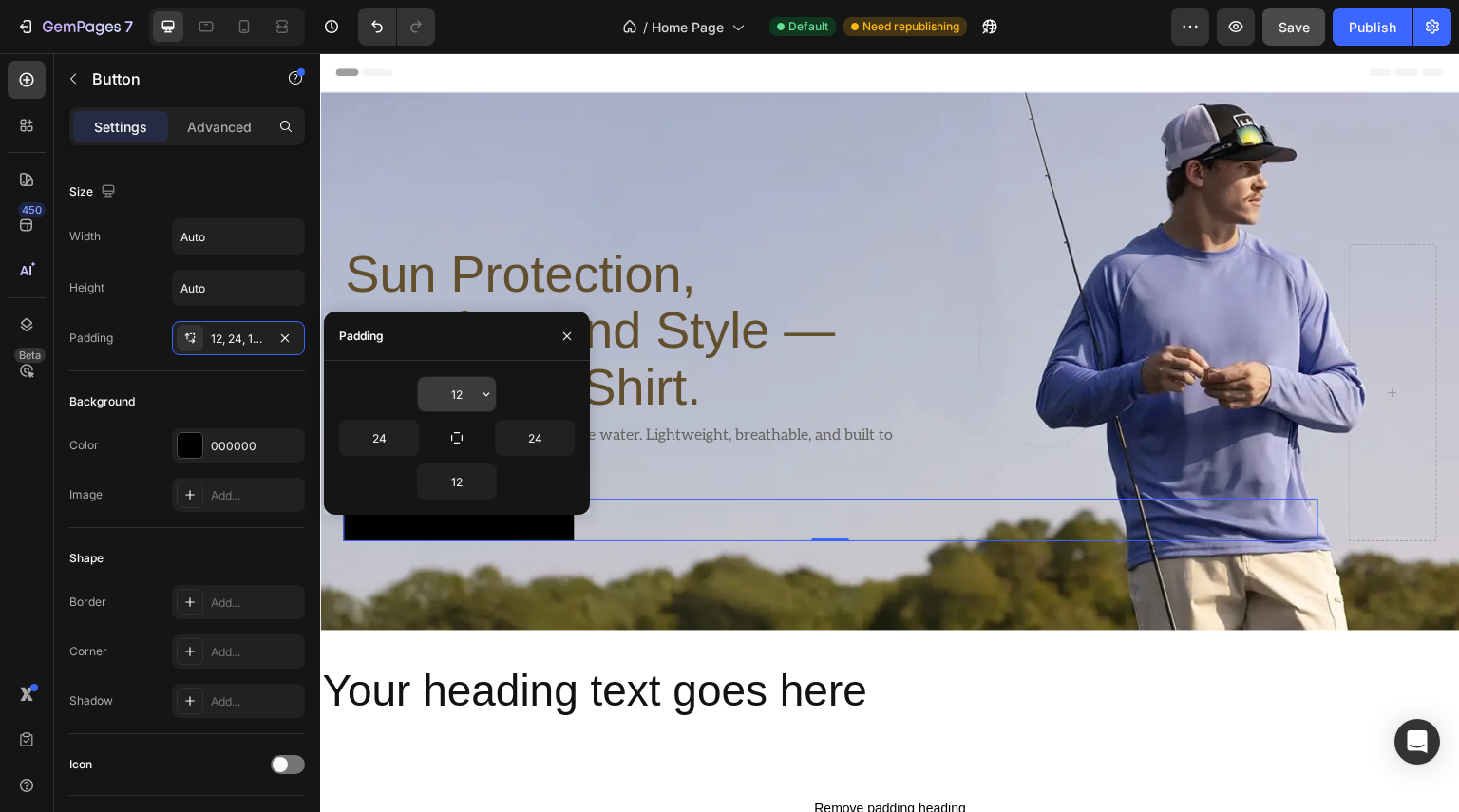
click at [475, 390] on input "12" at bounding box center [457, 394] width 78 height 34
type input "13"
click at [452, 489] on input "12" at bounding box center [457, 481] width 78 height 34
type input "13"
click at [397, 438] on input "24" at bounding box center [379, 437] width 78 height 34
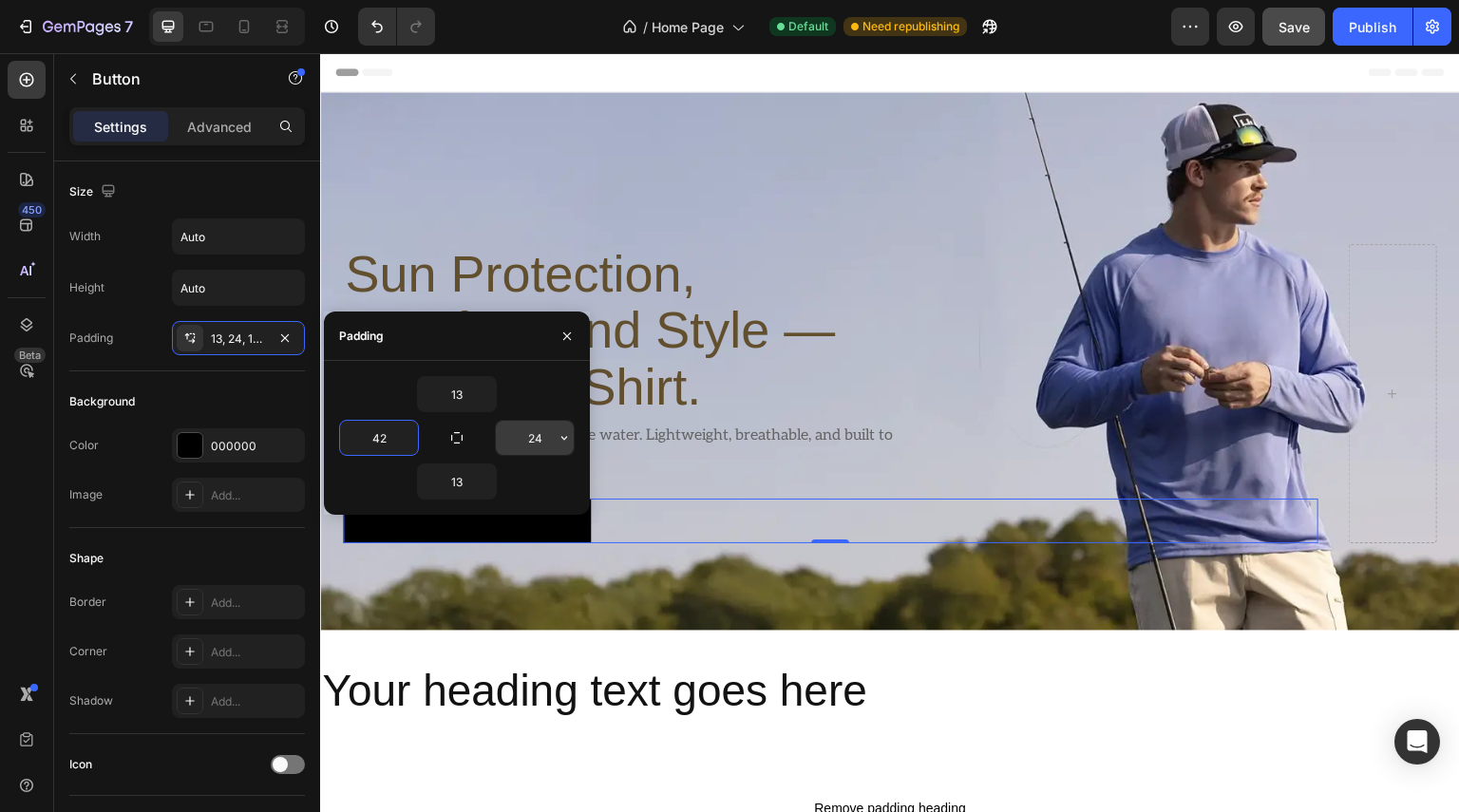
type input "42"
click at [542, 437] on input "24" at bounding box center [535, 437] width 78 height 34
type input "42"
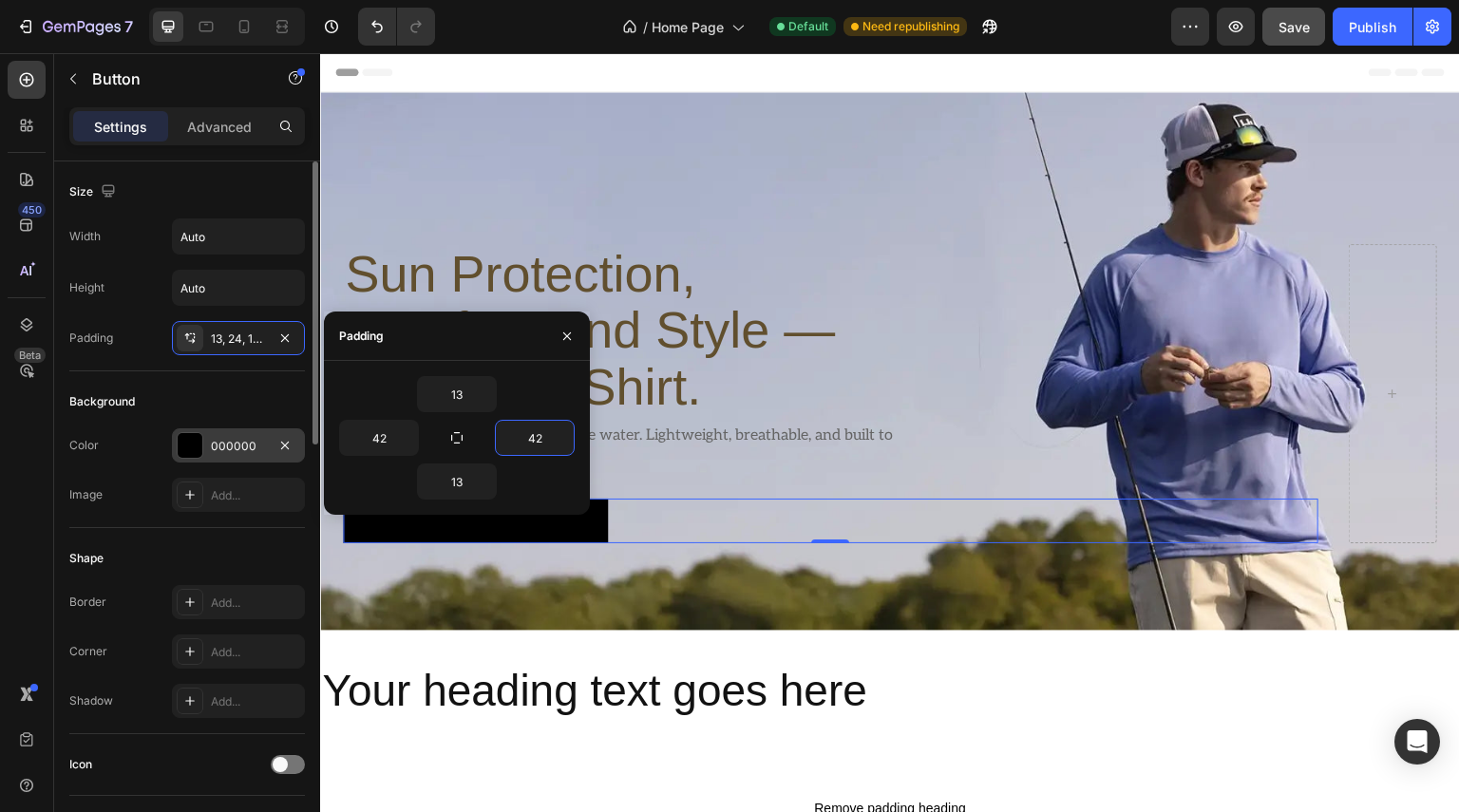
click at [227, 444] on div "000000" at bounding box center [238, 446] width 55 height 17
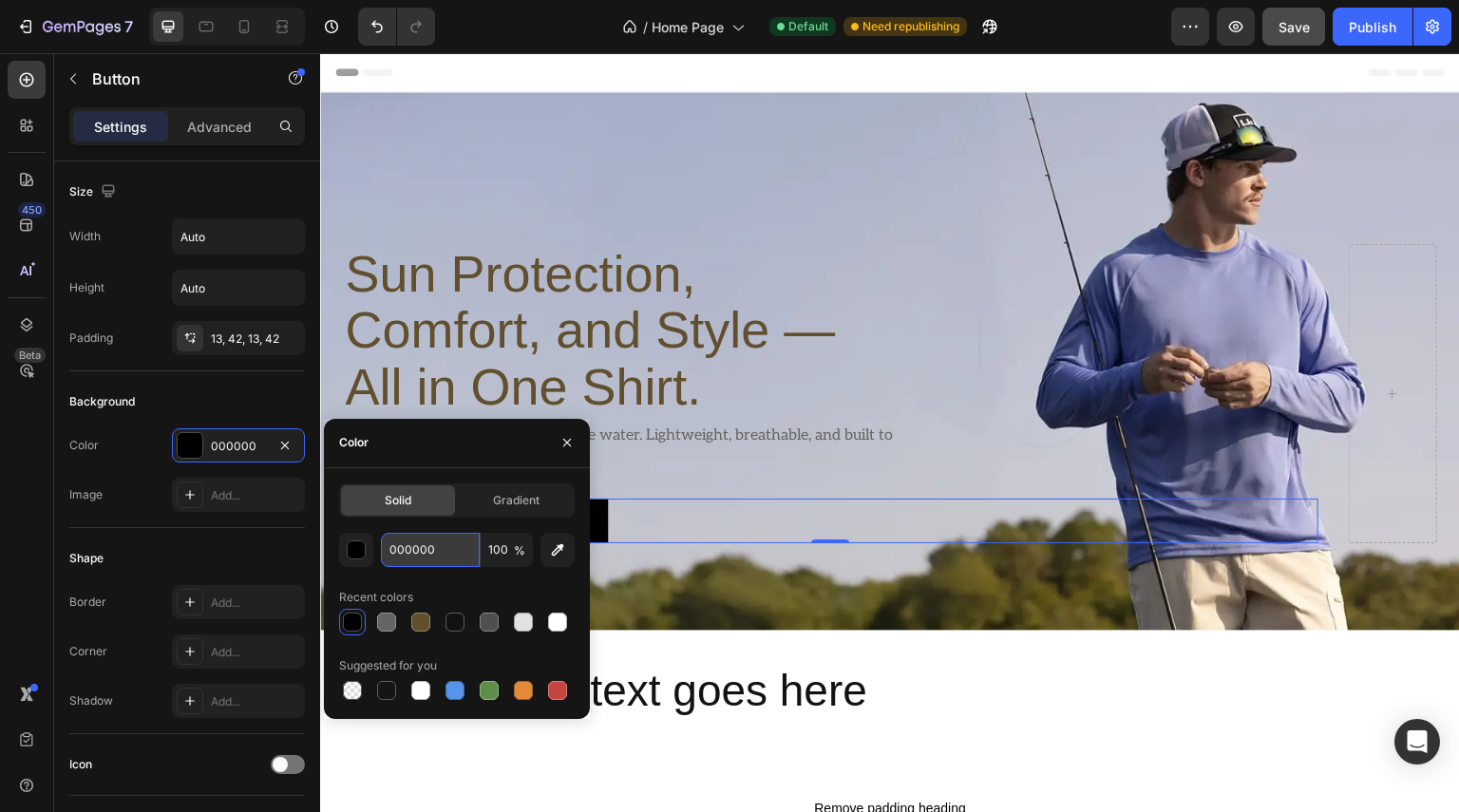
click at [432, 552] on input "000000" at bounding box center [430, 549] width 98 height 34
paste input "D0A74E"
type input "D0A74E"
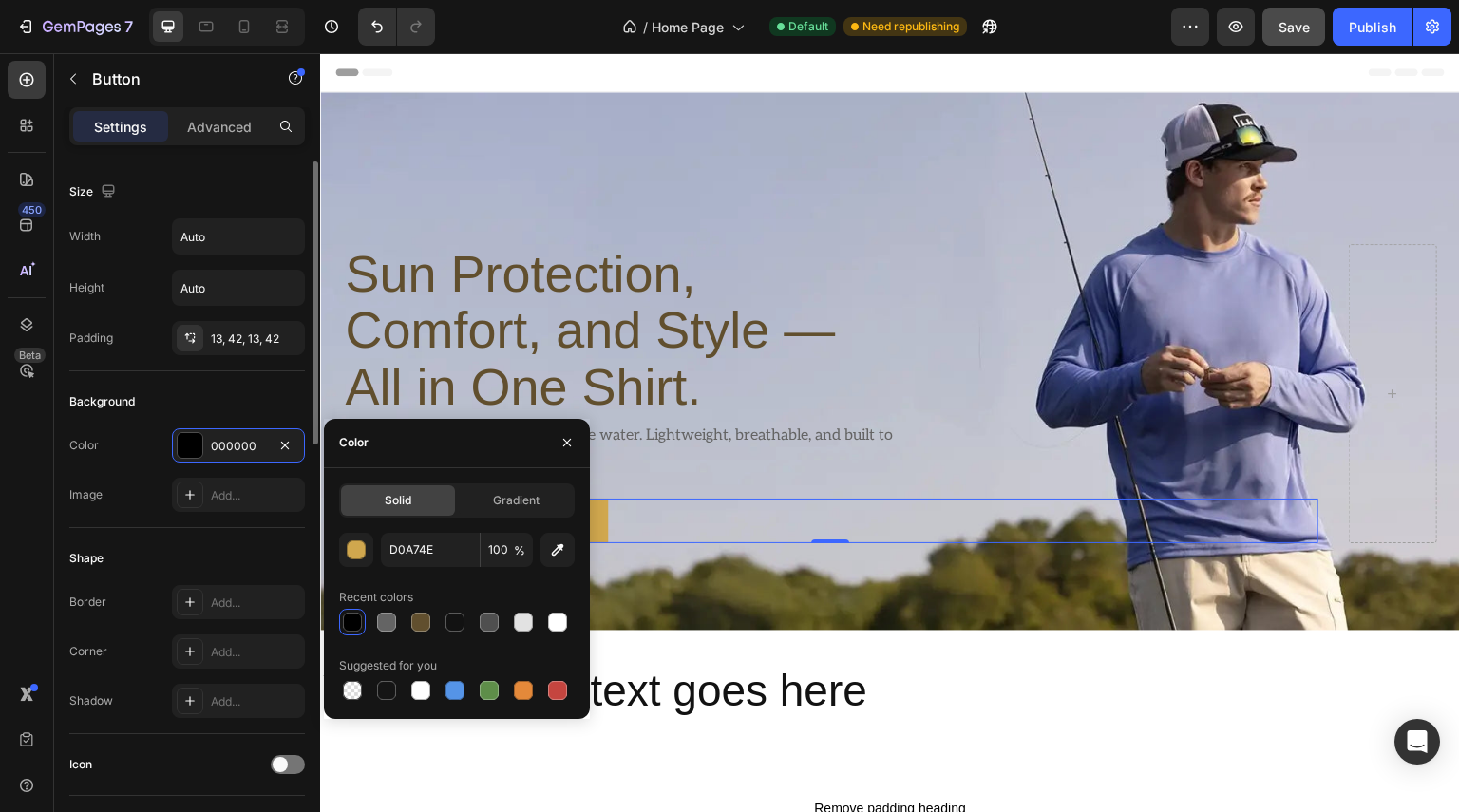
click at [137, 463] on div "Color 000000 Image Add..." at bounding box center [187, 470] width 236 height 84
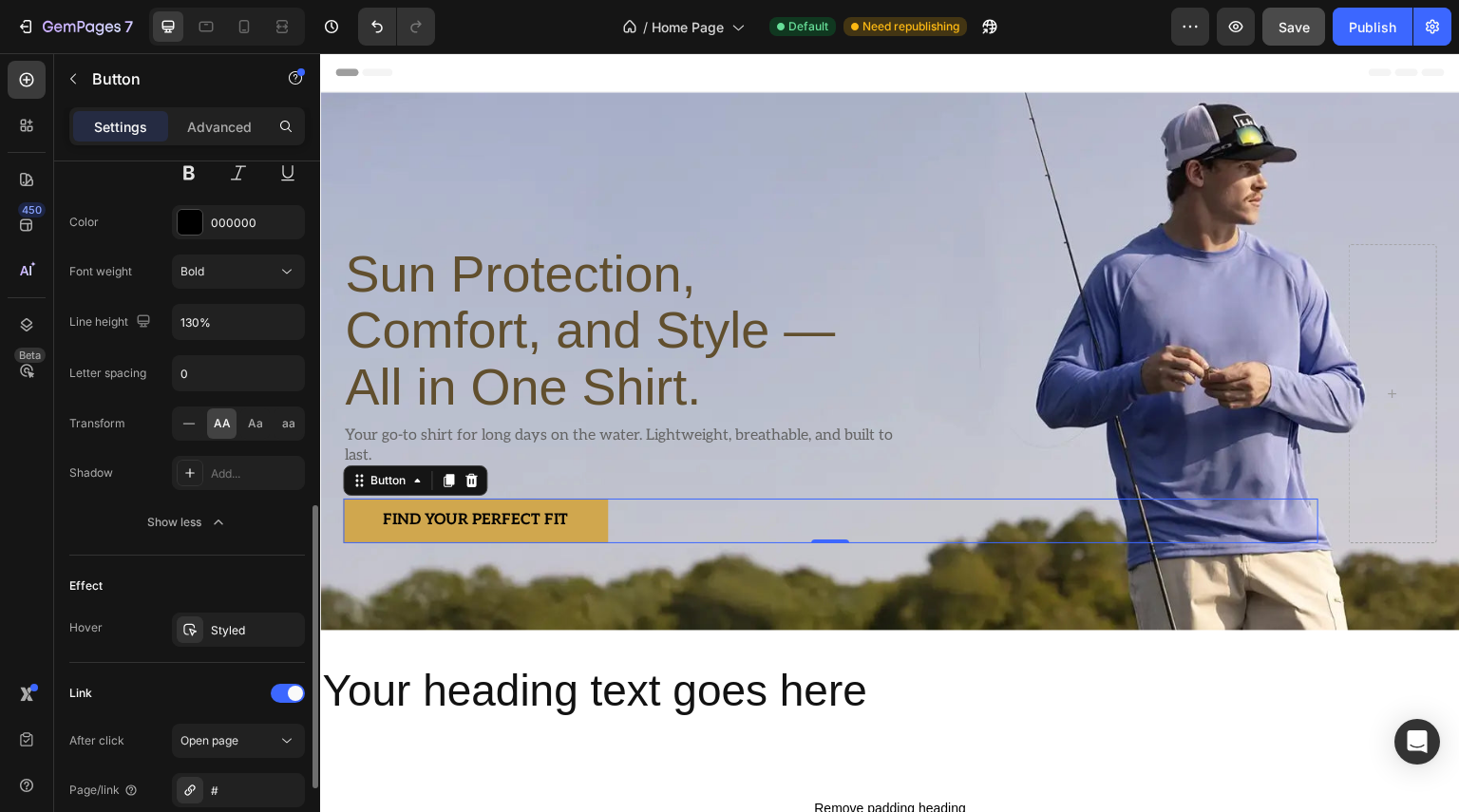
scroll to position [1045, 0]
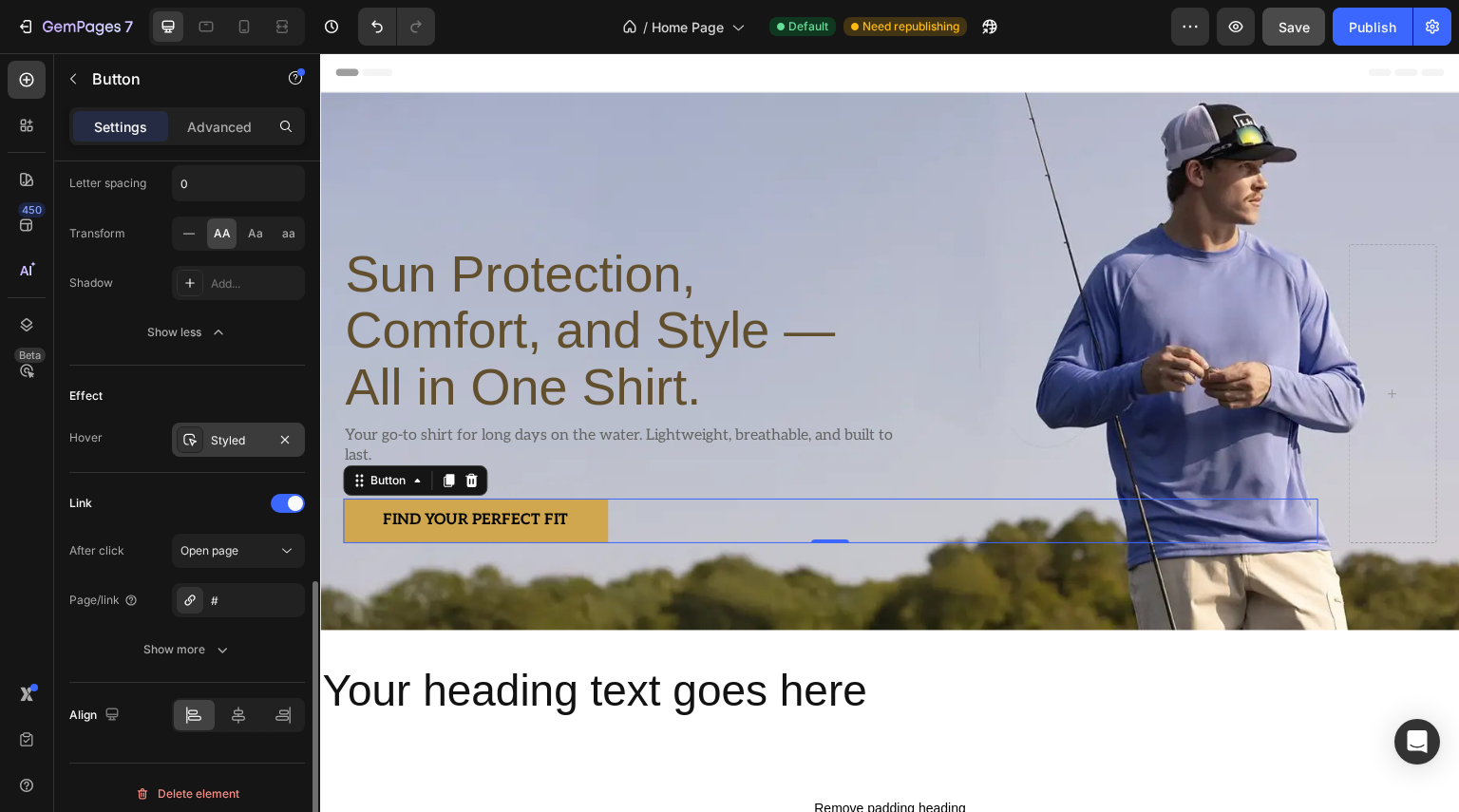
click at [199, 438] on div at bounding box center [190, 440] width 27 height 27
